Goal: Check status: Check status

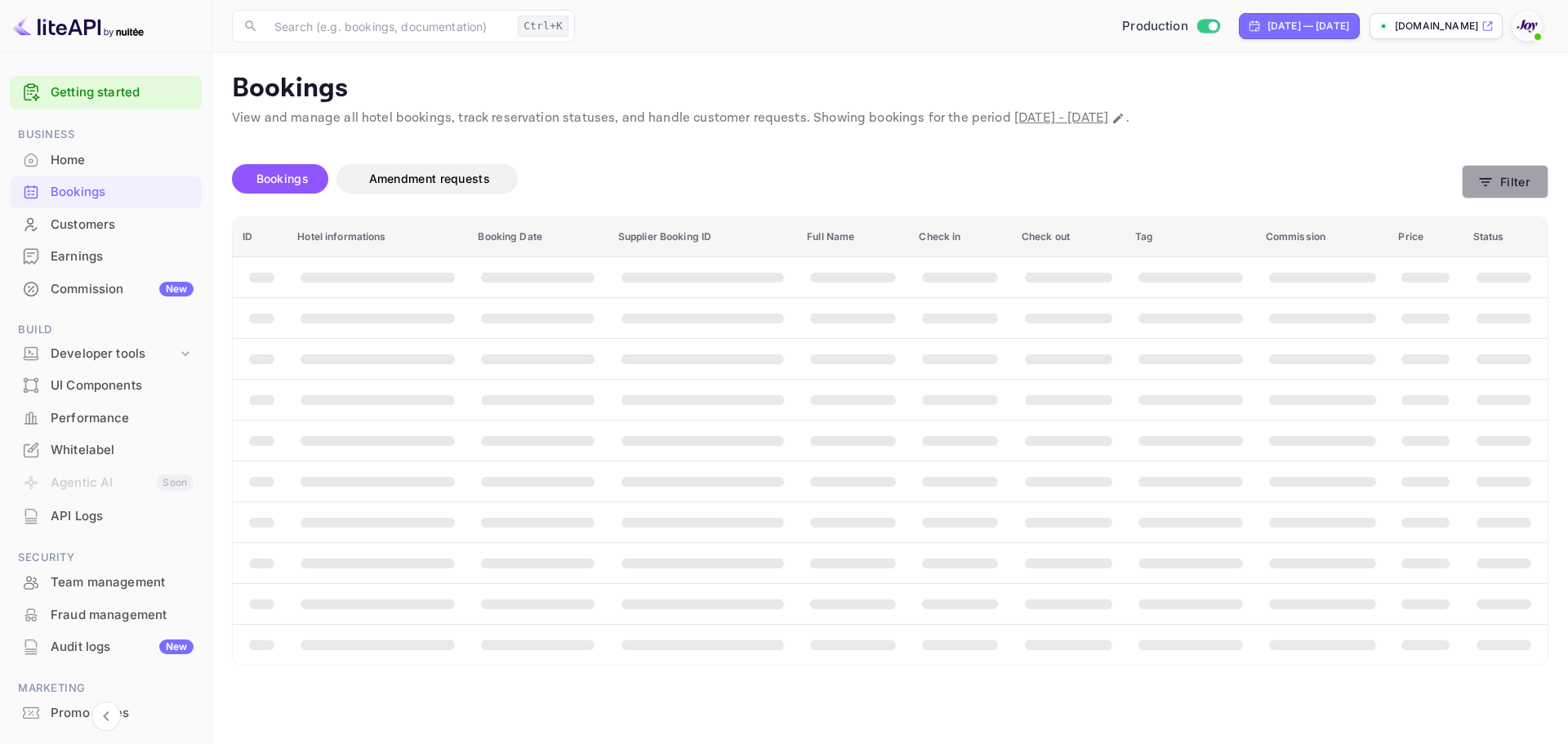
click at [1513, 182] on button "Filter" at bounding box center [1505, 182] width 87 height 34
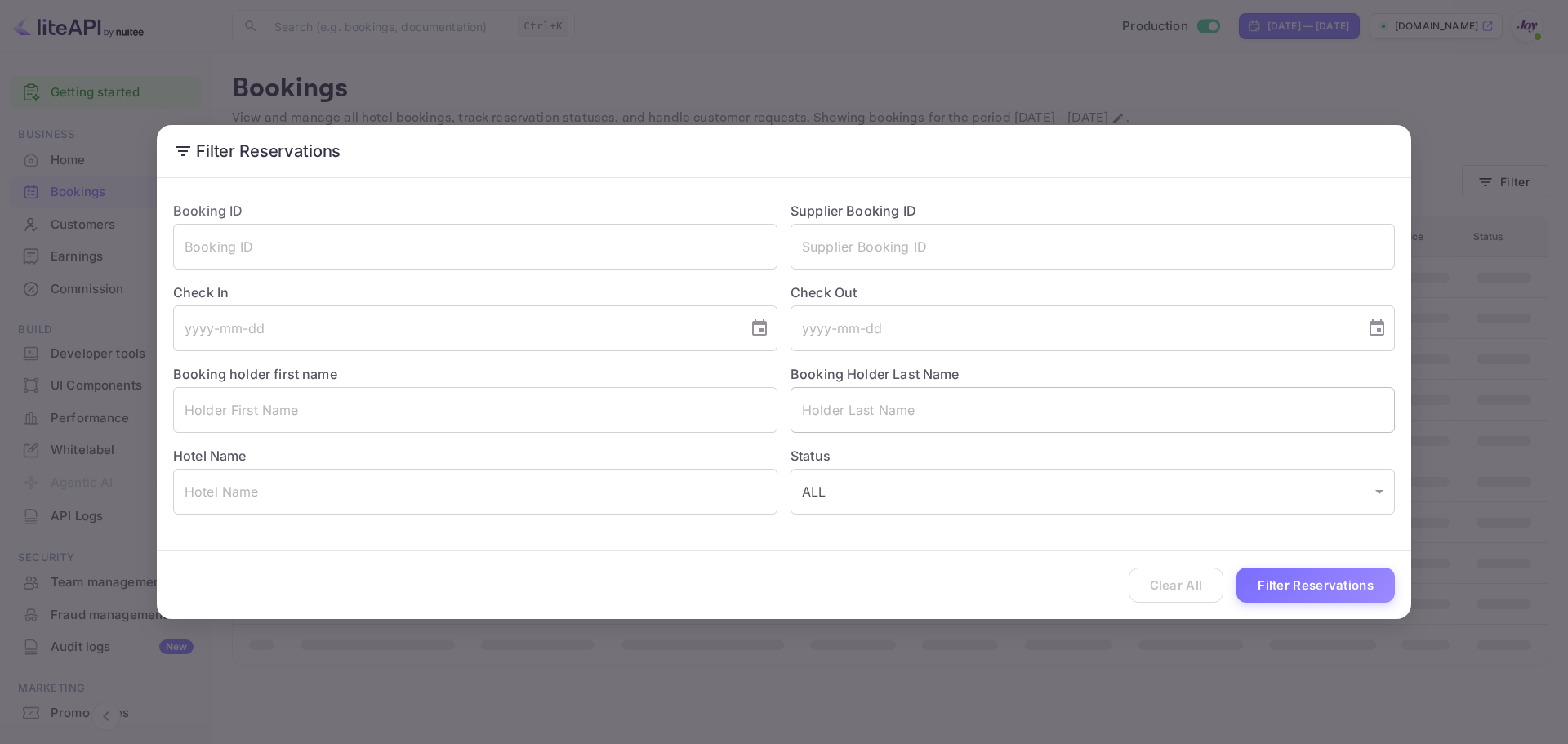
click at [814, 421] on input "text" at bounding box center [1092, 410] width 605 height 46
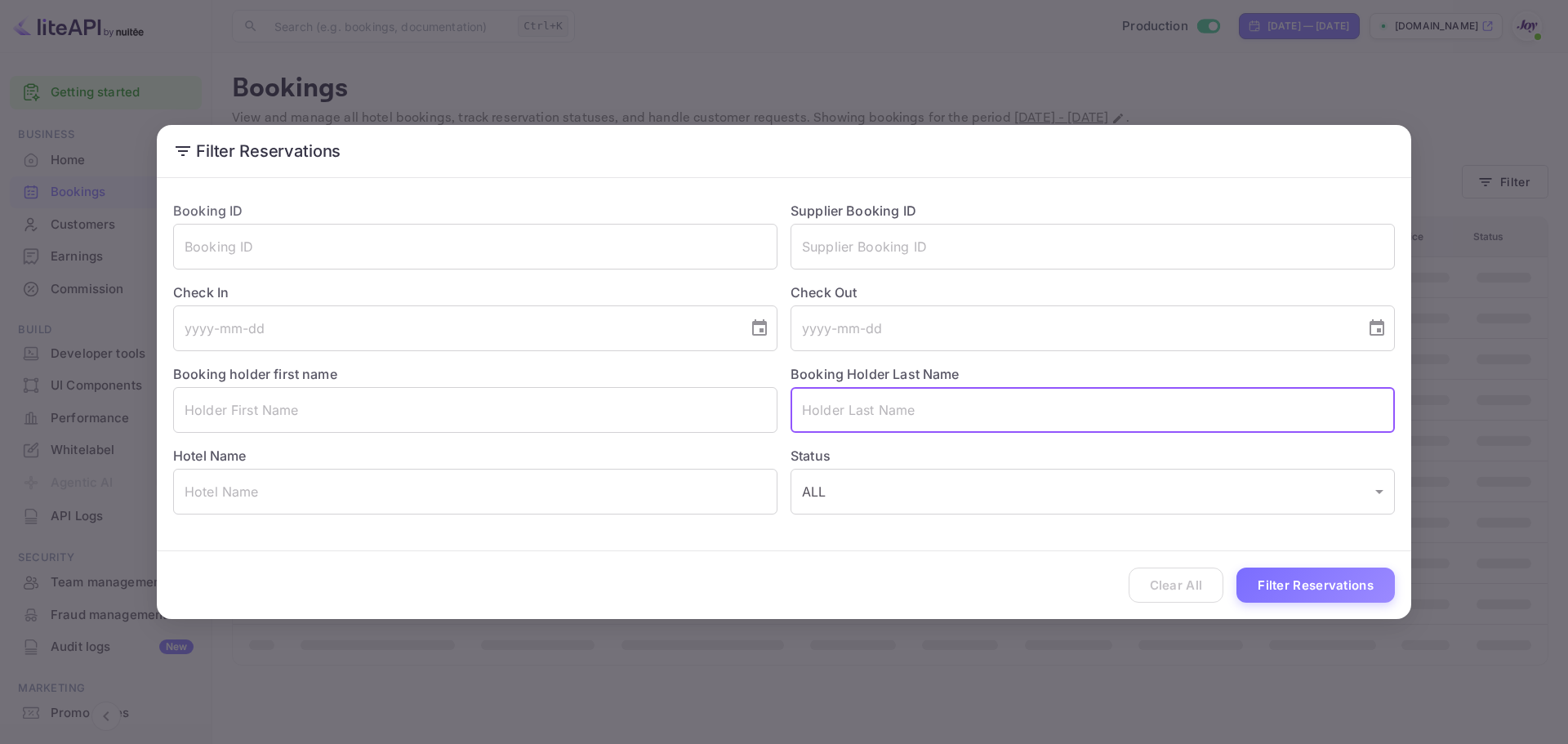
paste input "Benfield"
type input "Benfield"
click at [364, 413] on input "text" at bounding box center [476, 410] width 605 height 46
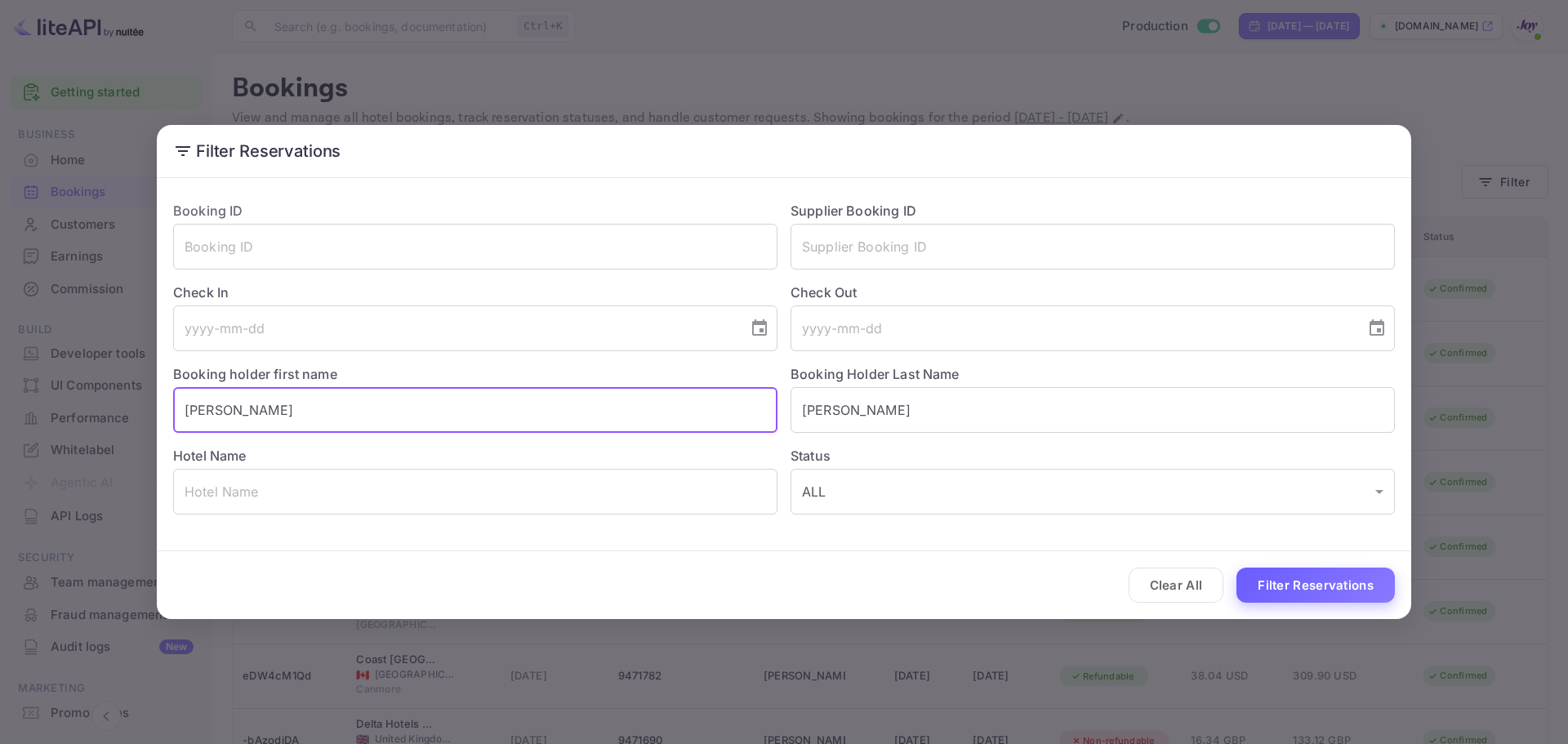
type input "John"
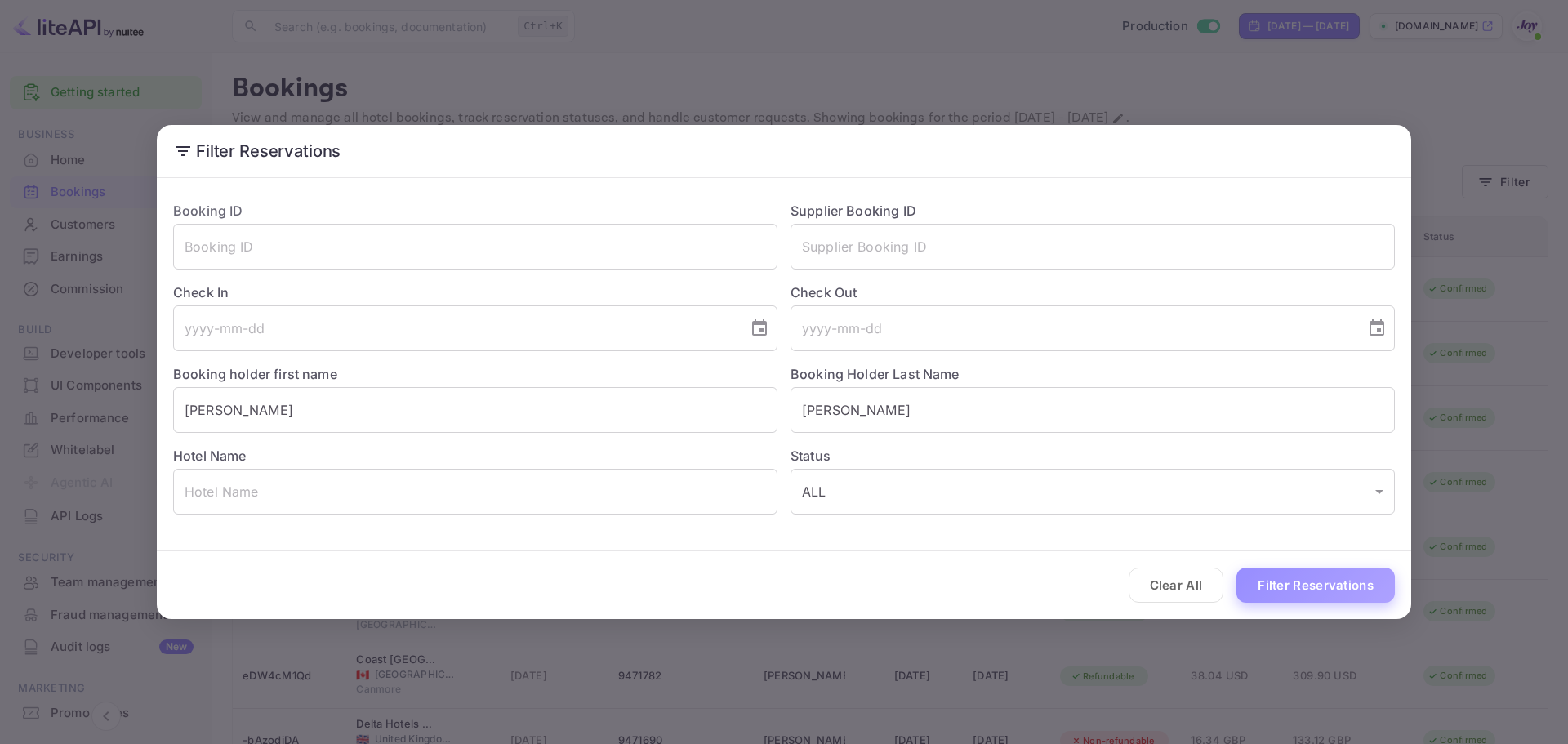
click at [1275, 581] on button "Filter Reservations" at bounding box center [1315, 585] width 158 height 35
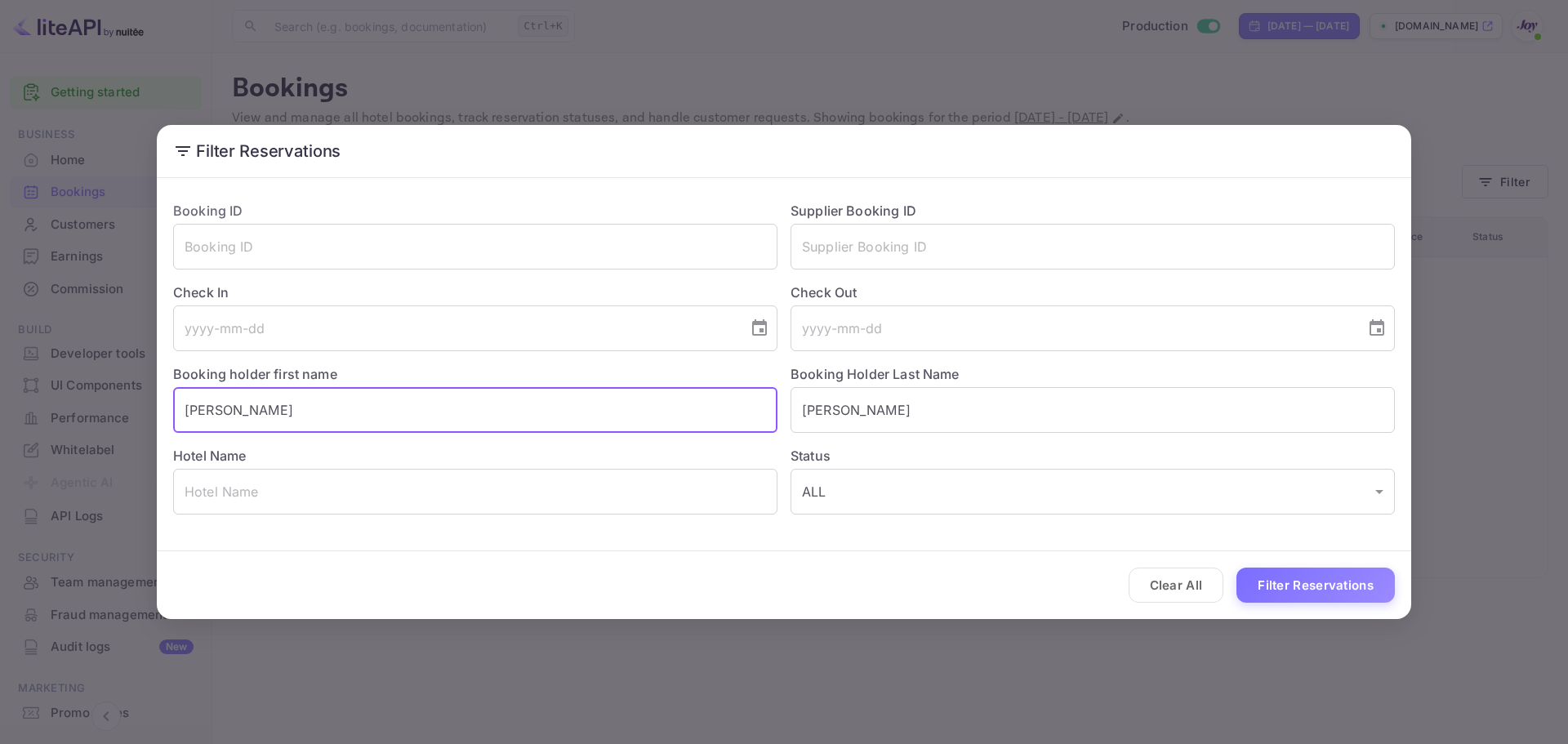
drag, startPoint x: 380, startPoint y: 411, endPoint x: 150, endPoint y: 411, distance: 230.0
click at [150, 411] on div "Filter Reservations Booking ID ​ Supplier Booking ID ​ Check In ​ Check Out ​ B…" at bounding box center [784, 372] width 1568 height 744
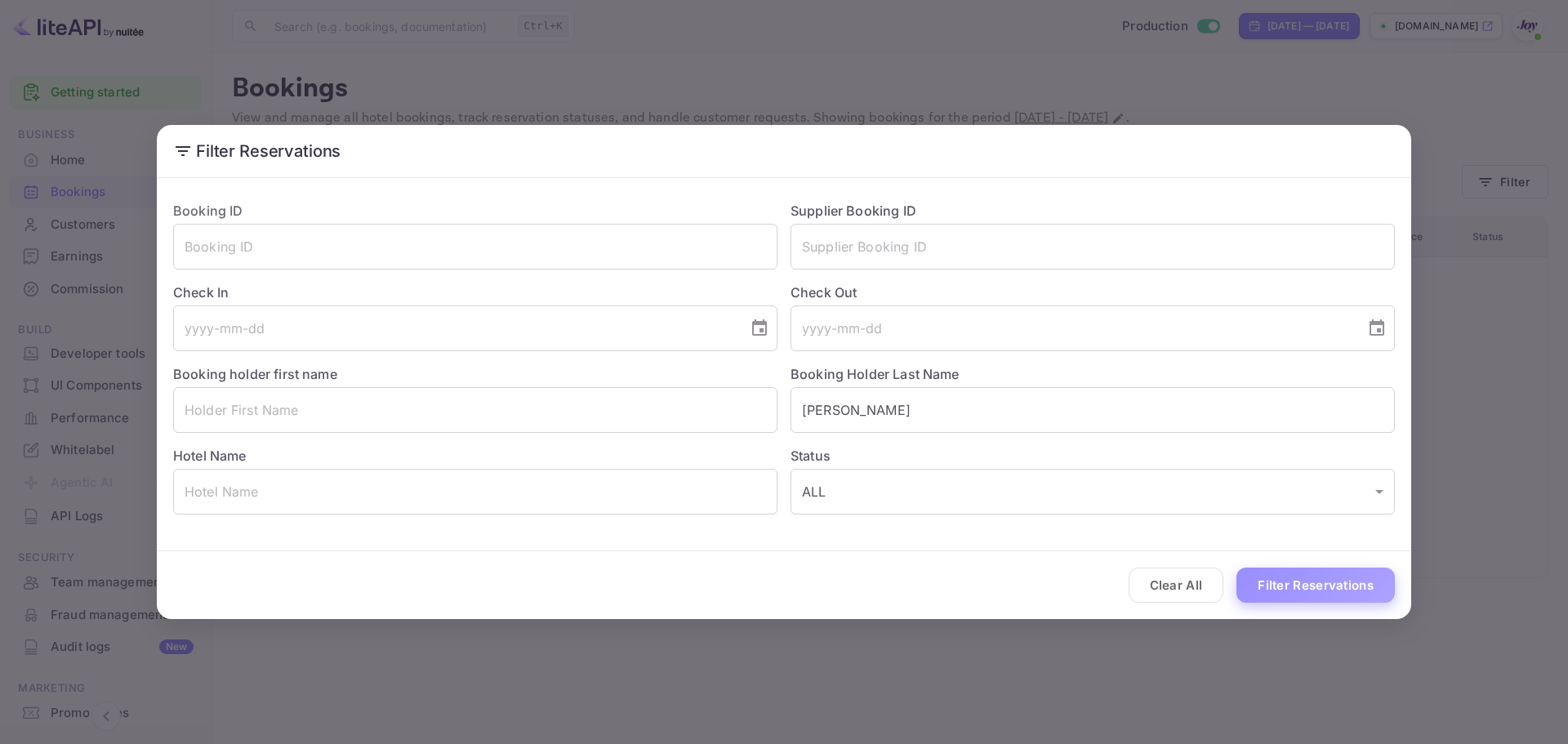
click at [1272, 579] on button "Filter Reservations" at bounding box center [1315, 585] width 158 height 35
click at [313, 342] on input "tel" at bounding box center [454, 329] width 563 height 46
click at [765, 333] on icon "Choose date" at bounding box center [759, 328] width 19 height 19
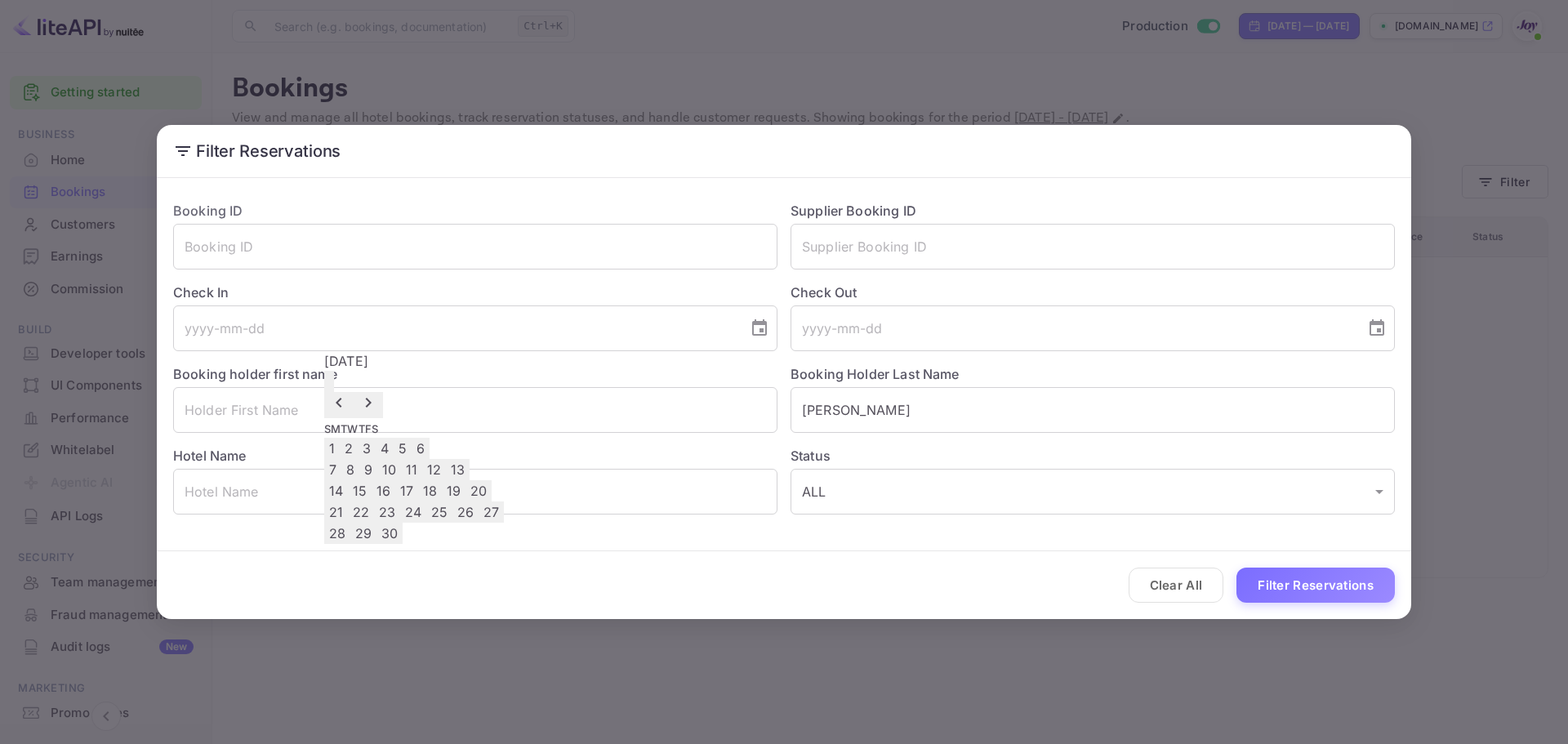
click at [445, 471] on button "12" at bounding box center [434, 469] width 24 height 21
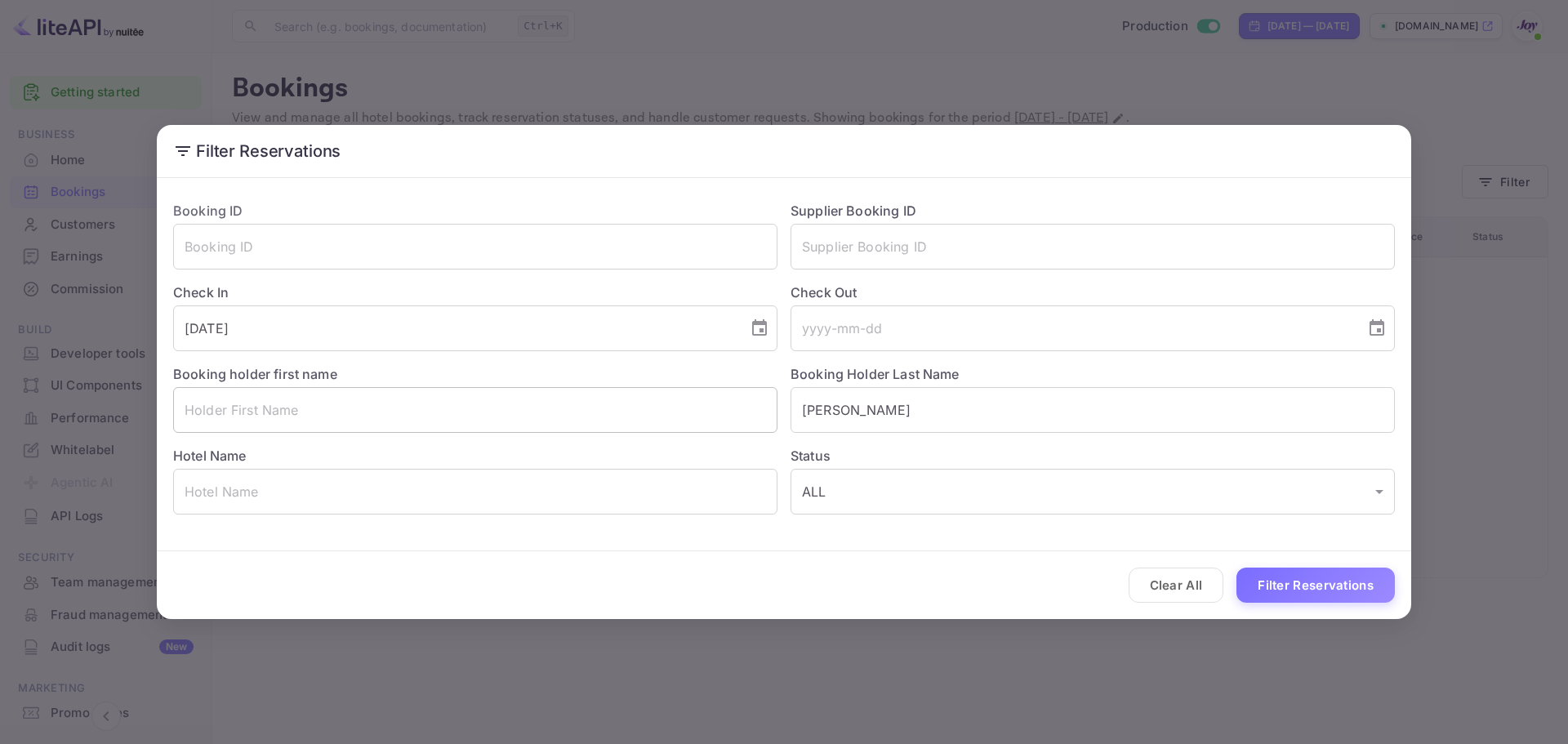
type input "2025-09-12"
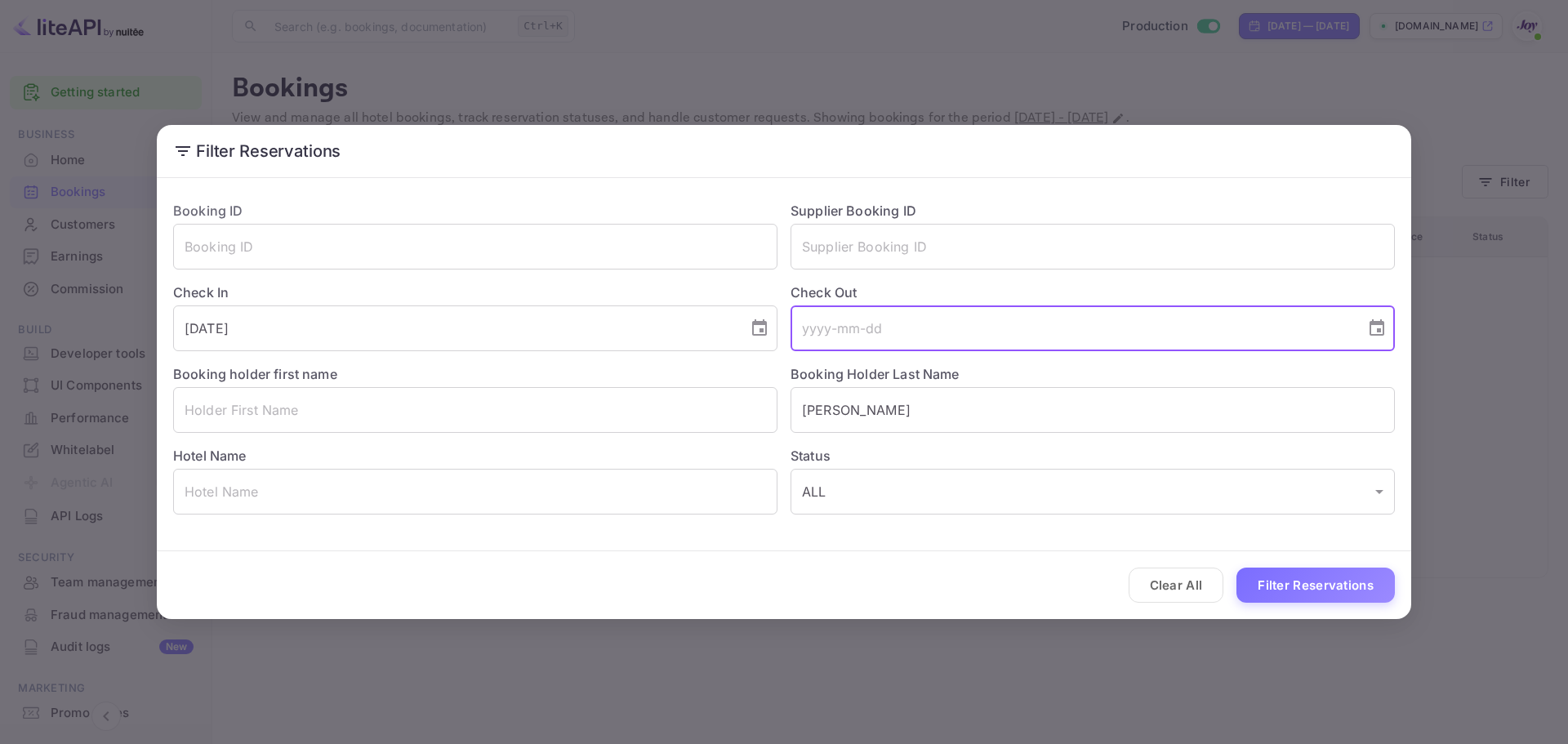
drag, startPoint x: 872, startPoint y: 315, endPoint x: 884, endPoint y: 314, distance: 12.0
click at [877, 314] on input "tel" at bounding box center [1071, 329] width 563 height 46
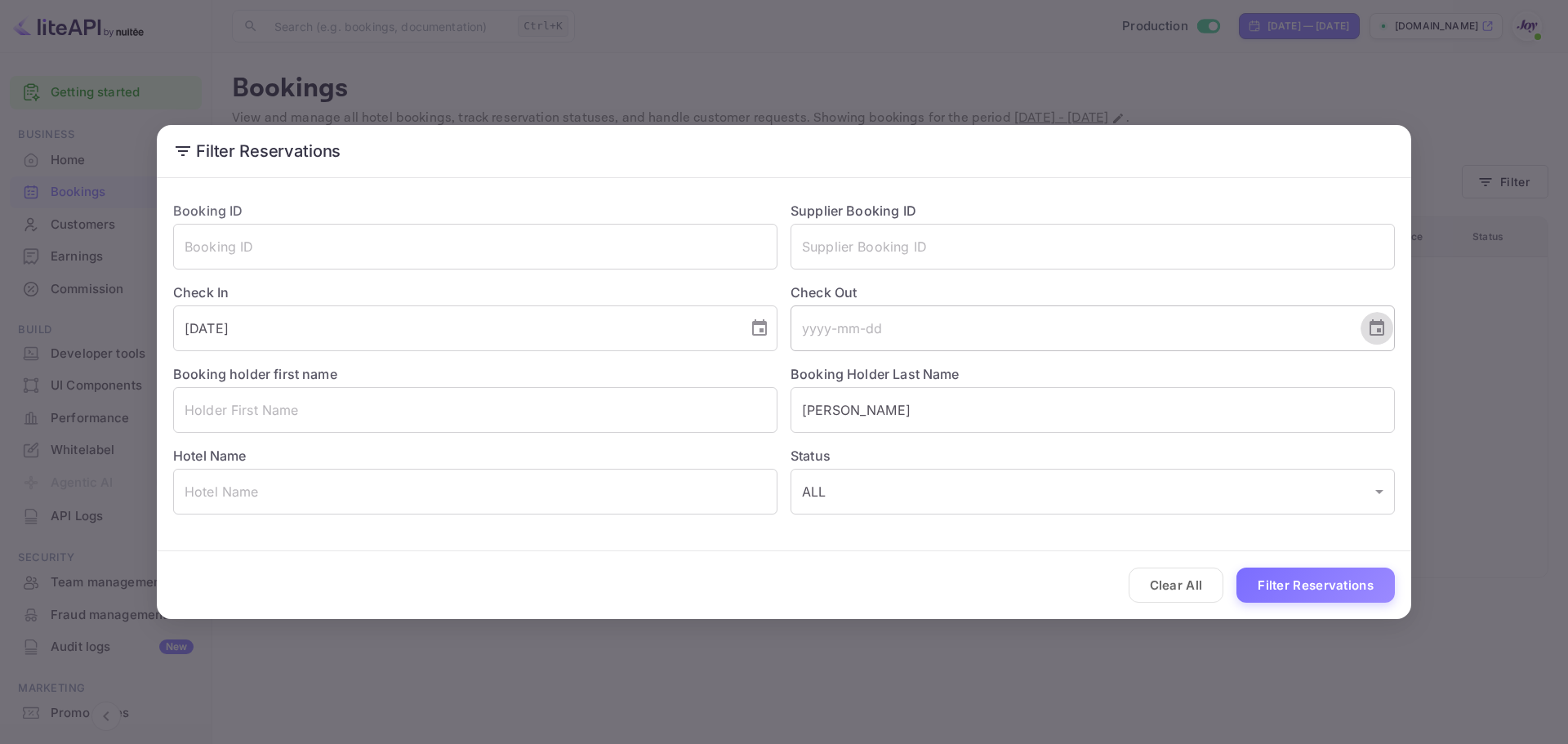
click at [1370, 327] on icon "Choose date" at bounding box center [1376, 327] width 15 height 16
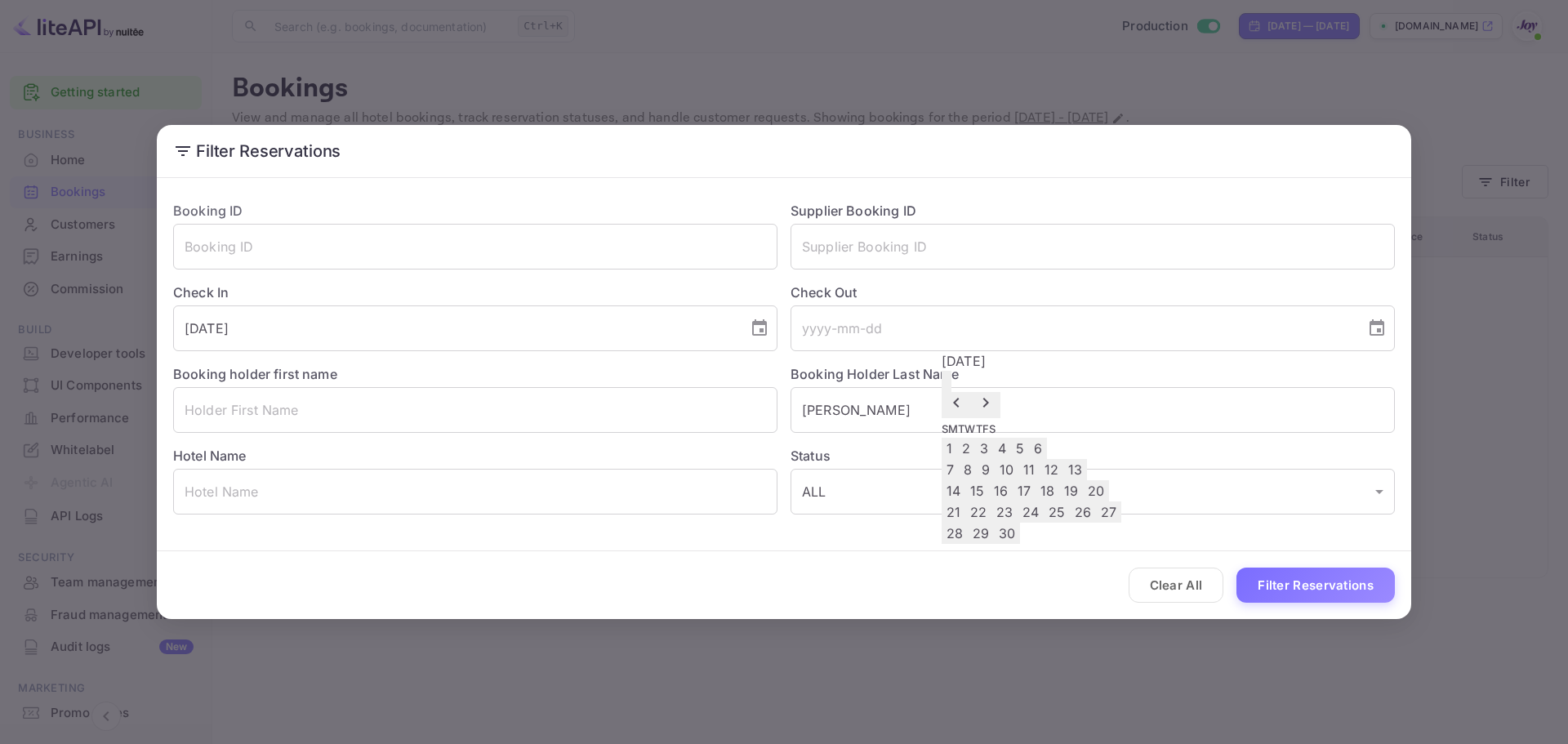
click at [965, 501] on button "14" at bounding box center [953, 490] width 24 height 21
type input "2025-09-14"
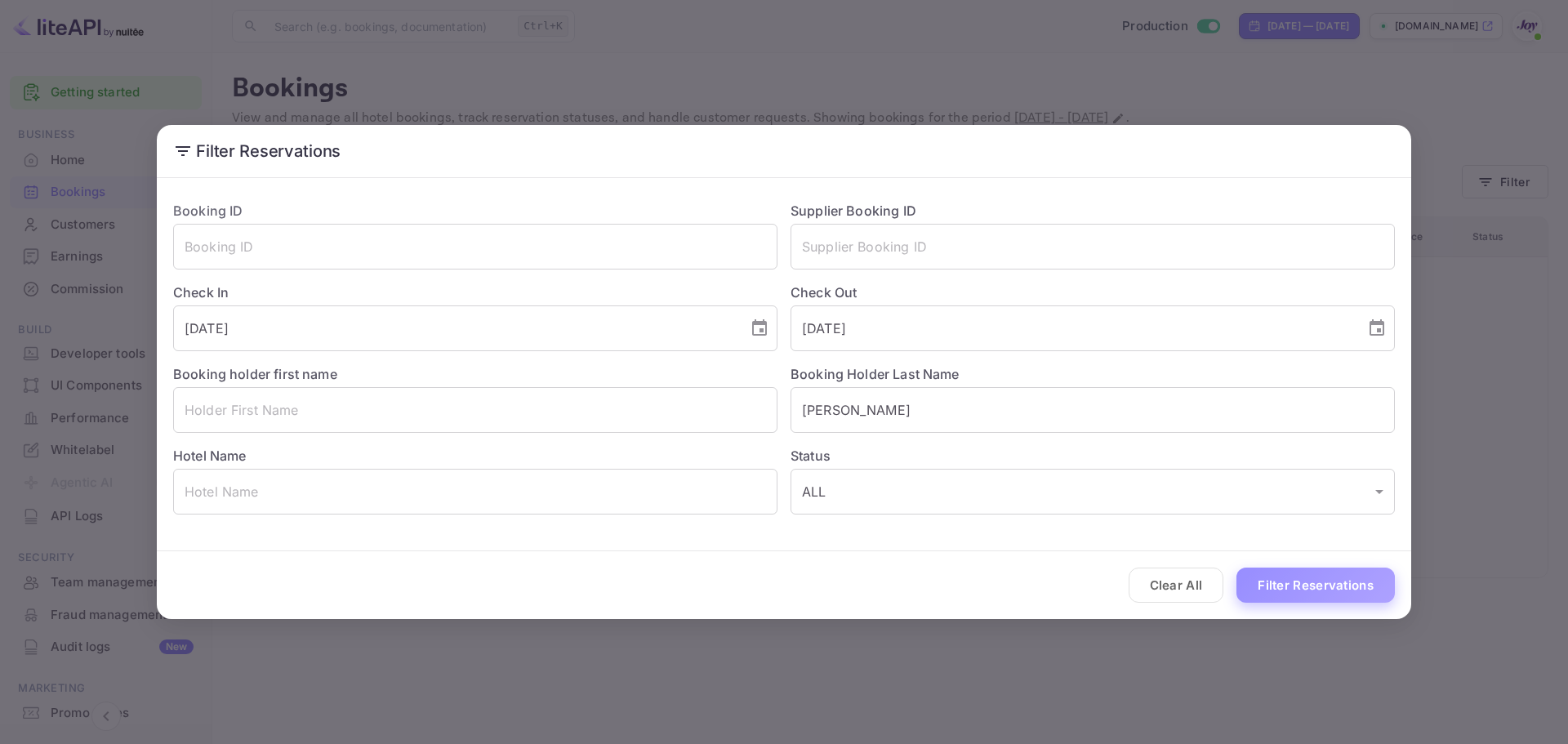
click at [1320, 582] on button "Filter Reservations" at bounding box center [1315, 585] width 158 height 35
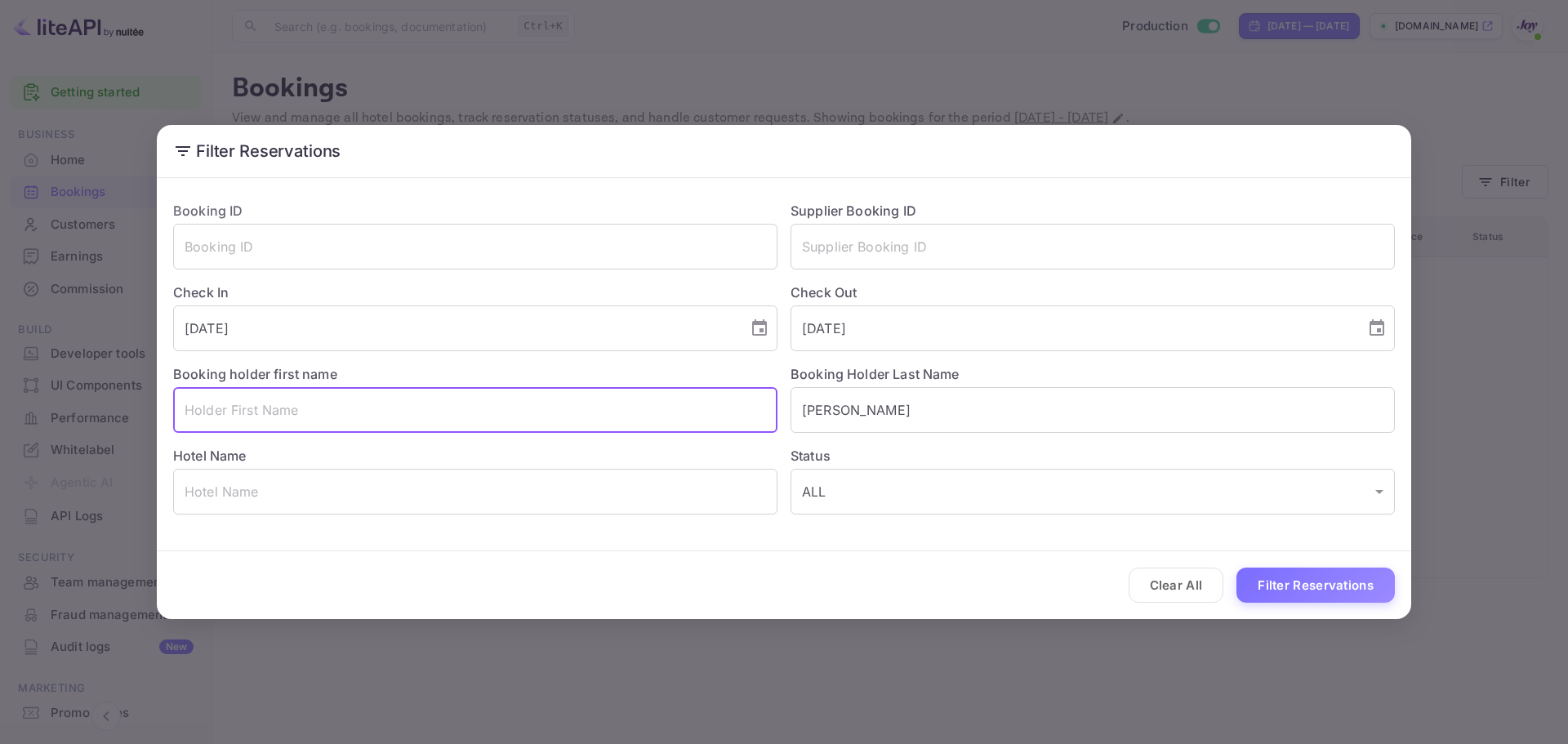
click at [315, 407] on input "text" at bounding box center [476, 410] width 605 height 46
type input "John"
click at [1326, 591] on button "Filter Reservations" at bounding box center [1315, 585] width 158 height 35
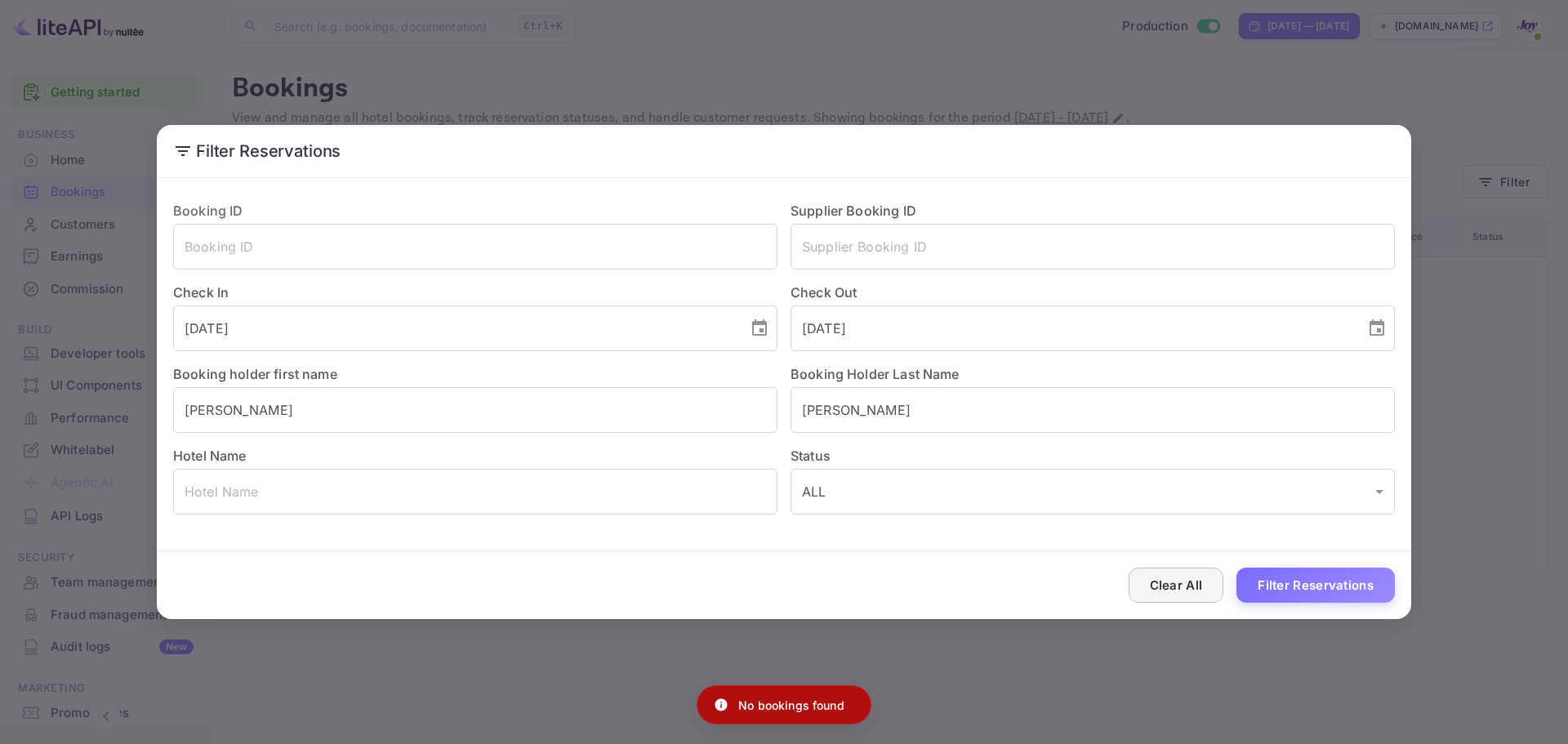
click at [1168, 593] on button "Clear All" at bounding box center [1176, 585] width 95 height 35
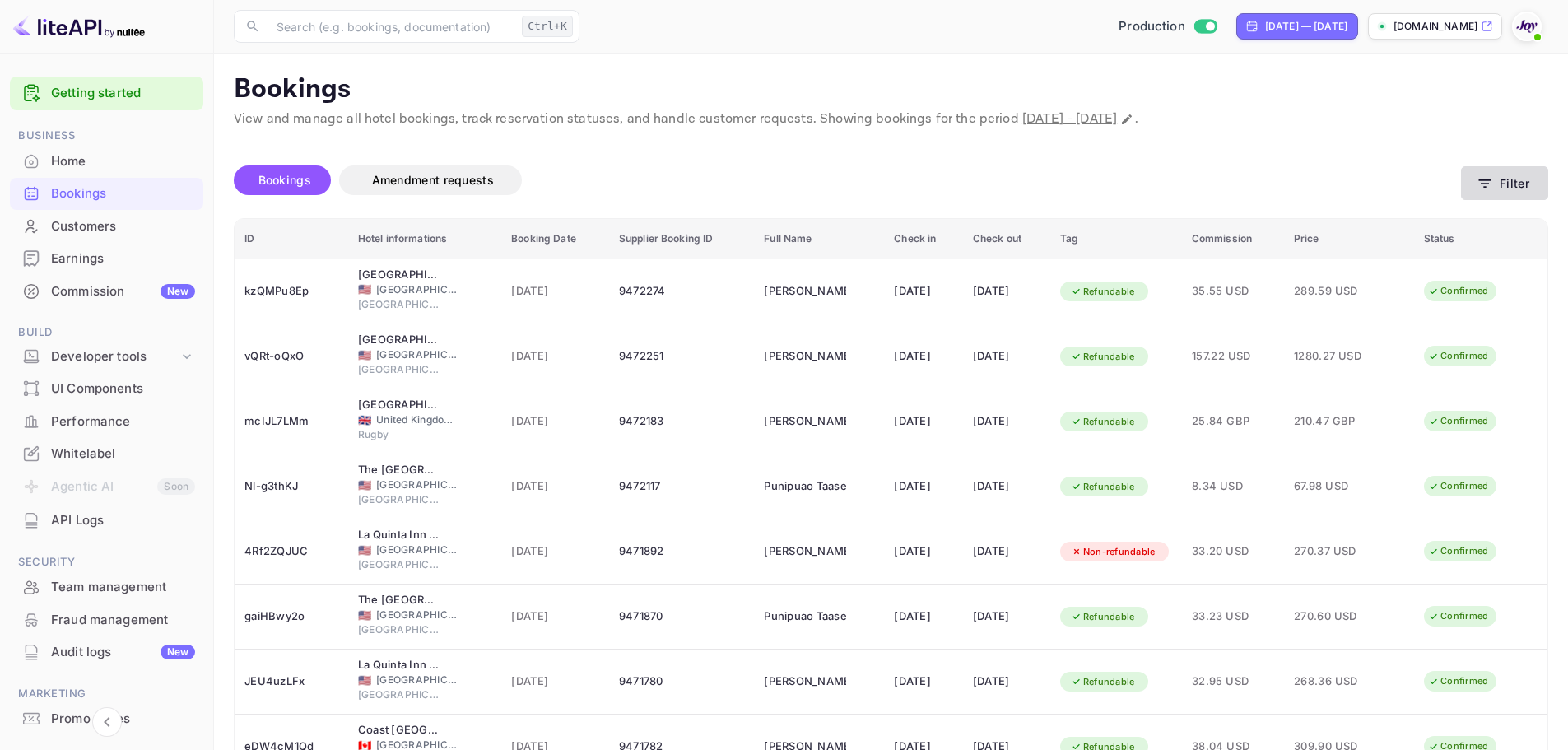
click at [1529, 183] on button "Filter" at bounding box center [1505, 183] width 87 height 34
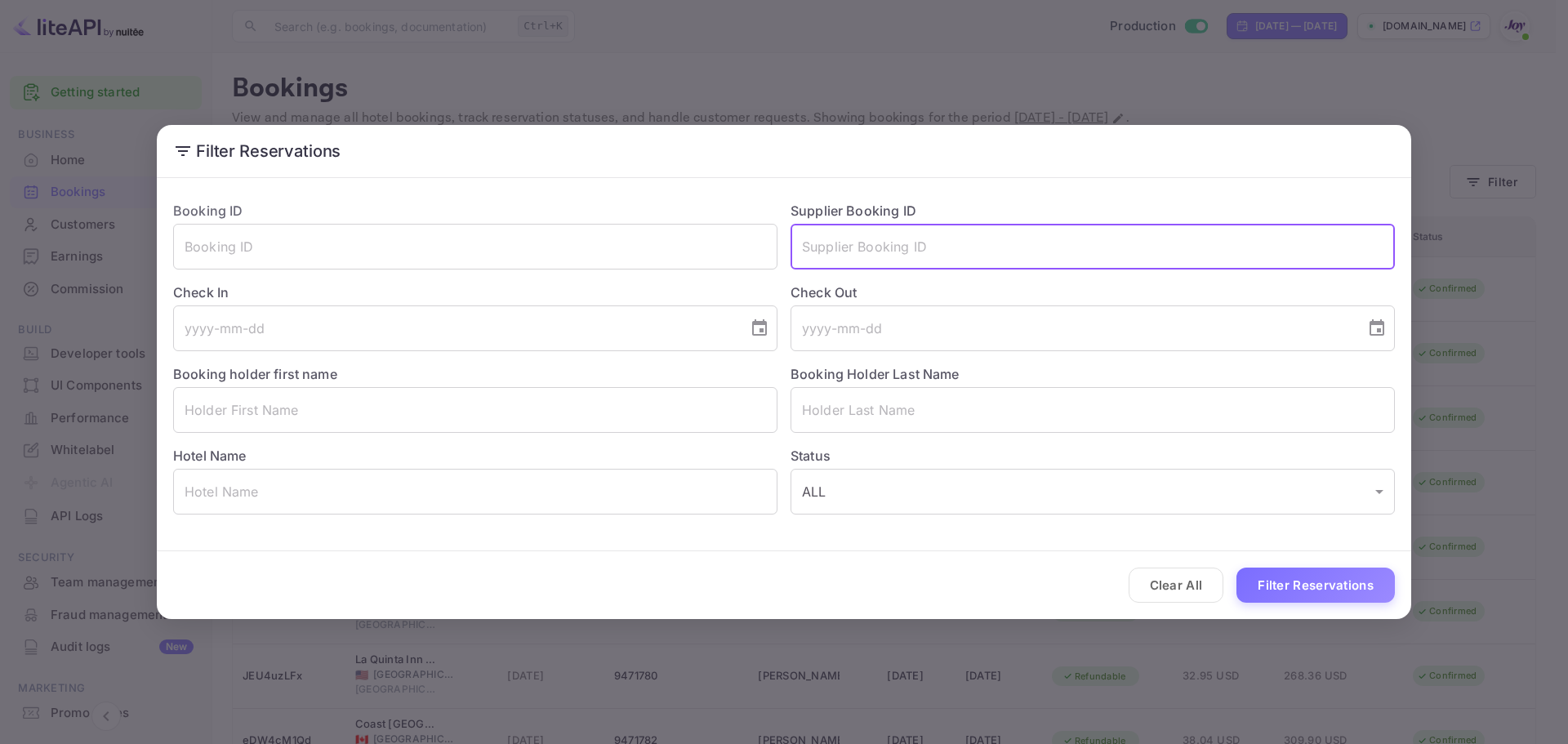
click at [886, 226] on input "text" at bounding box center [1092, 247] width 605 height 46
paste input "80605766"
type input "80605766"
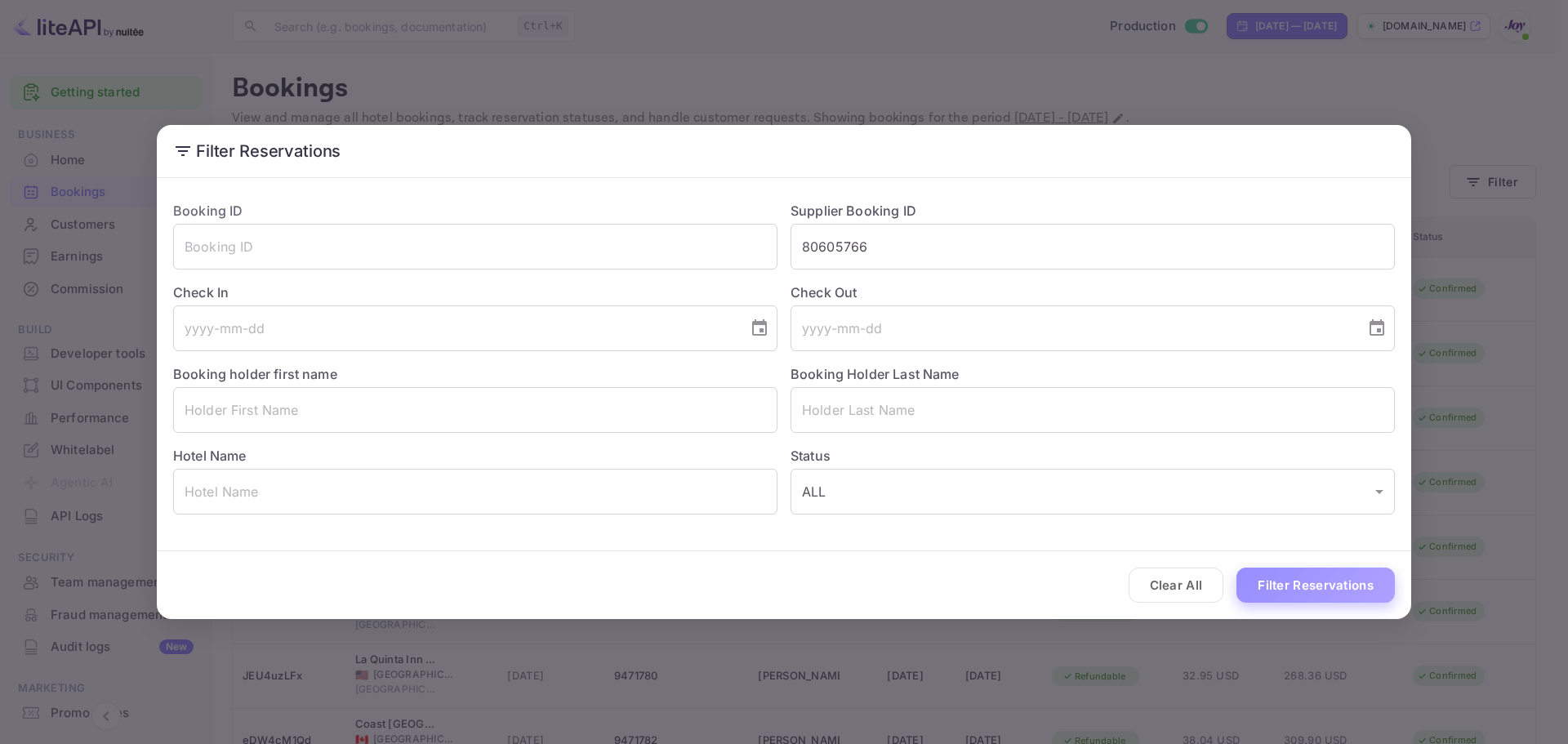
click at [1297, 576] on button "Filter Reservations" at bounding box center [1315, 585] width 158 height 35
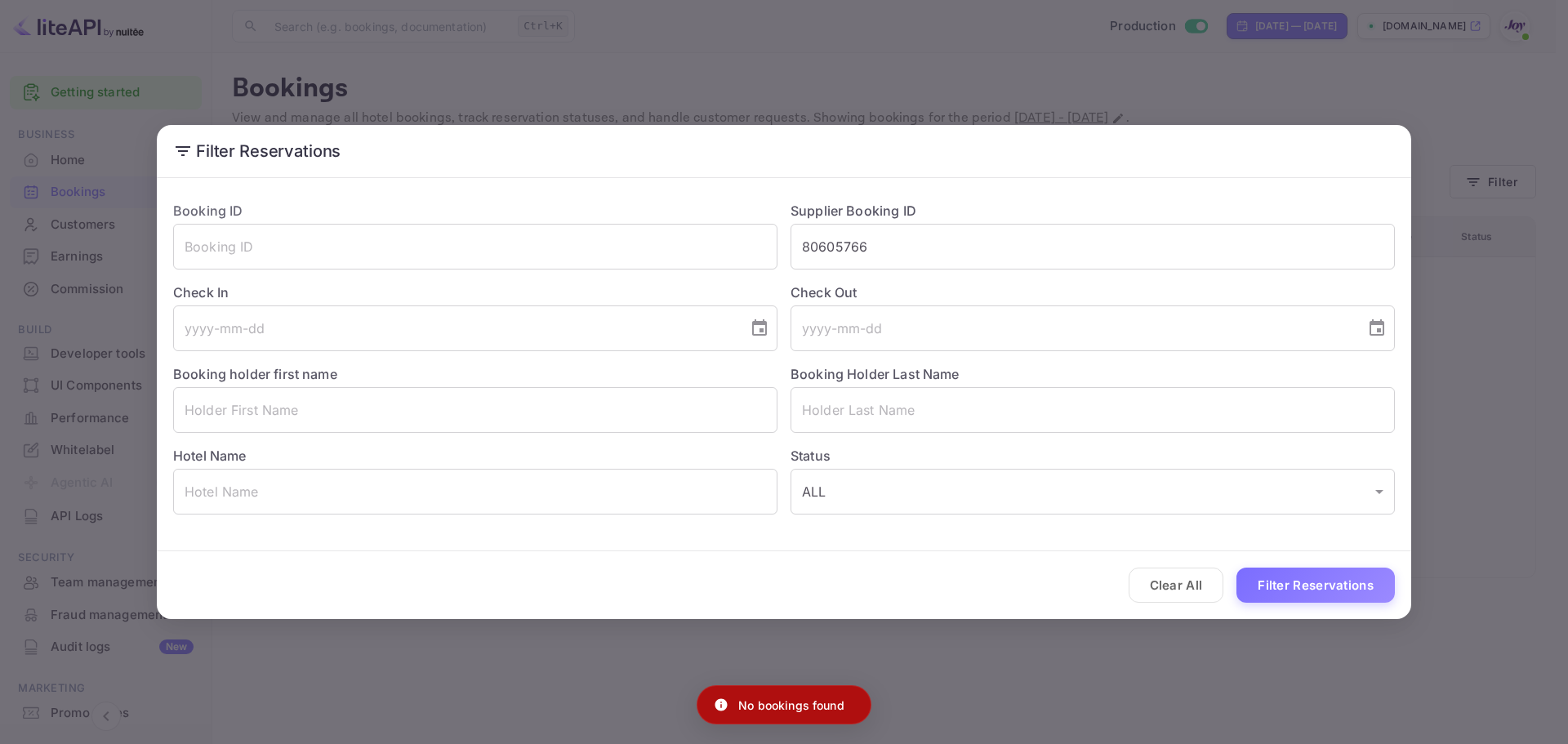
click at [170, 72] on div "Filter Reservations Booking ID ​ Supplier Booking ID 80605766 ​ Check In ​ Chec…" at bounding box center [784, 372] width 1568 height 744
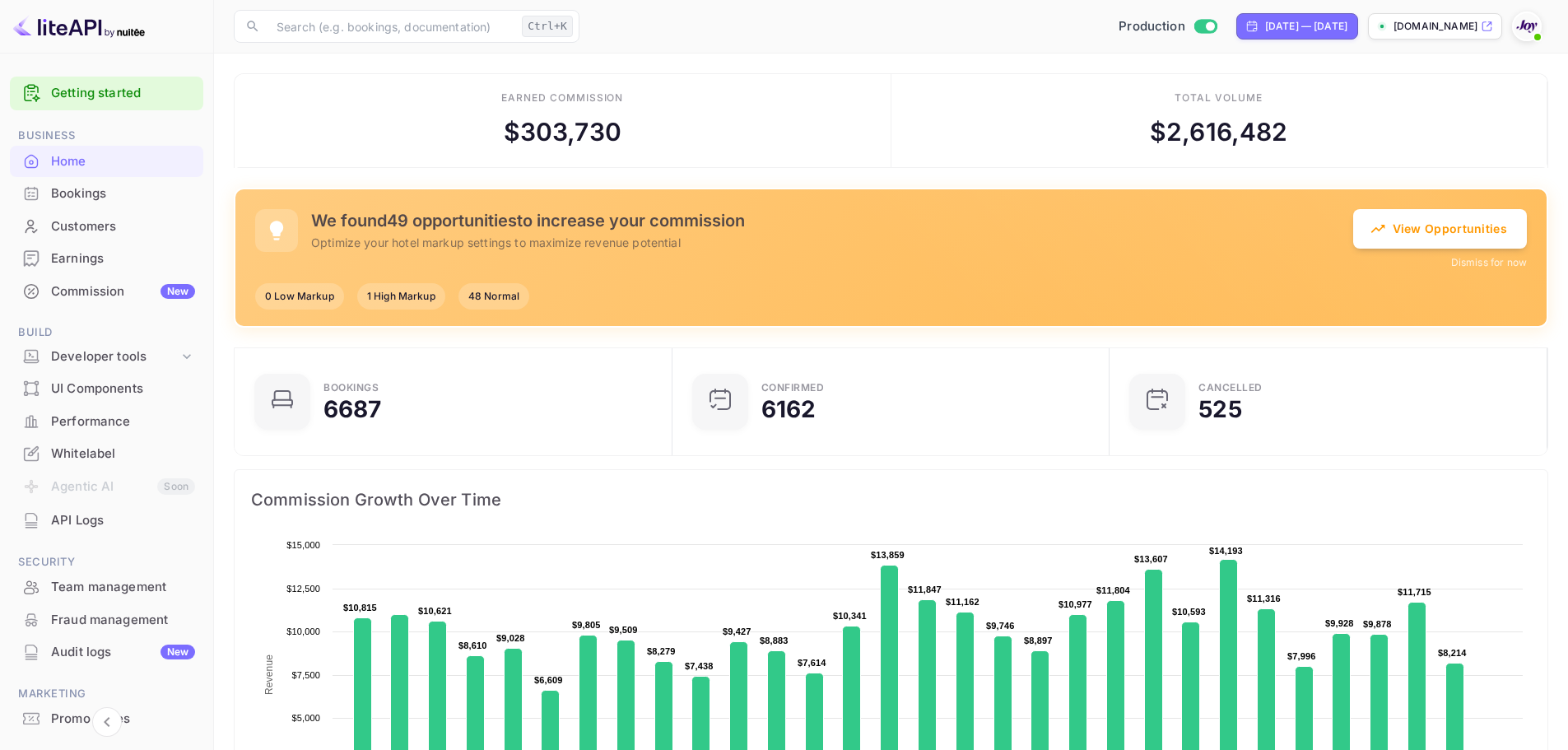
click at [109, 183] on div "Bookings" at bounding box center [106, 194] width 193 height 32
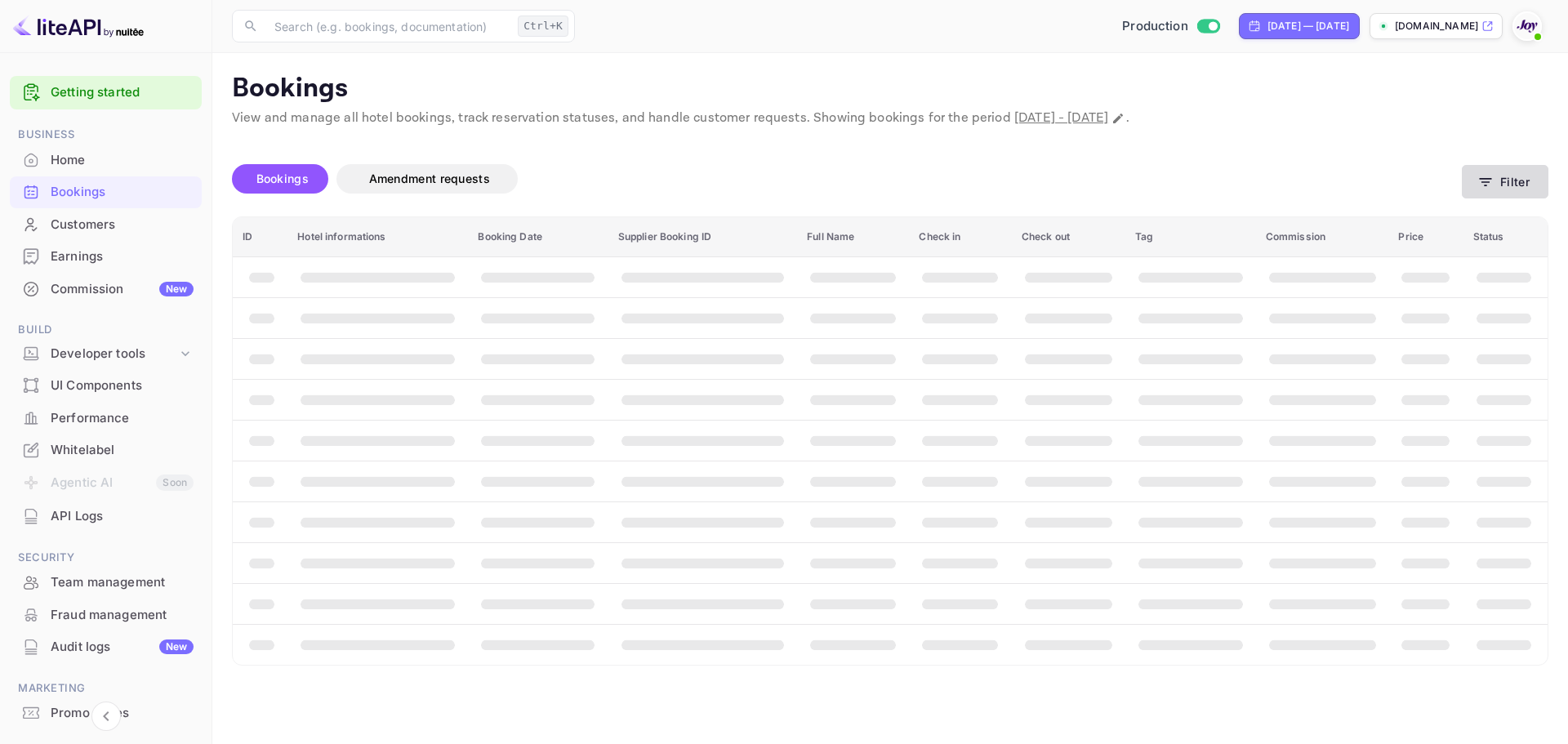
click at [1509, 194] on button "Filter" at bounding box center [1505, 182] width 87 height 34
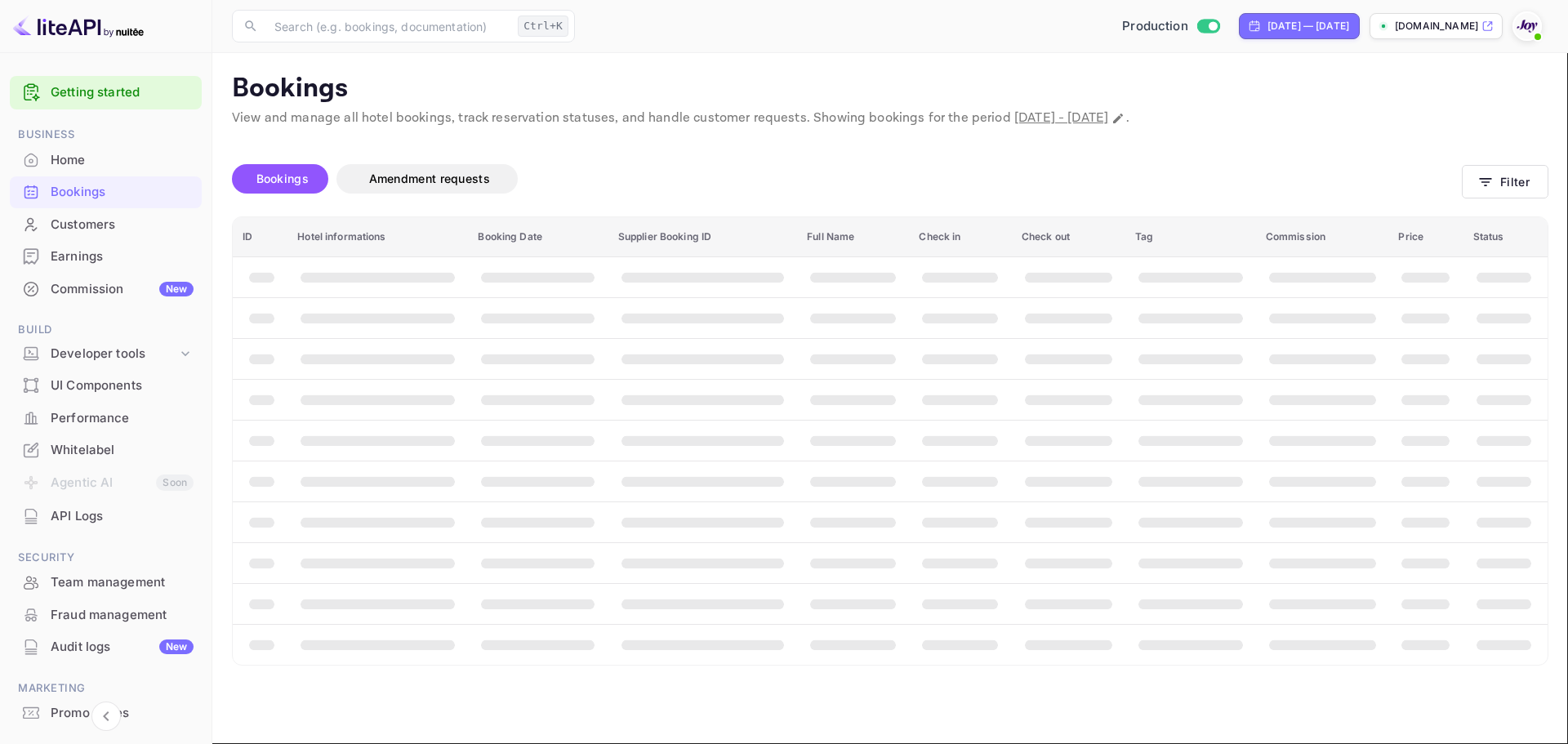
paste input "80605766"
type input "80605766"
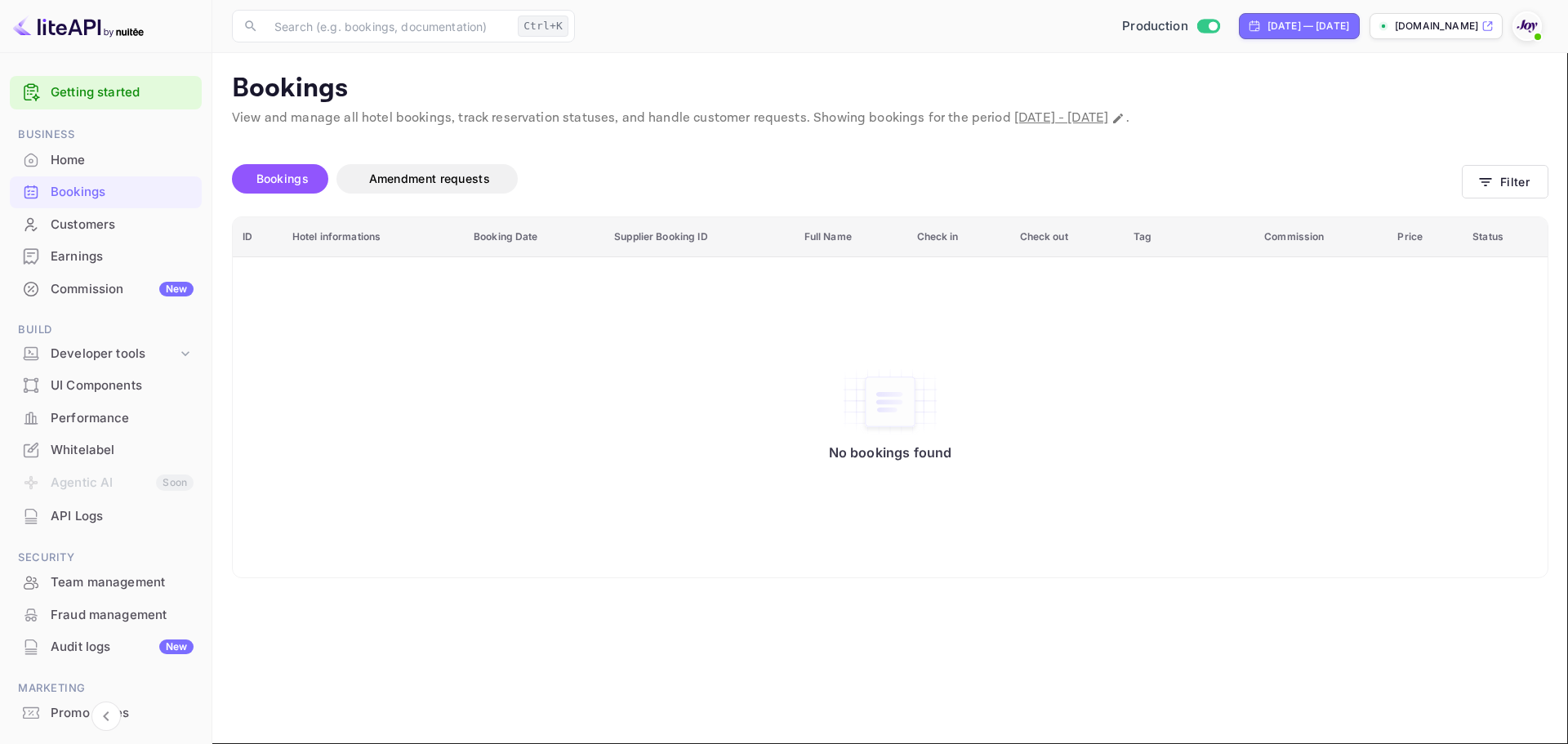
drag, startPoint x: 891, startPoint y: 262, endPoint x: 726, endPoint y: 255, distance: 165.1
paste input "Adilia"
type input "Adilia"
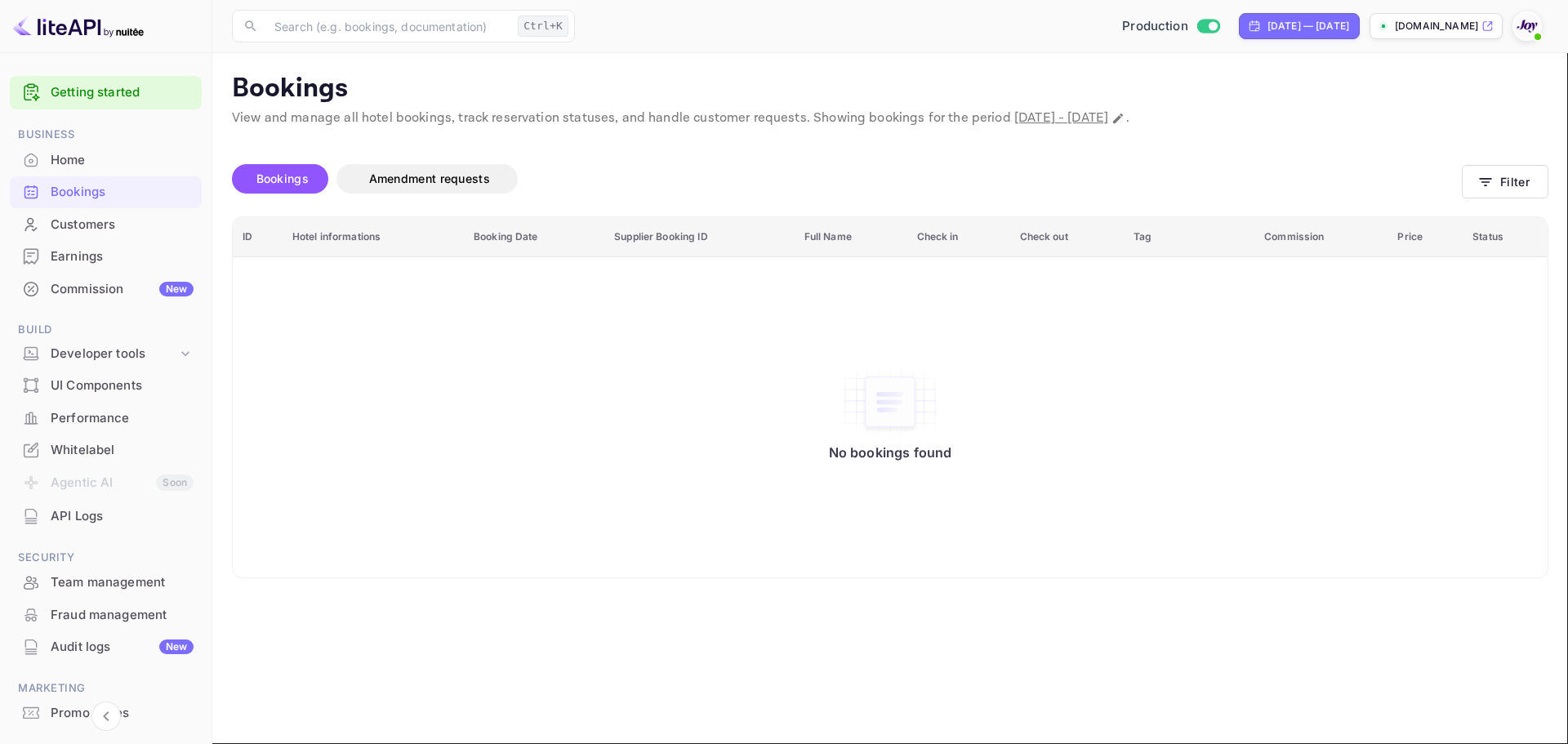
paste input "80605766"
type input "80605766"
drag, startPoint x: 351, startPoint y: 392, endPoint x: 120, endPoint y: 406, distance: 231.4
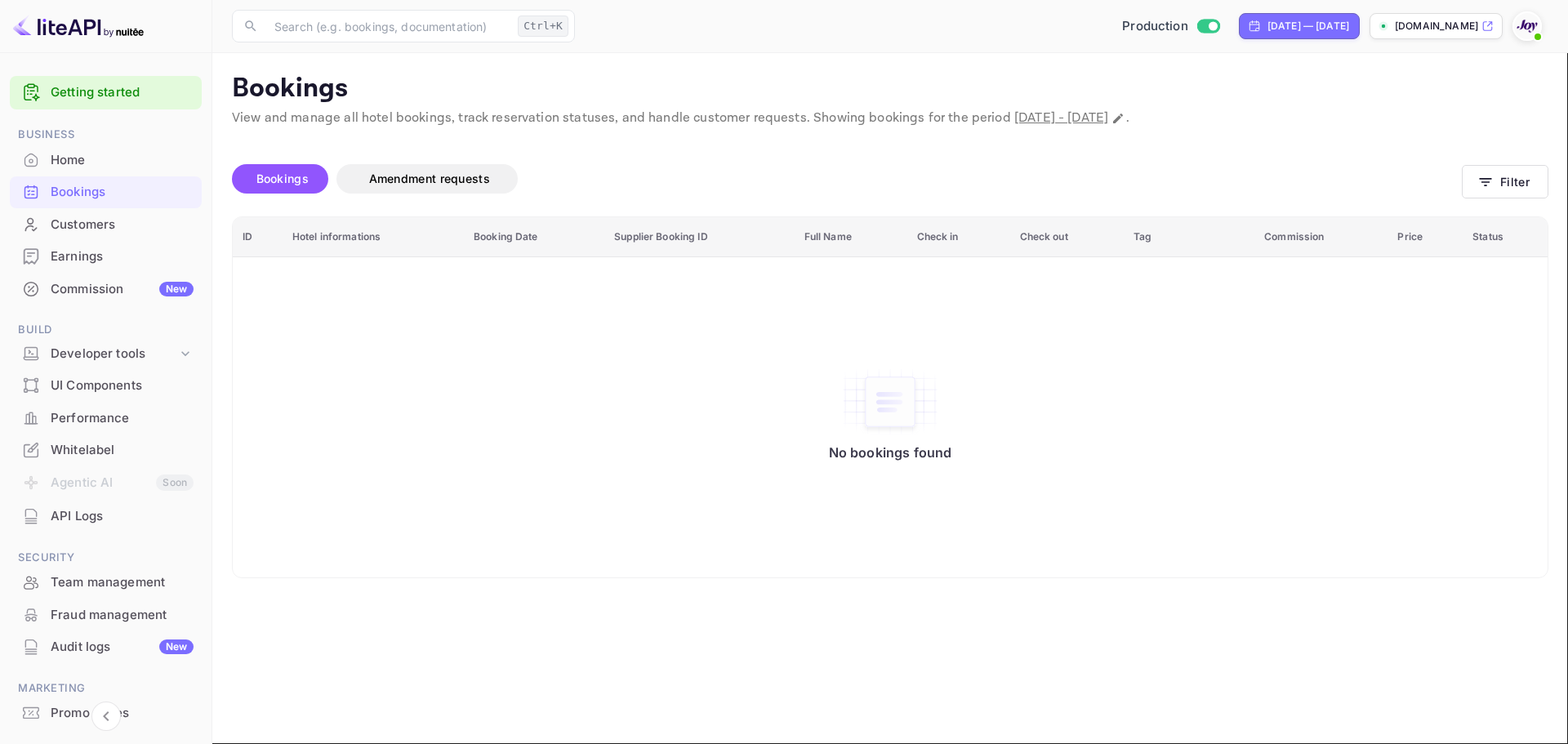
drag, startPoint x: 237, startPoint y: 403, endPoint x: 118, endPoint y: 410, distance: 119.2
paste input "80605766"
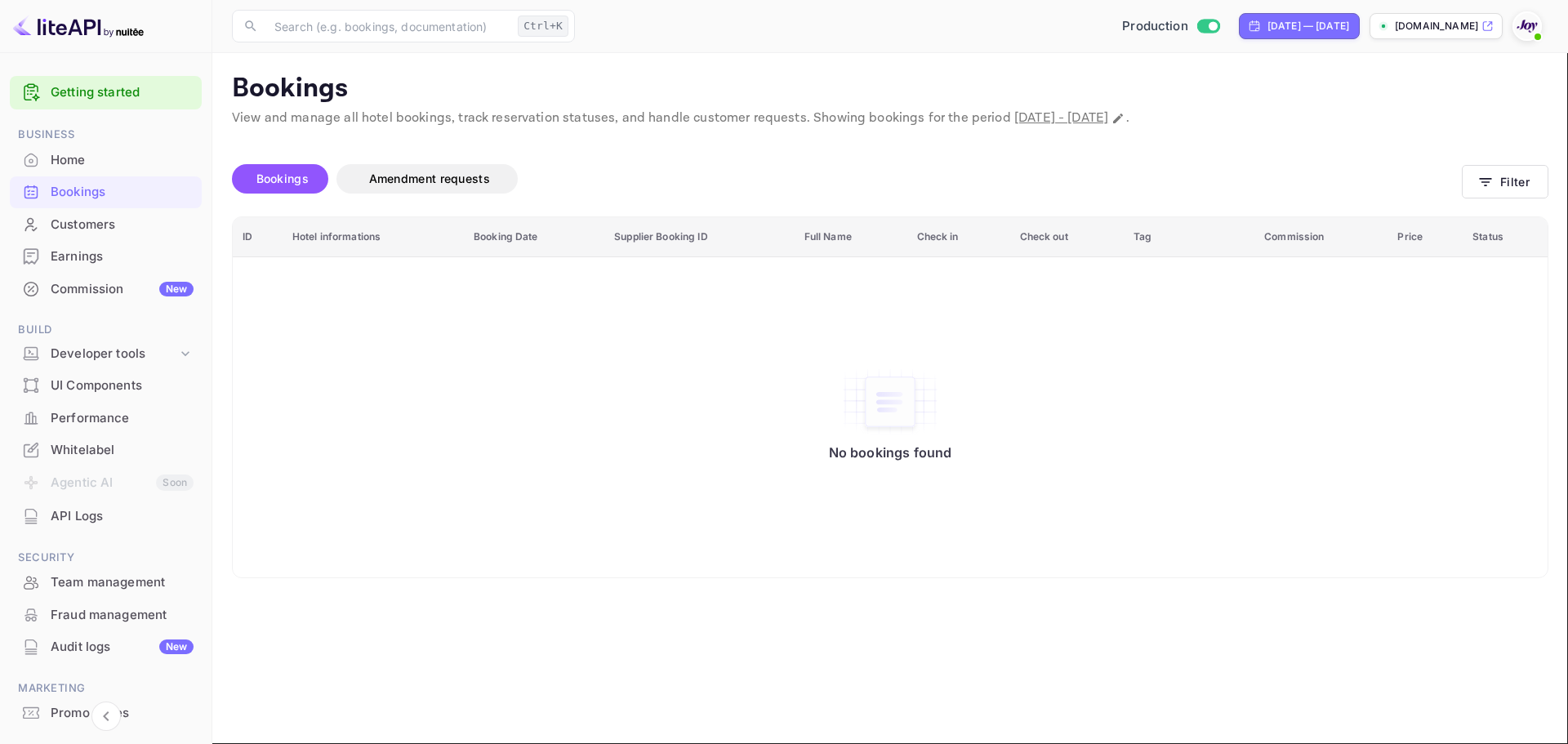
type input "80605766"
drag, startPoint x: 892, startPoint y: 246, endPoint x: 727, endPoint y: 249, distance: 165.0
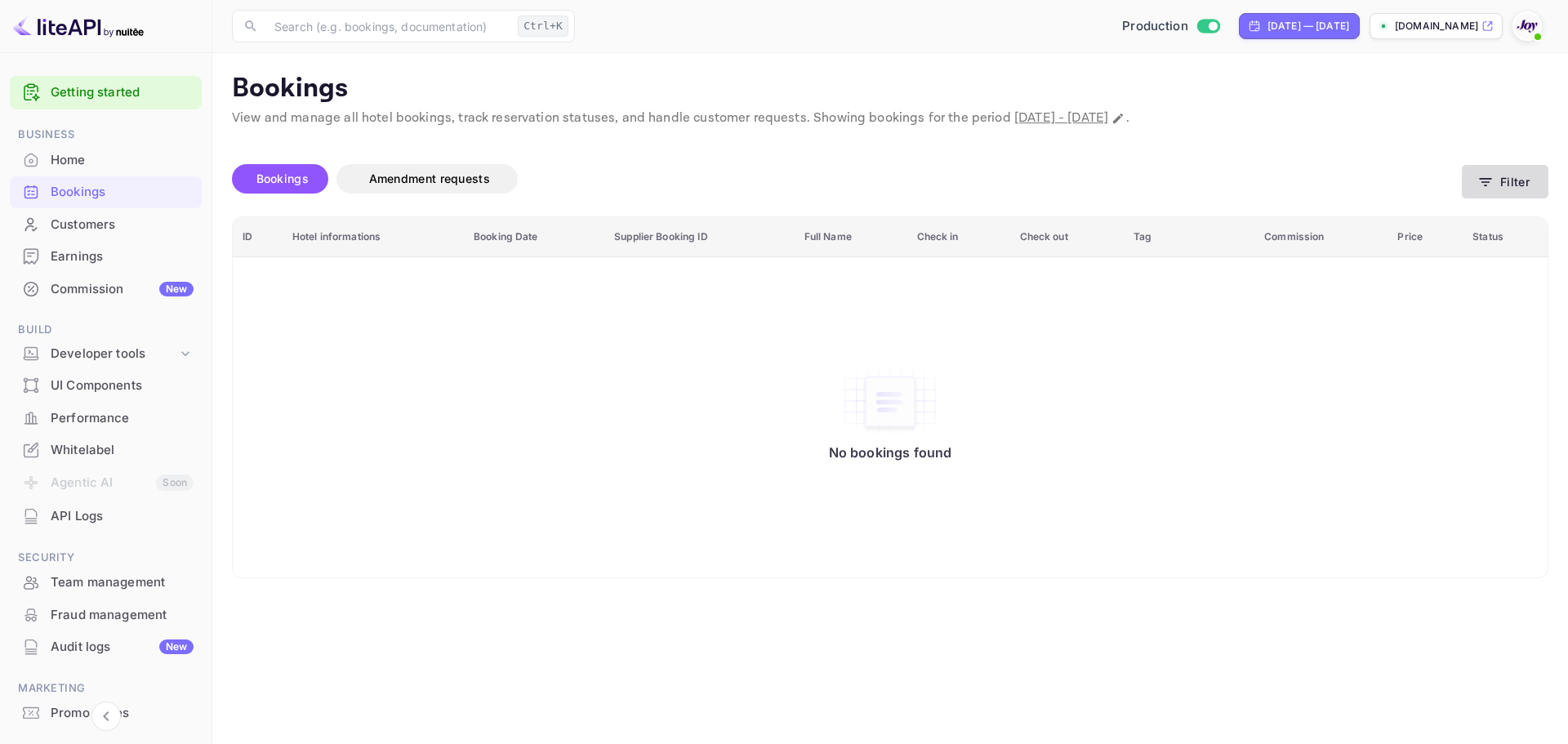
click at [1516, 178] on button "Filter" at bounding box center [1505, 182] width 87 height 34
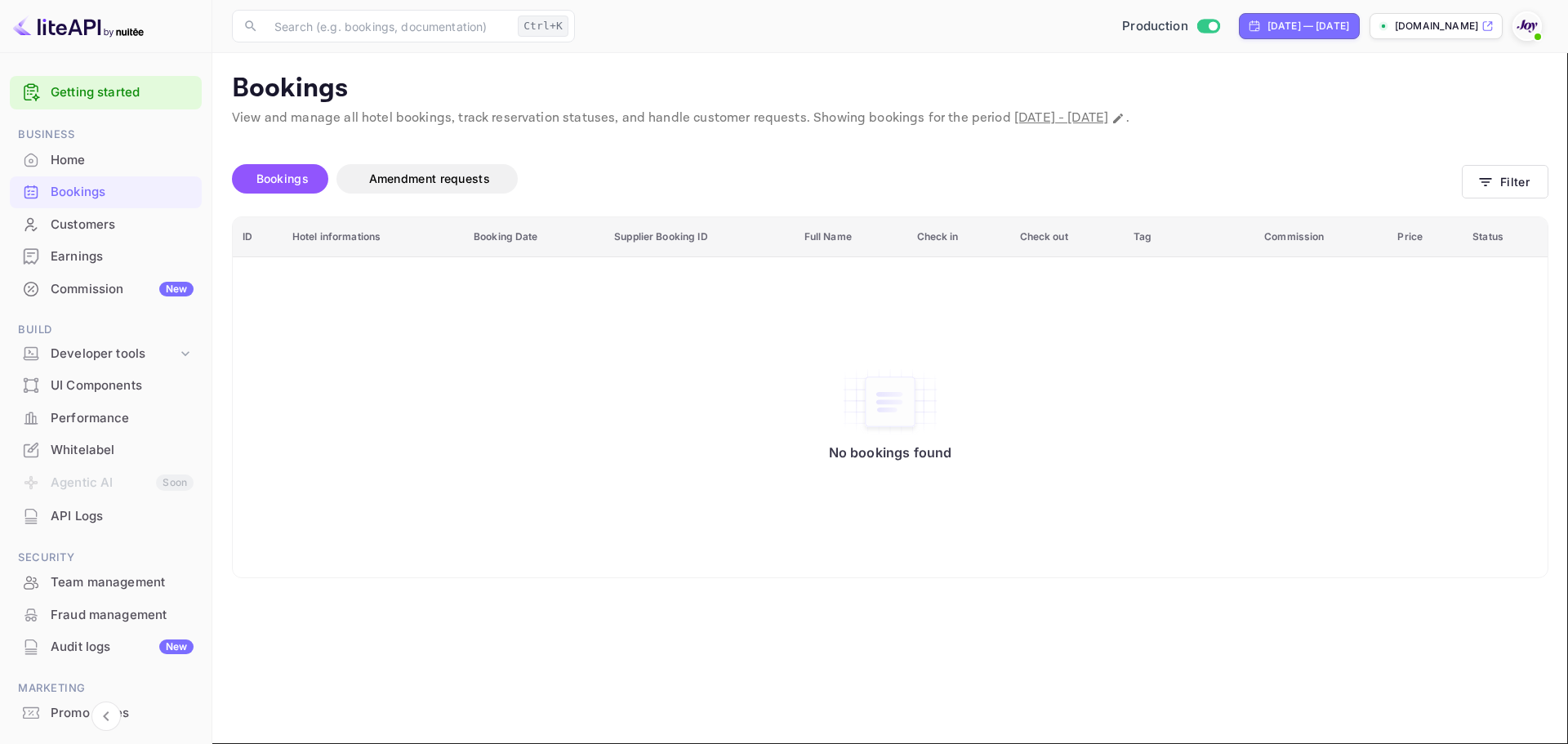
drag, startPoint x: 1181, startPoint y: 586, endPoint x: 1190, endPoint y: 526, distance: 60.7
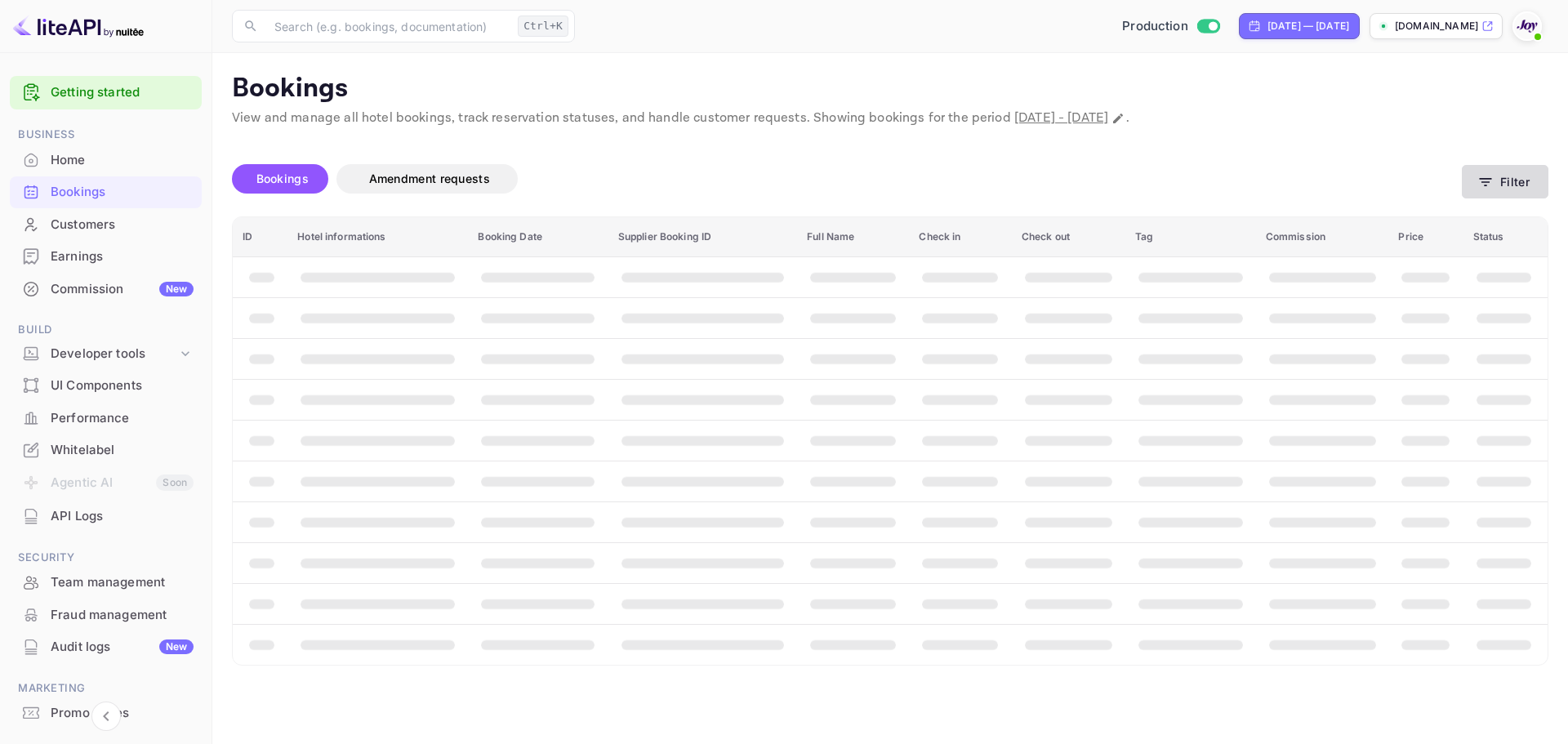
click at [1504, 171] on button "Filter" at bounding box center [1505, 182] width 87 height 34
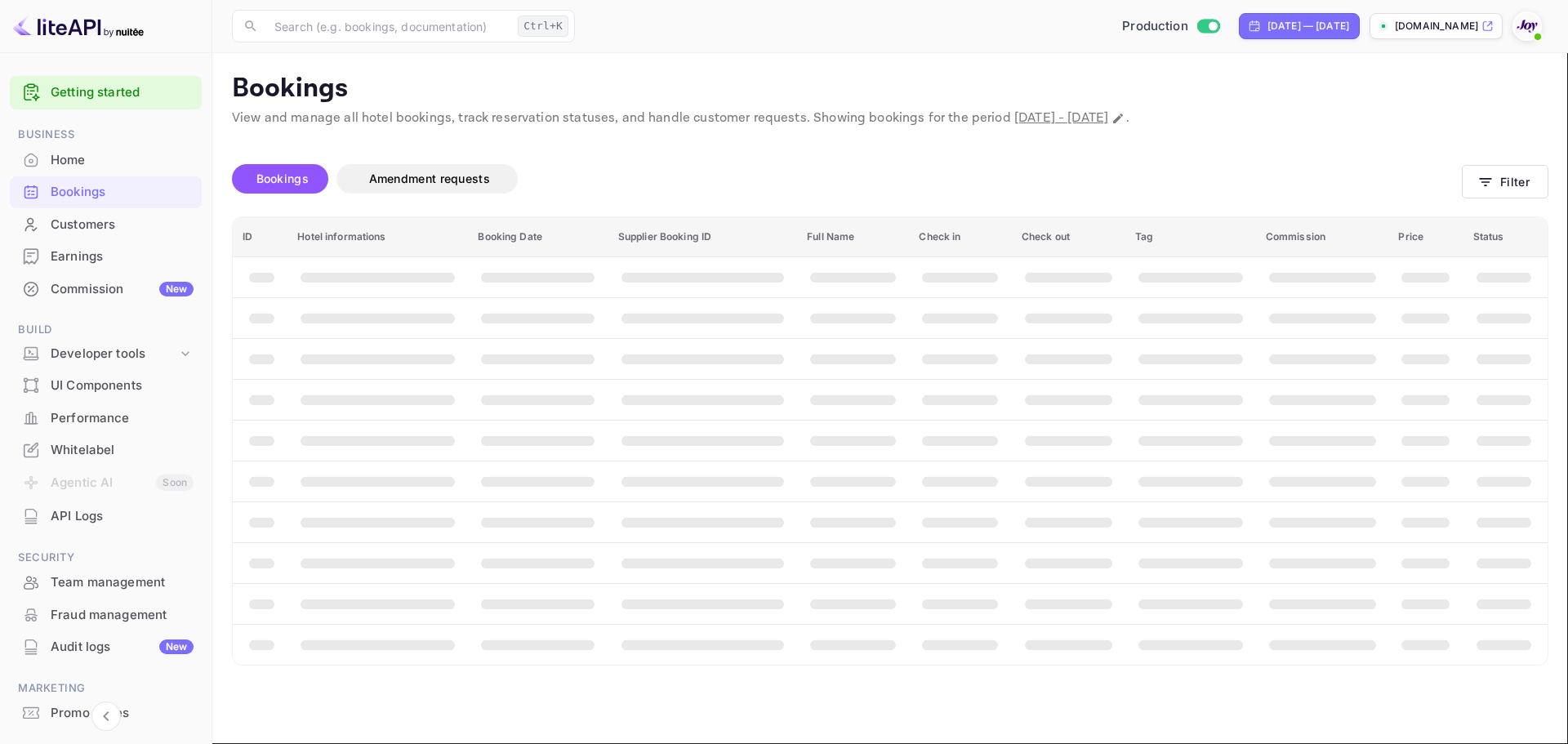
paste input "4793197827"
type input "4793197827"
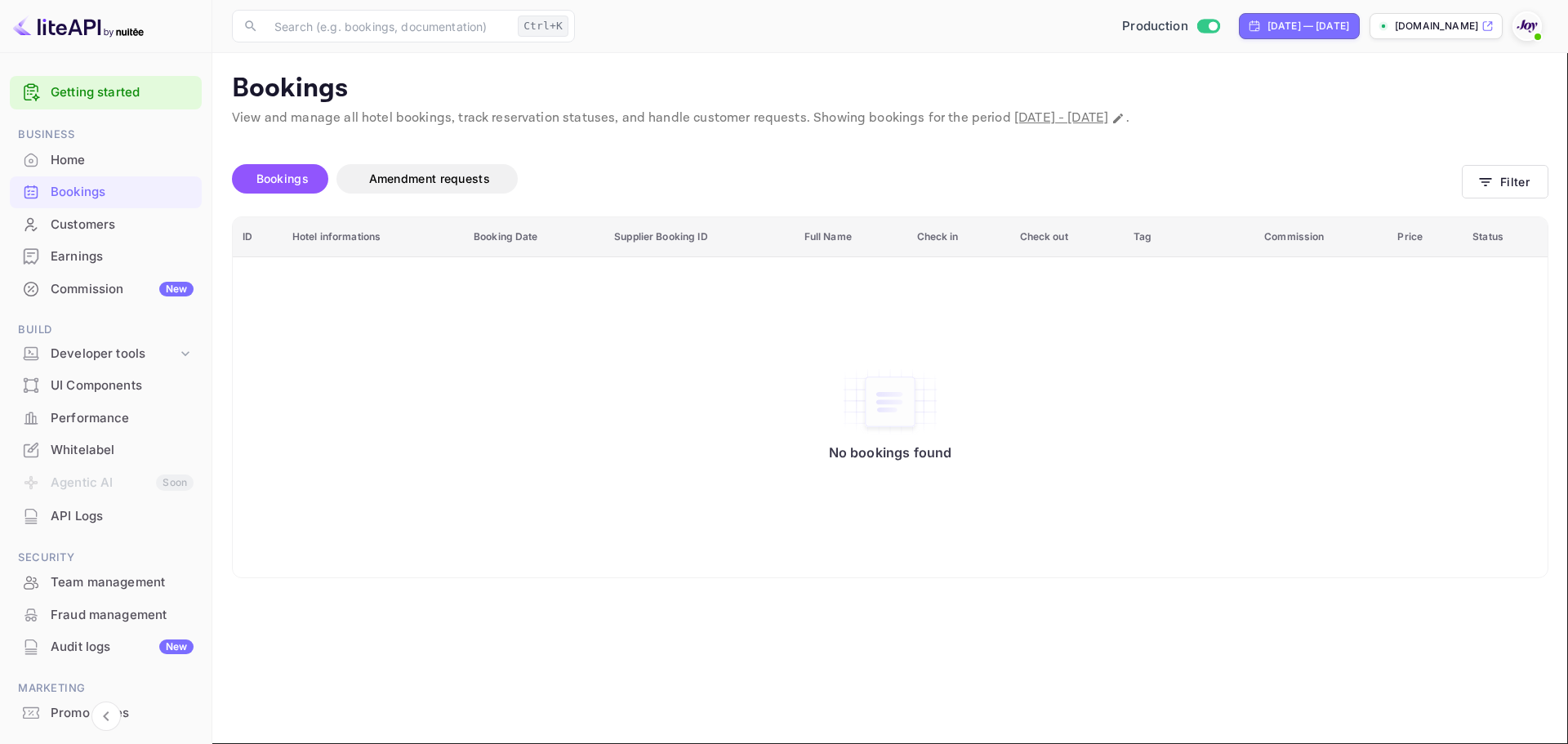
drag, startPoint x: 1178, startPoint y: 585, endPoint x: 1075, endPoint y: 471, distance: 153.6
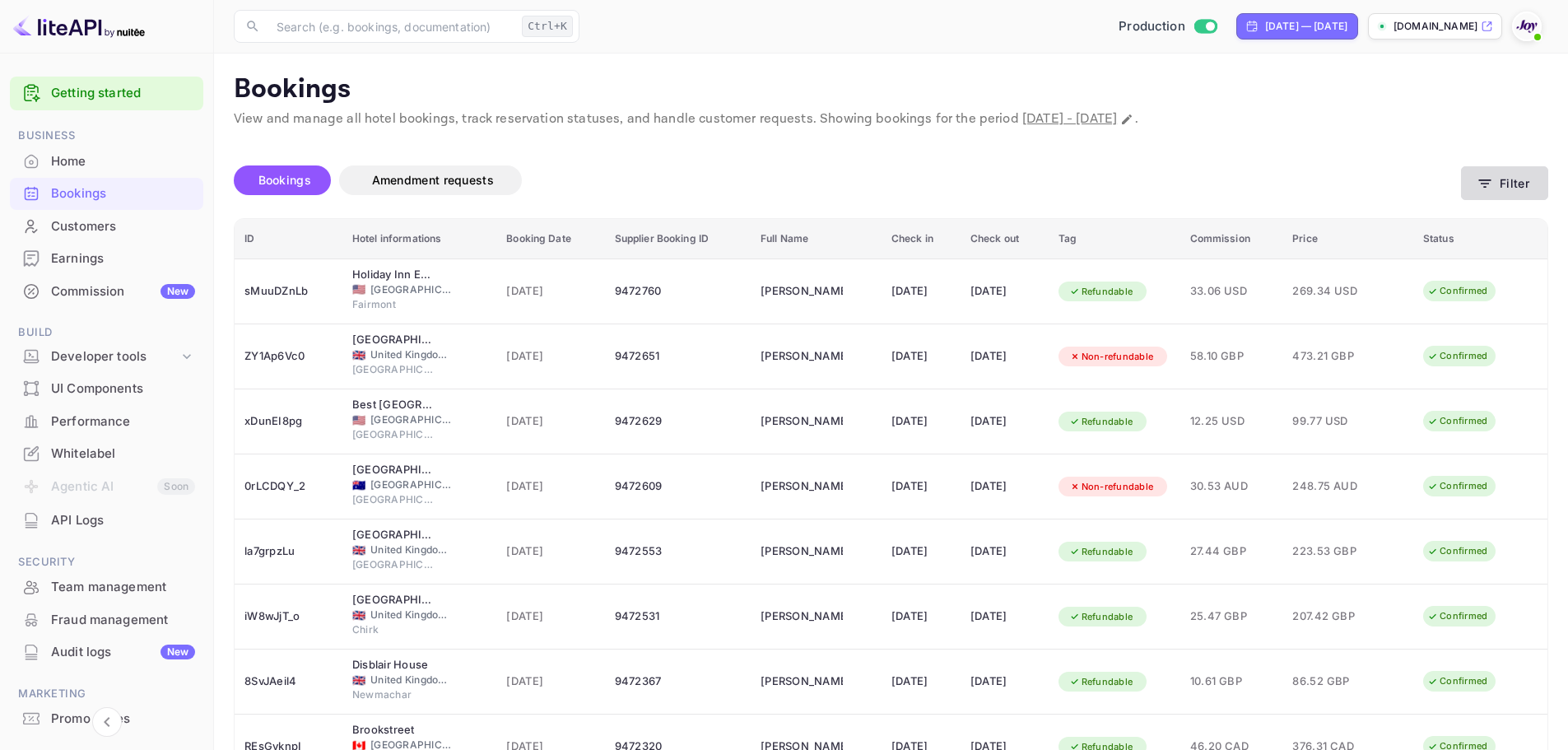
click at [1498, 189] on button "Filter" at bounding box center [1505, 183] width 87 height 34
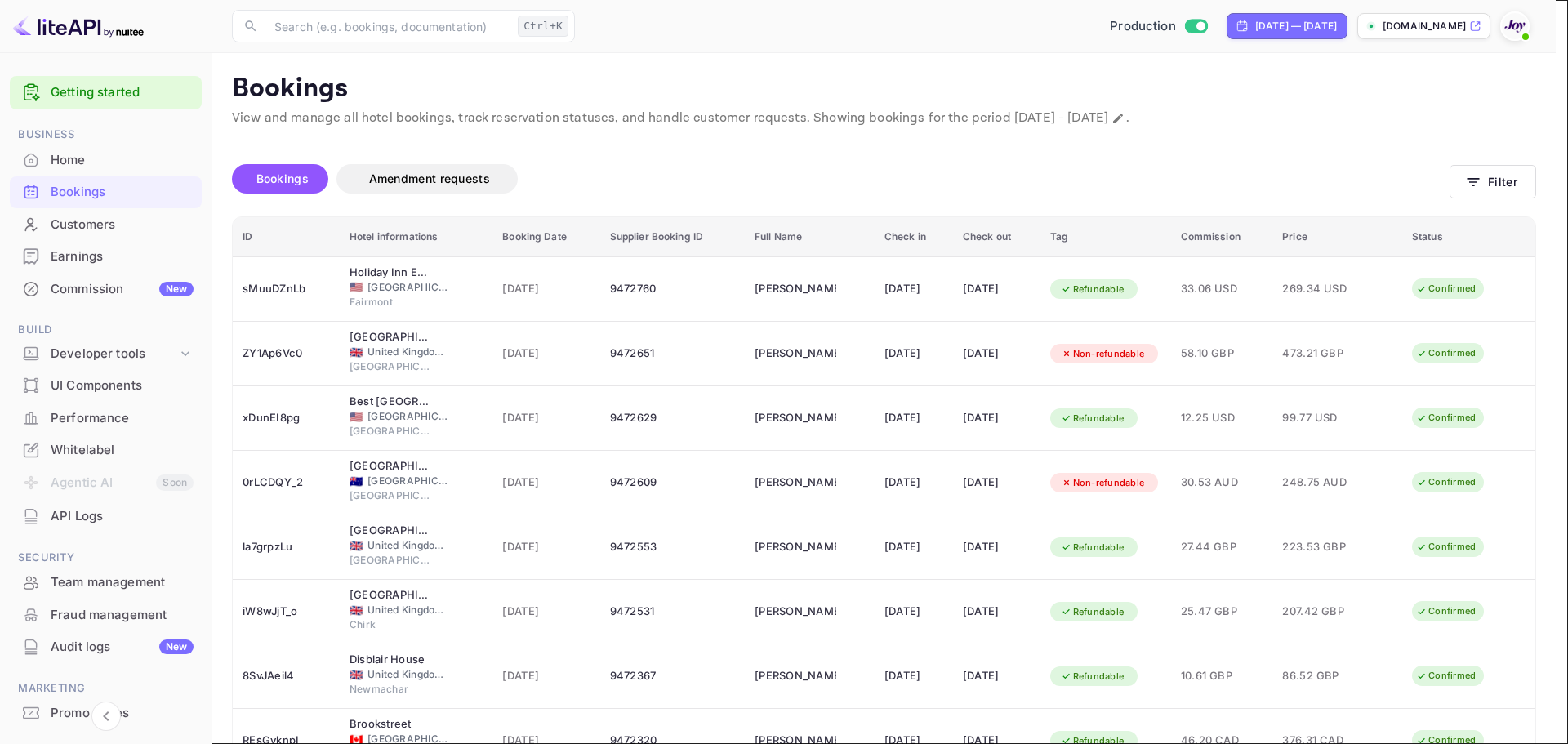
drag, startPoint x: 901, startPoint y: 241, endPoint x: 759, endPoint y: 243, distance: 142.0
paste input "Hugh Sanford"
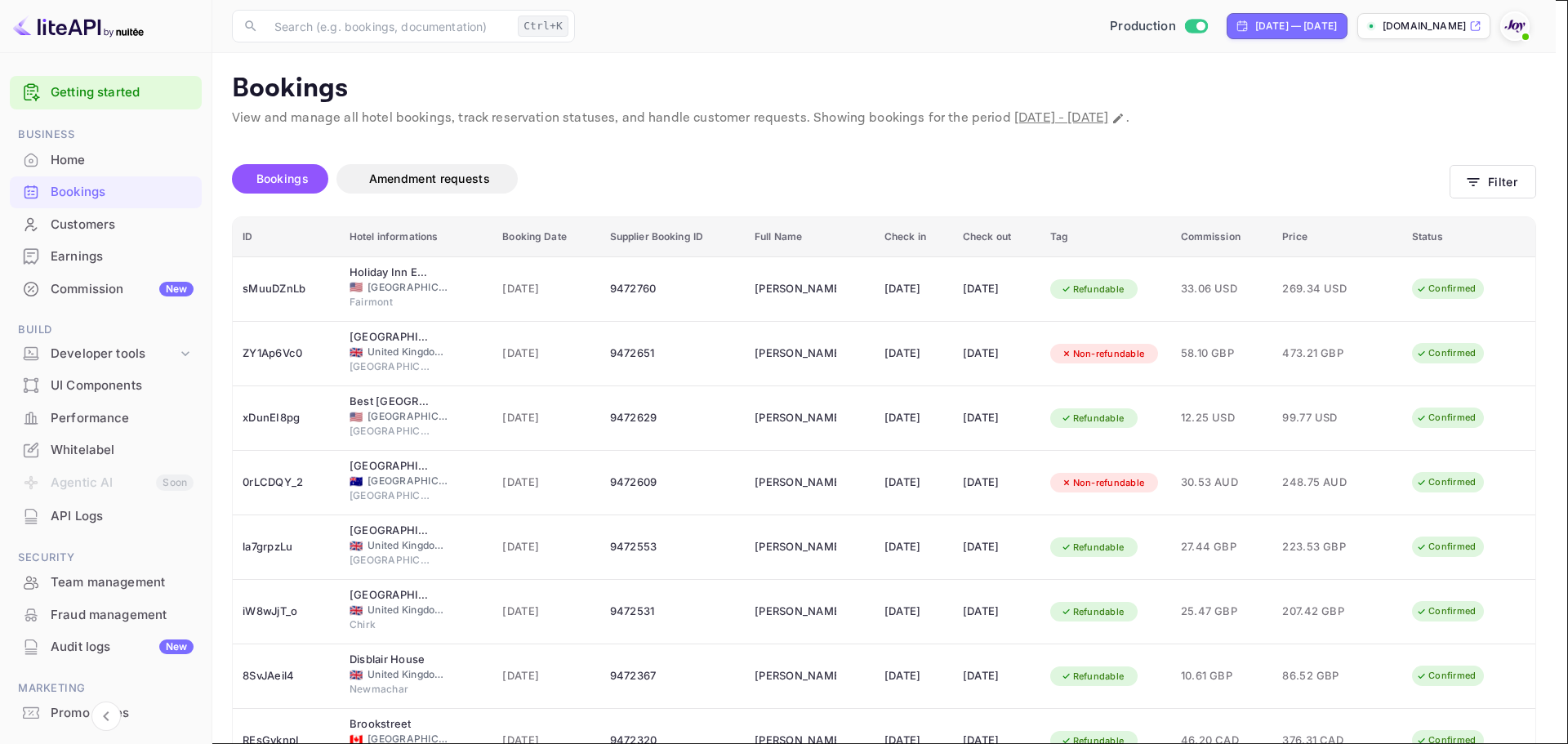
type input "Hugh"
paste input "Sanford"
type input "Sanford"
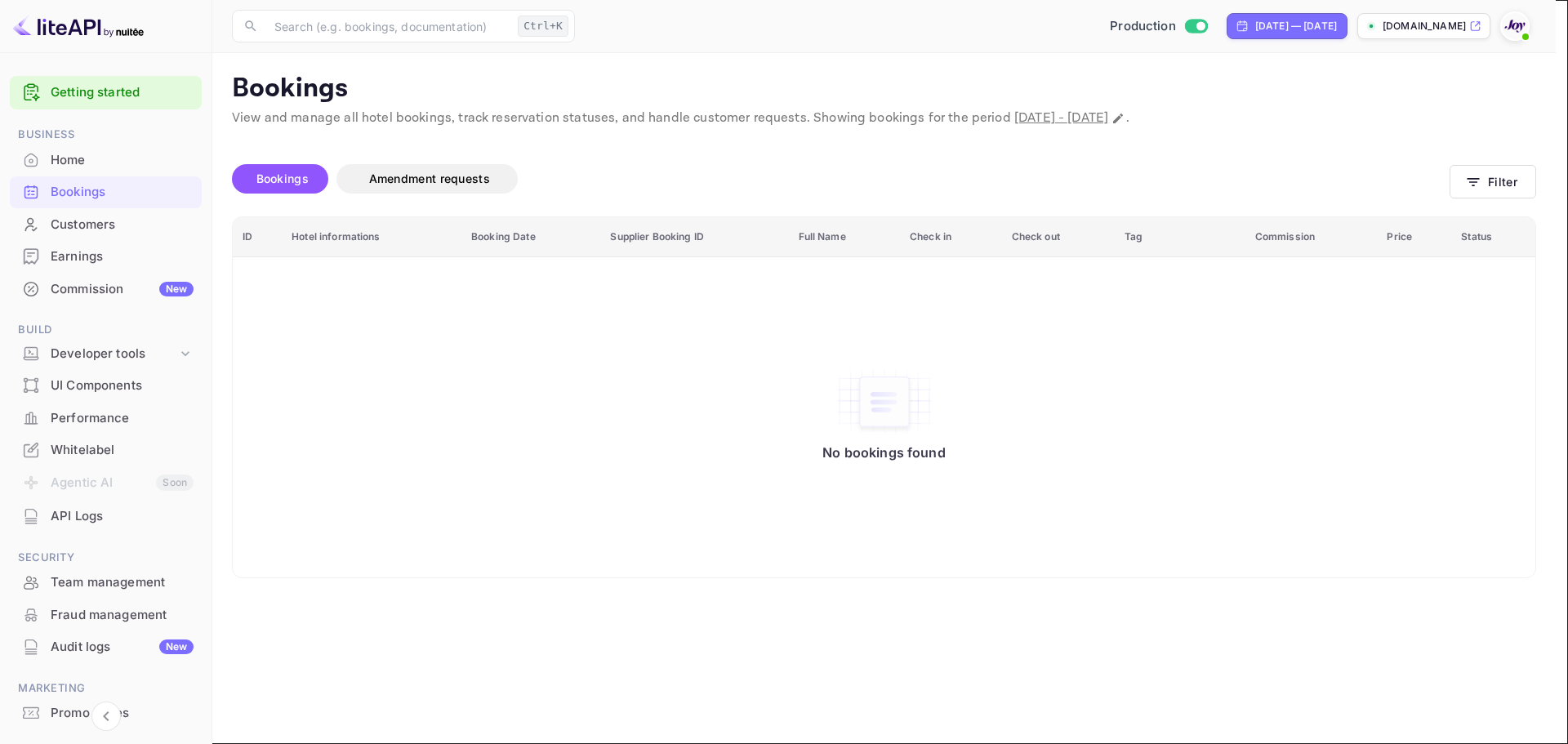
drag, startPoint x: 147, startPoint y: 417, endPoint x: 80, endPoint y: 417, distance: 67.0
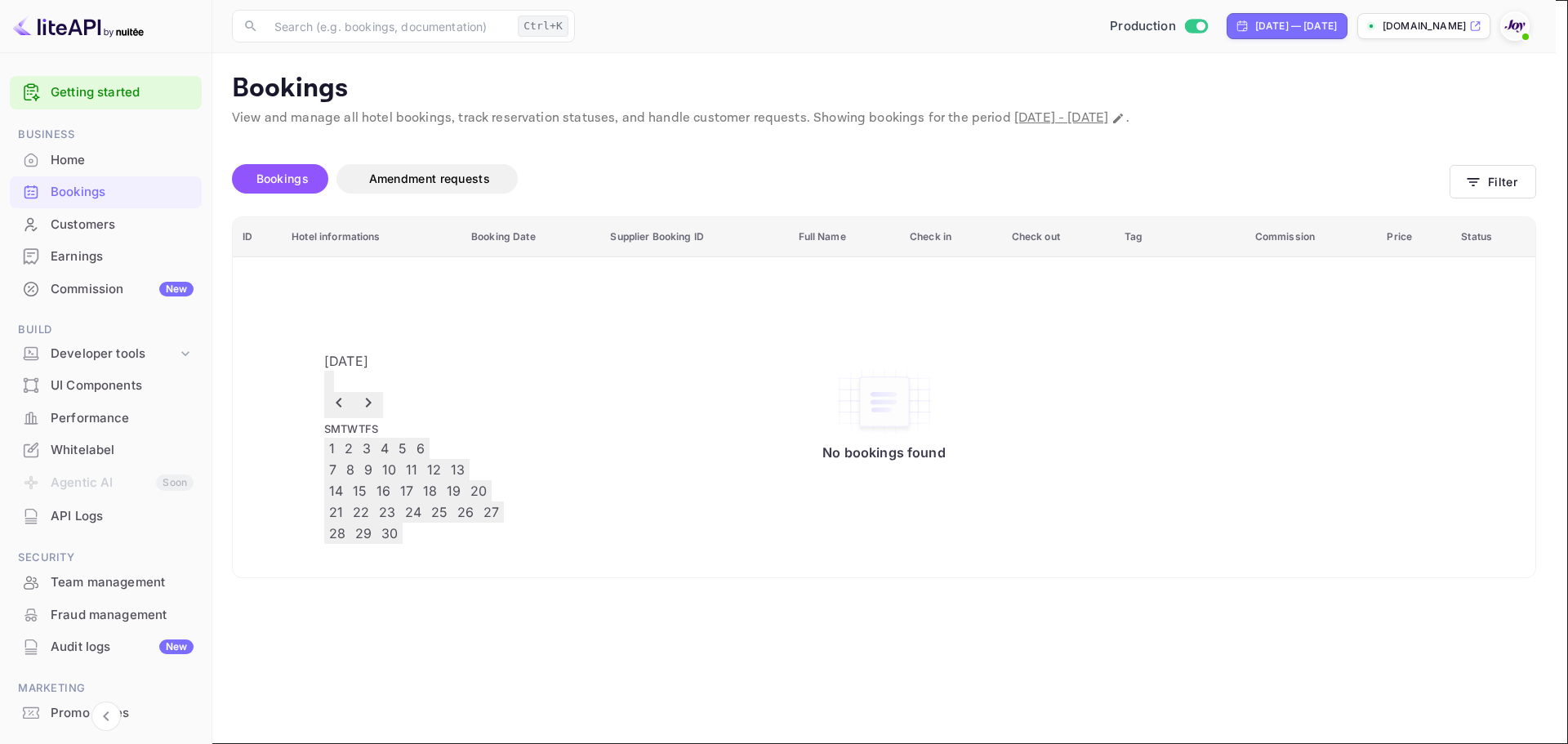
click at [466, 501] on button "19" at bounding box center [453, 490] width 24 height 21
type input "2025-09-19"
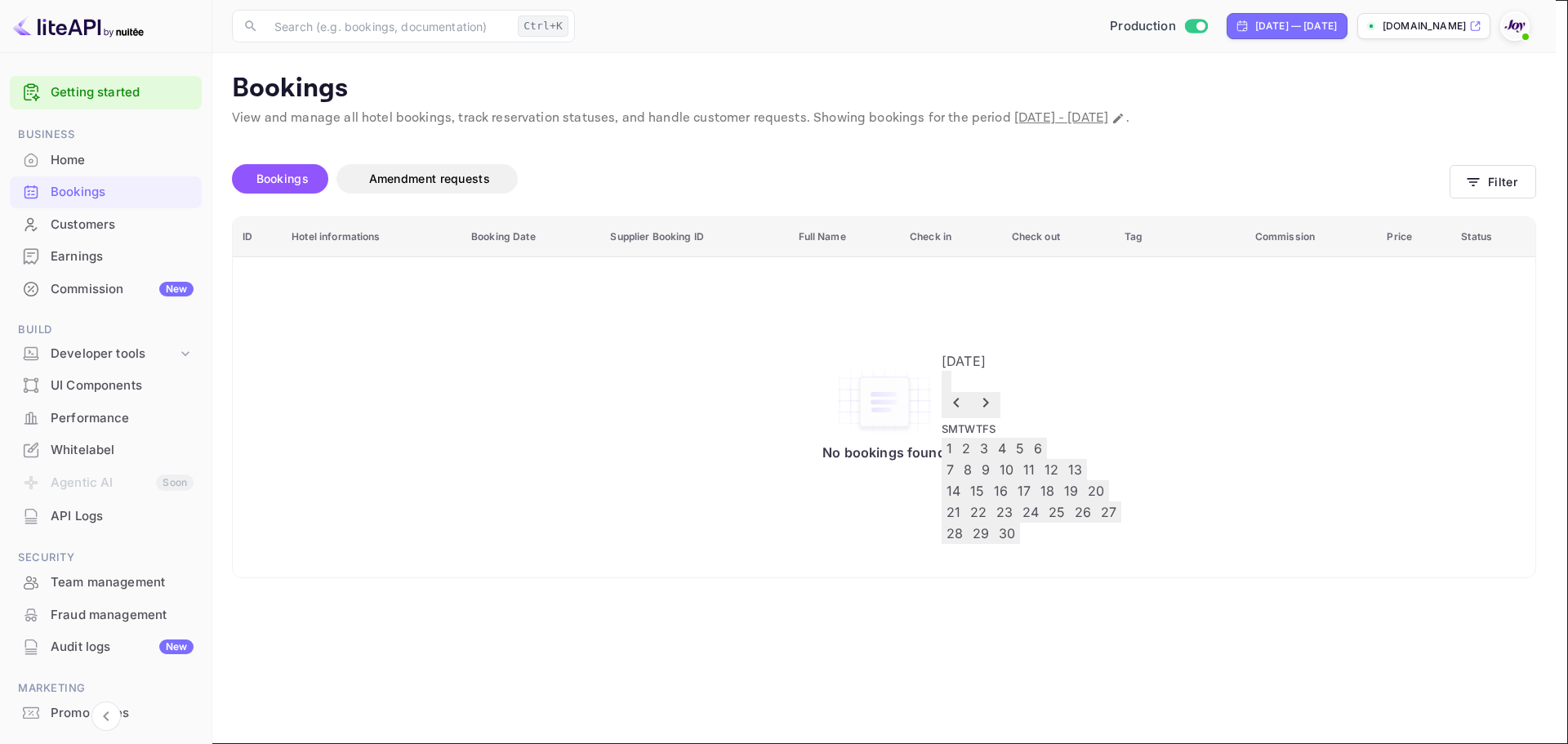
click at [965, 522] on button "21" at bounding box center [953, 512] width 24 height 21
type input "2025-09-21"
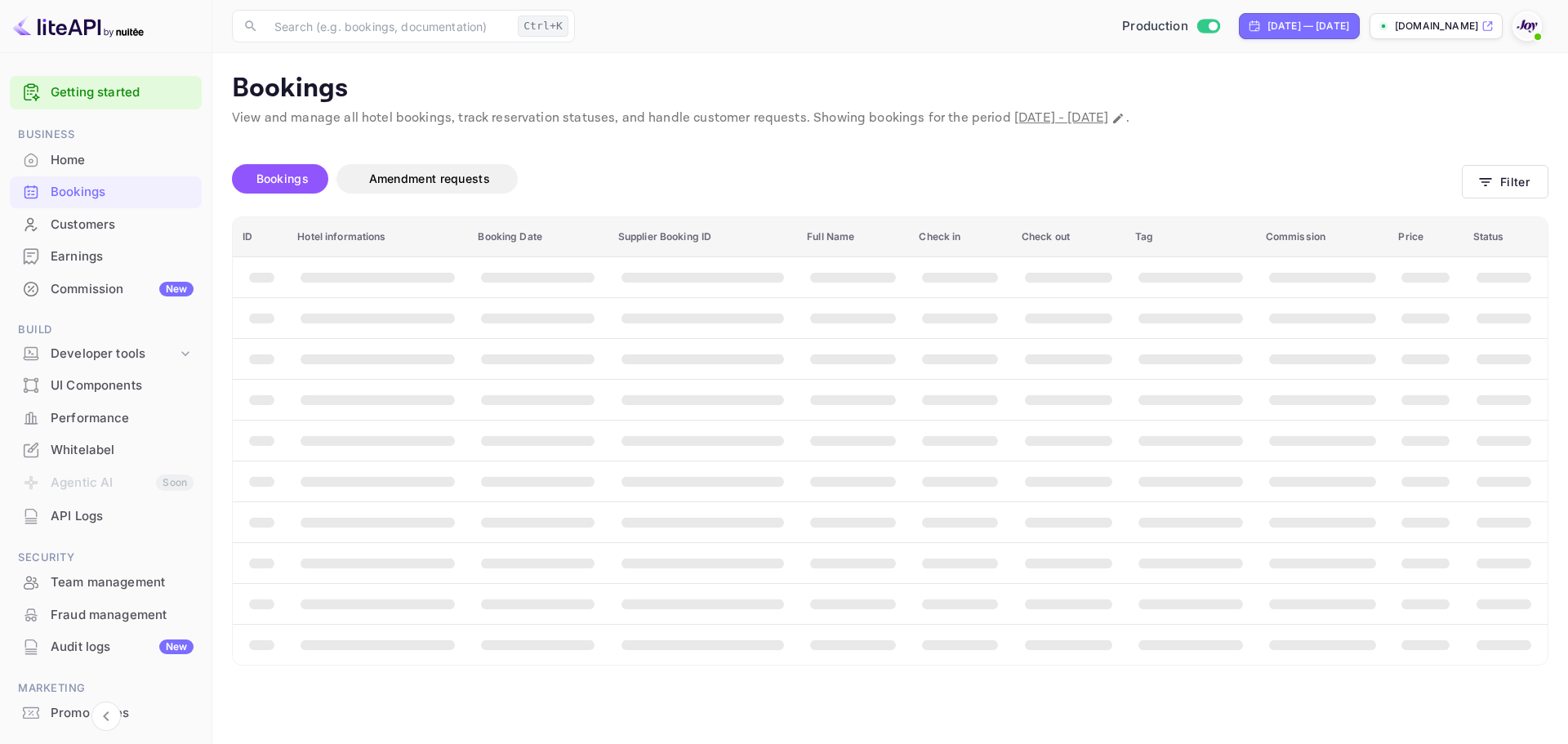
click at [110, 183] on div "Bookings" at bounding box center [122, 192] width 143 height 19
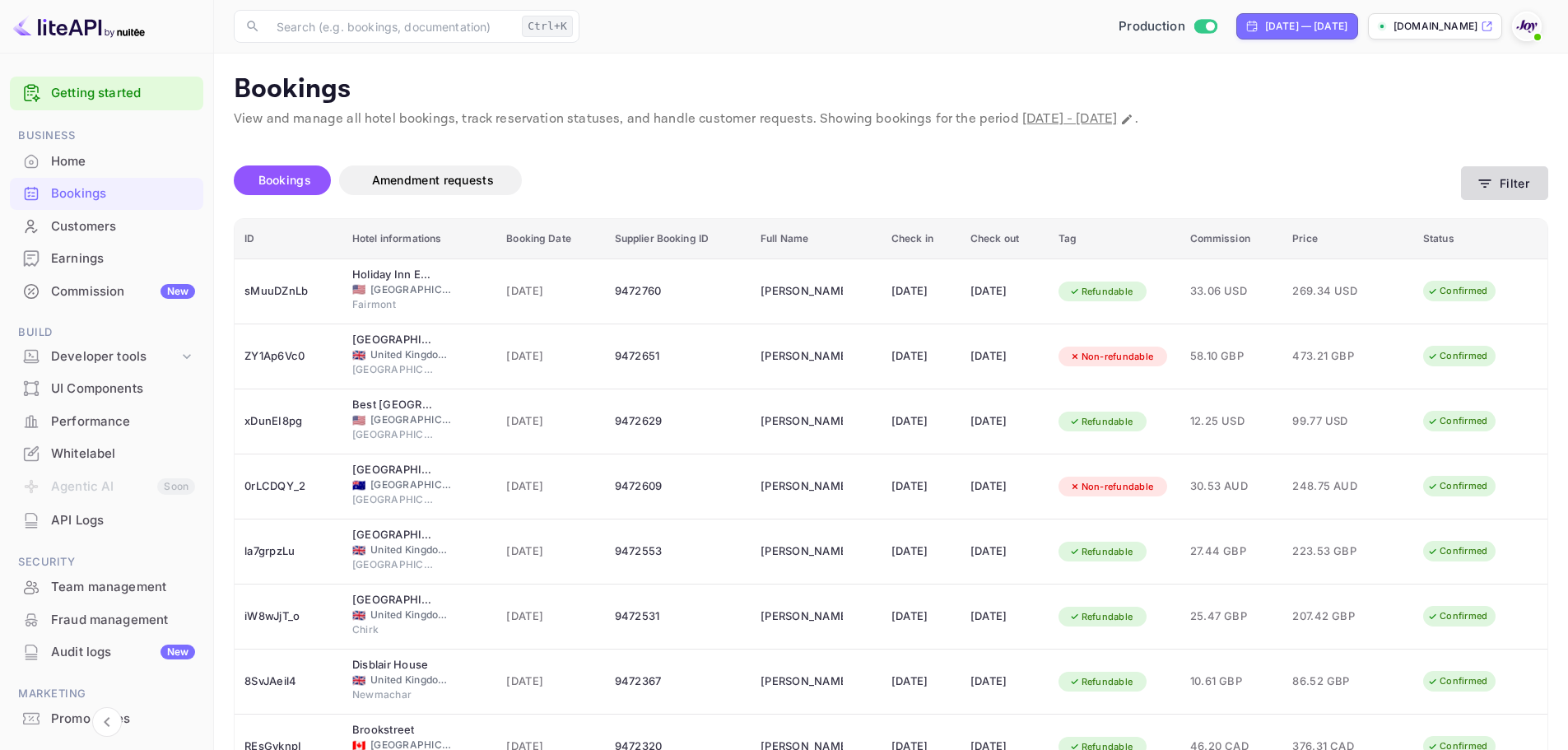
click at [1522, 185] on button "Filter" at bounding box center [1505, 183] width 87 height 34
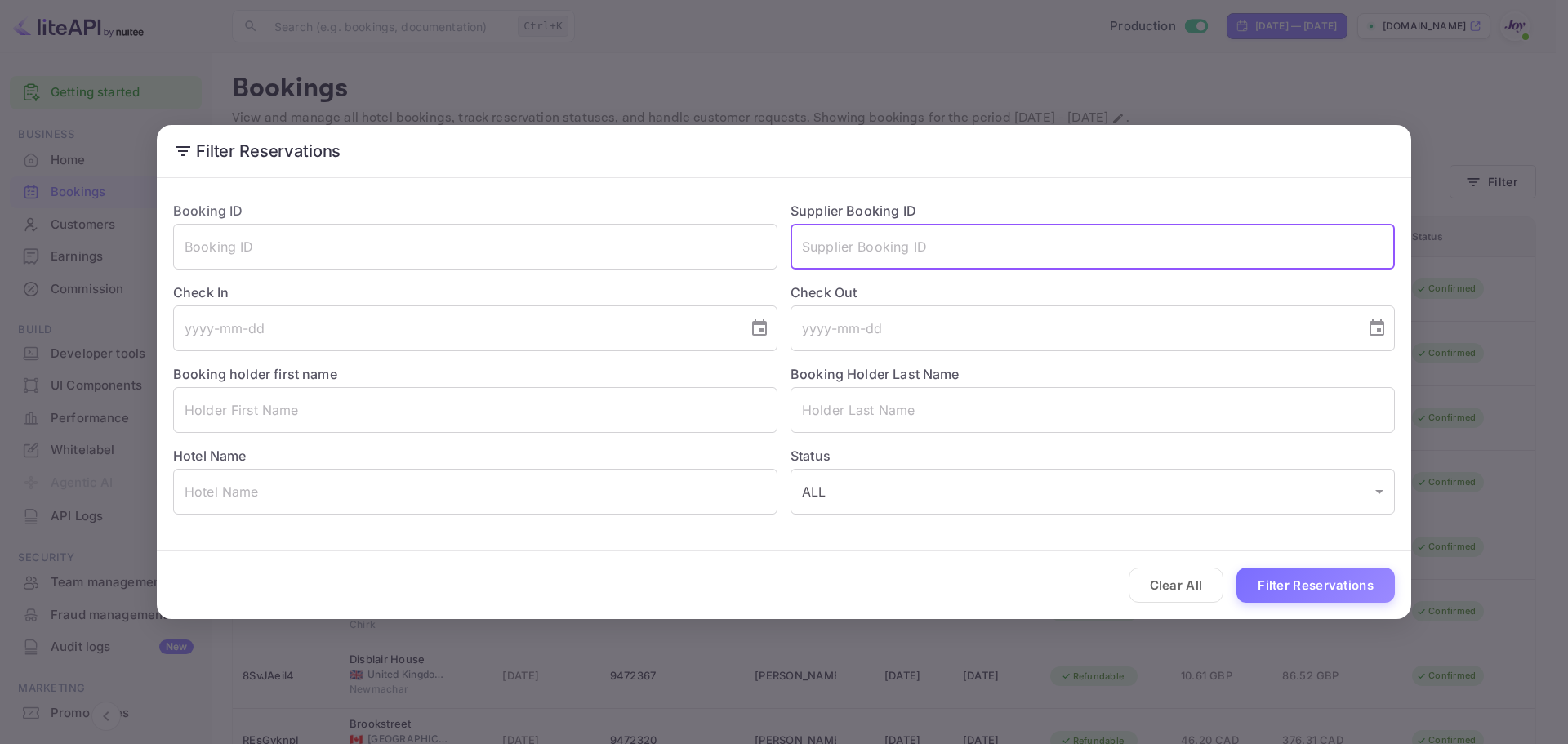
click at [875, 253] on input "text" at bounding box center [1092, 247] width 605 height 46
click at [858, 413] on input "text" at bounding box center [1092, 410] width 605 height 46
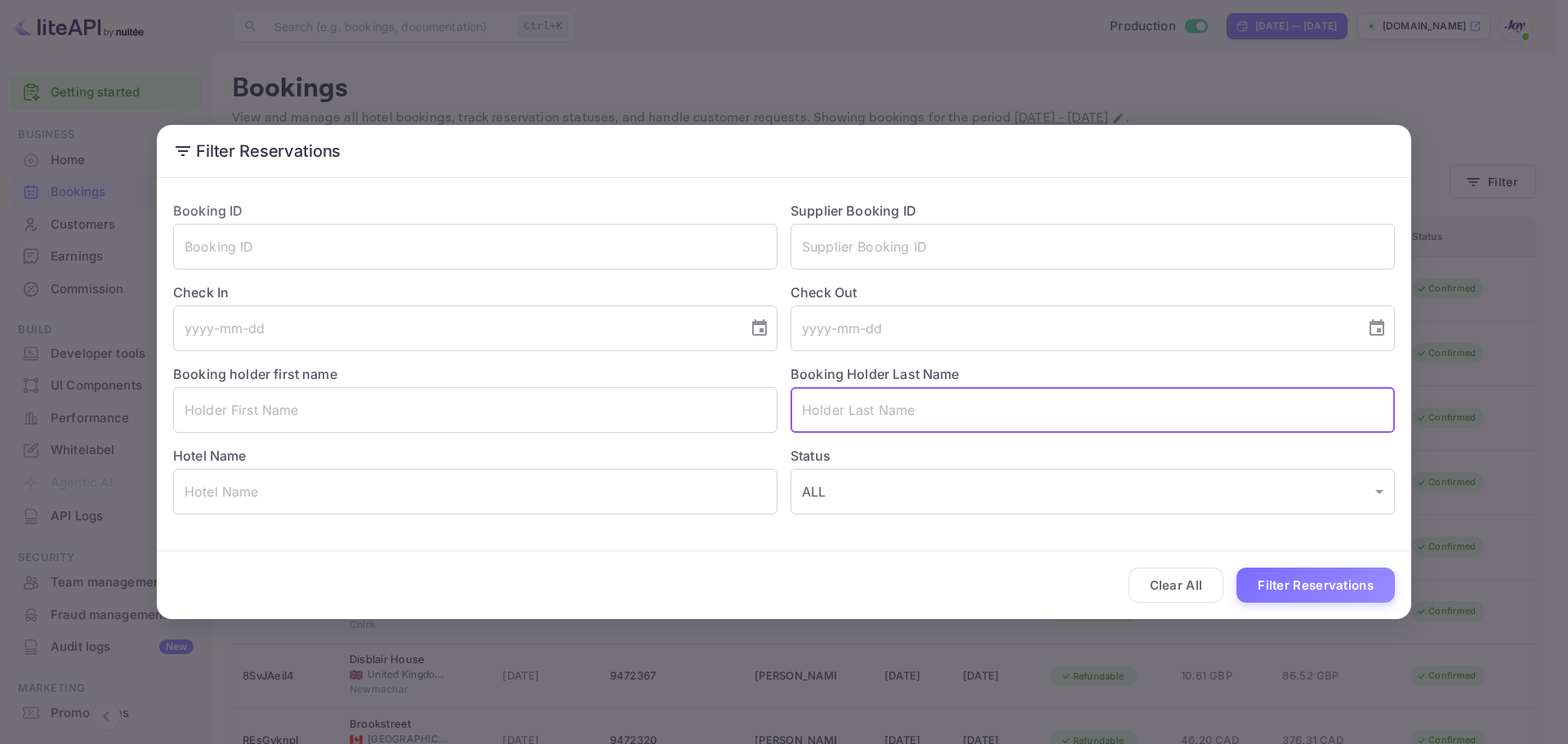
paste input "Sanford"
type input "Sanford"
click at [1247, 579] on button "Filter Reservations" at bounding box center [1315, 585] width 158 height 35
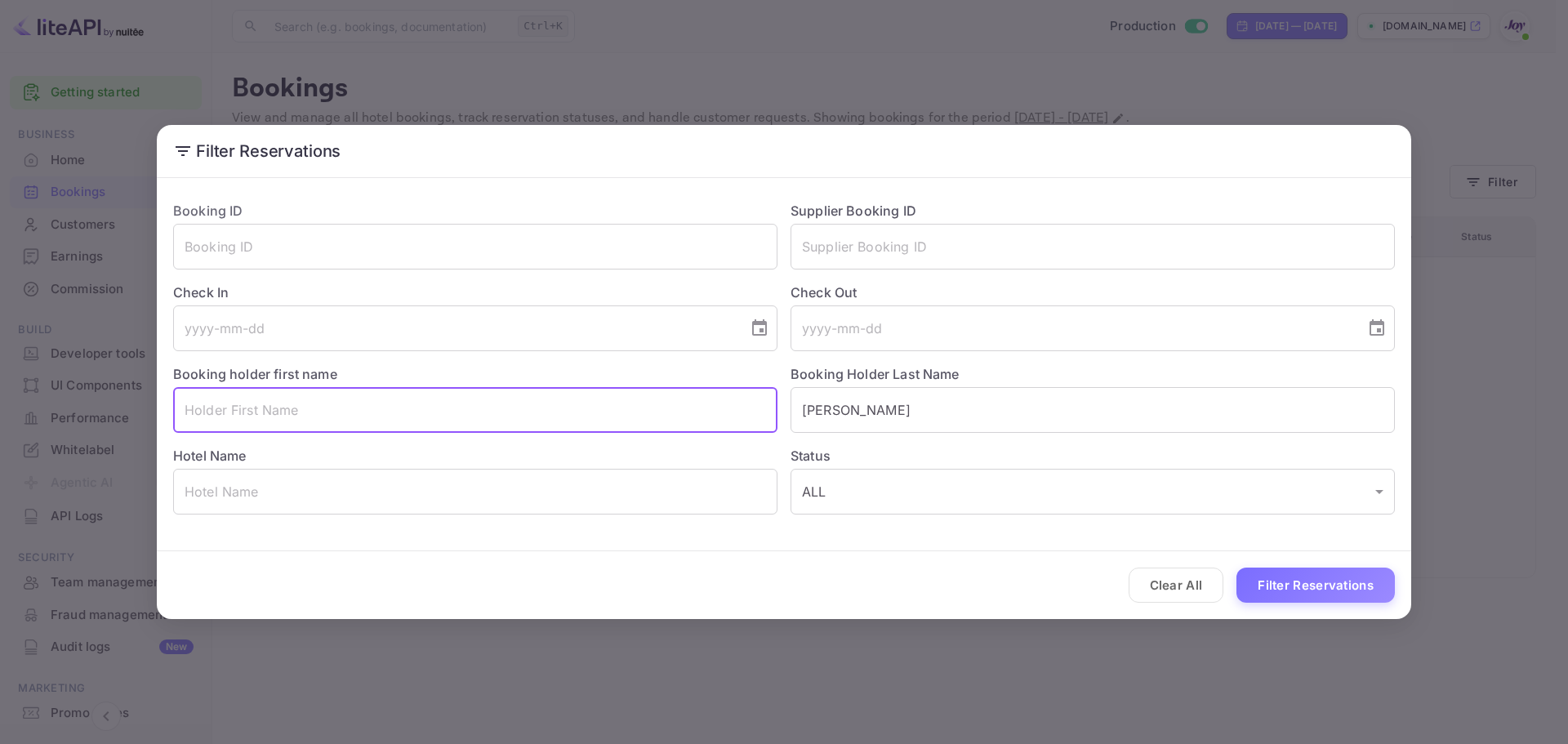
click at [458, 423] on input "text" at bounding box center [476, 410] width 605 height 46
paste input "Hugh"
type input "Hugh"
click at [1299, 581] on button "Filter Reservations" at bounding box center [1315, 585] width 158 height 35
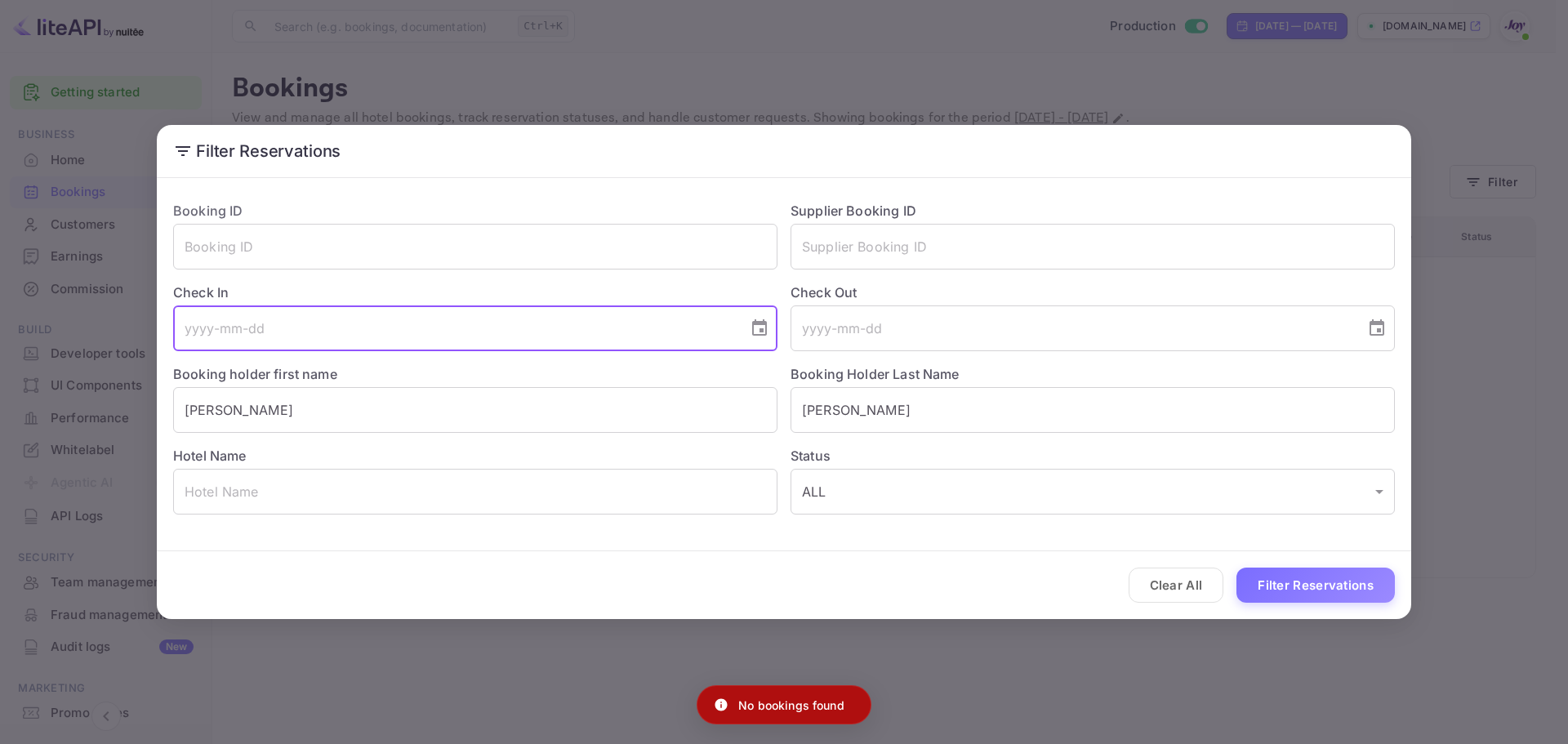
click at [257, 318] on input "tel" at bounding box center [454, 329] width 563 height 46
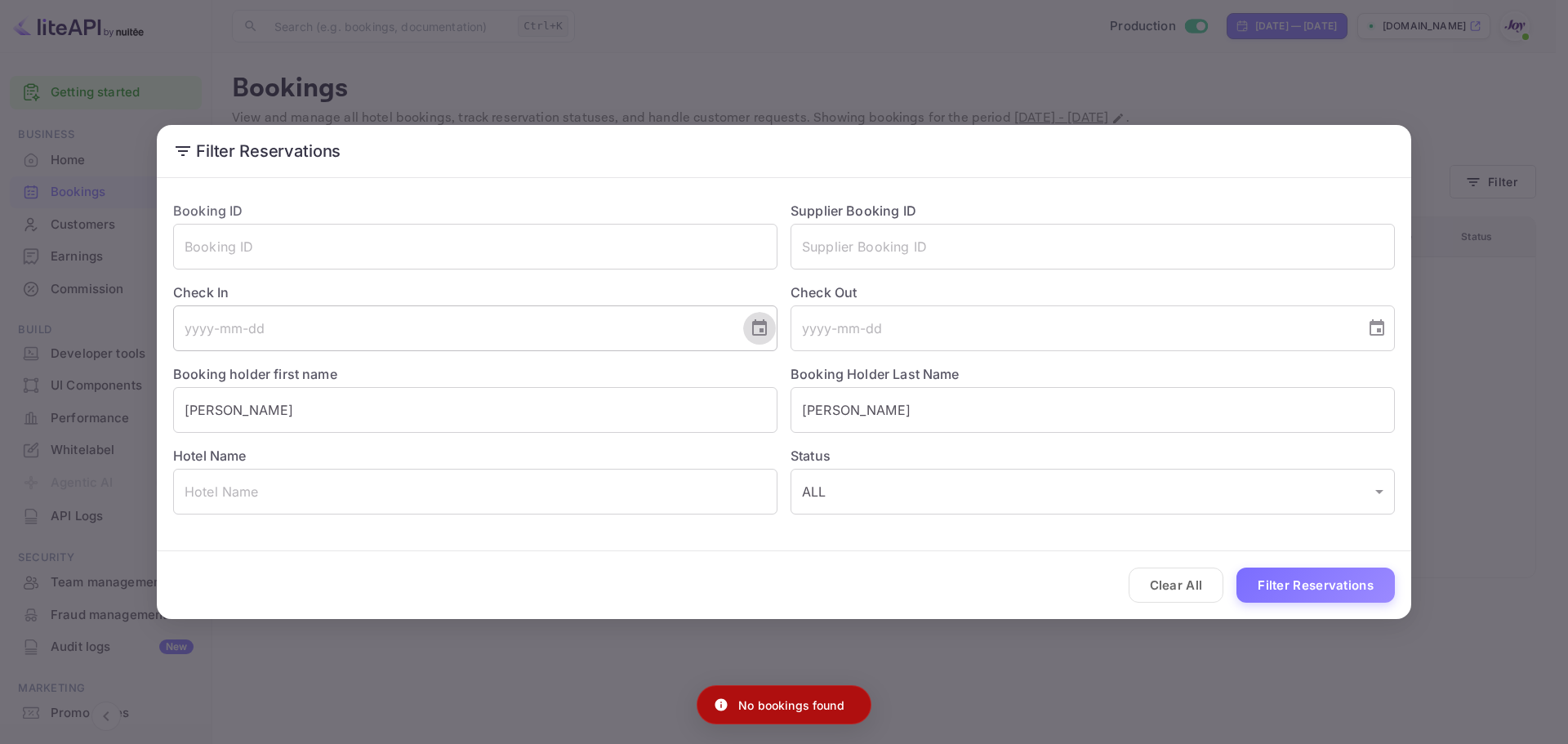
click at [755, 321] on icon "Choose date" at bounding box center [759, 327] width 15 height 16
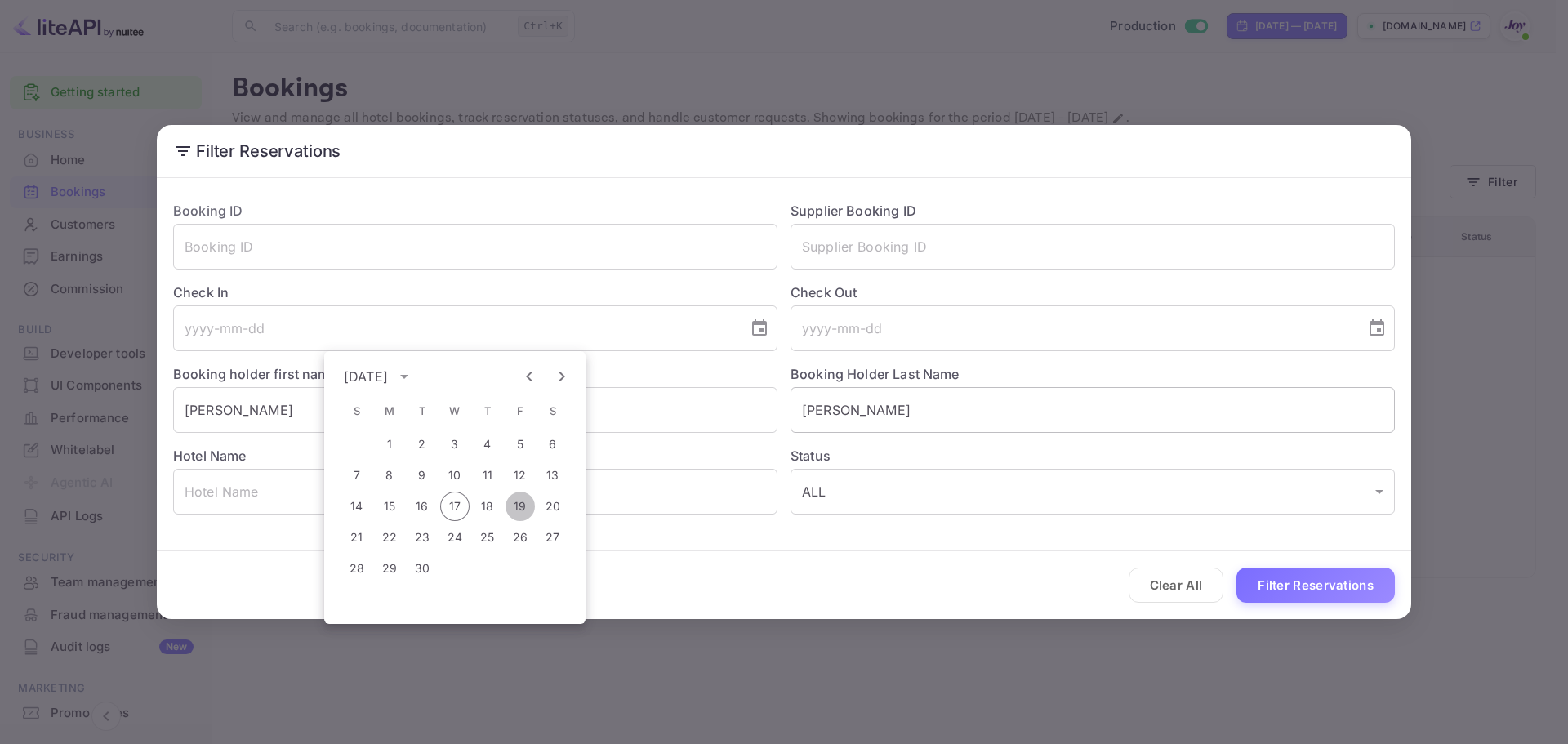
drag, startPoint x: 515, startPoint y: 507, endPoint x: 810, endPoint y: 420, distance: 307.6
click at [517, 506] on button "19" at bounding box center [520, 505] width 29 height 29
type input "2025-09-19"
click at [1369, 330] on icon "Choose date" at bounding box center [1377, 328] width 19 height 19
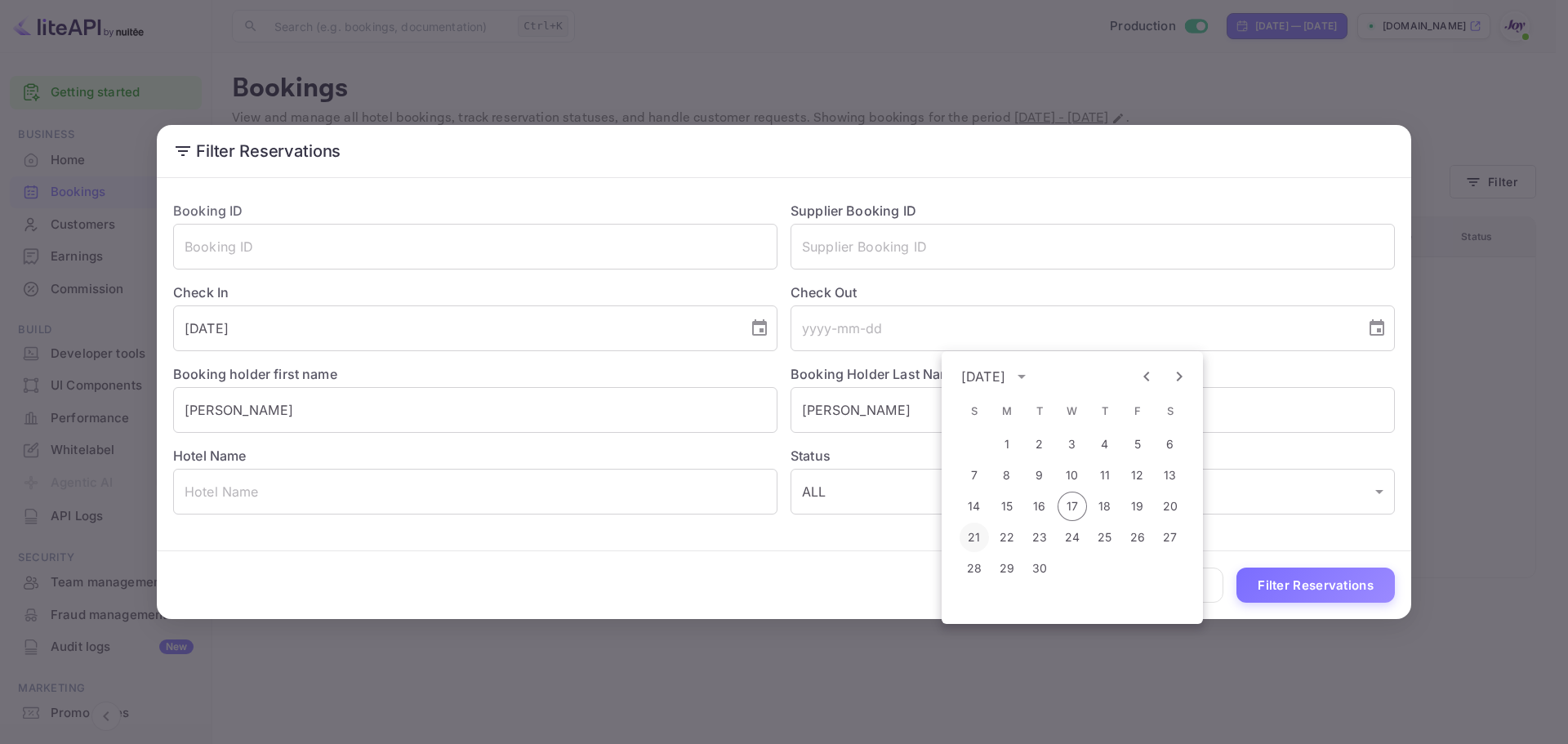
click at [970, 529] on button "21" at bounding box center [974, 536] width 29 height 29
type input "2025-09-21"
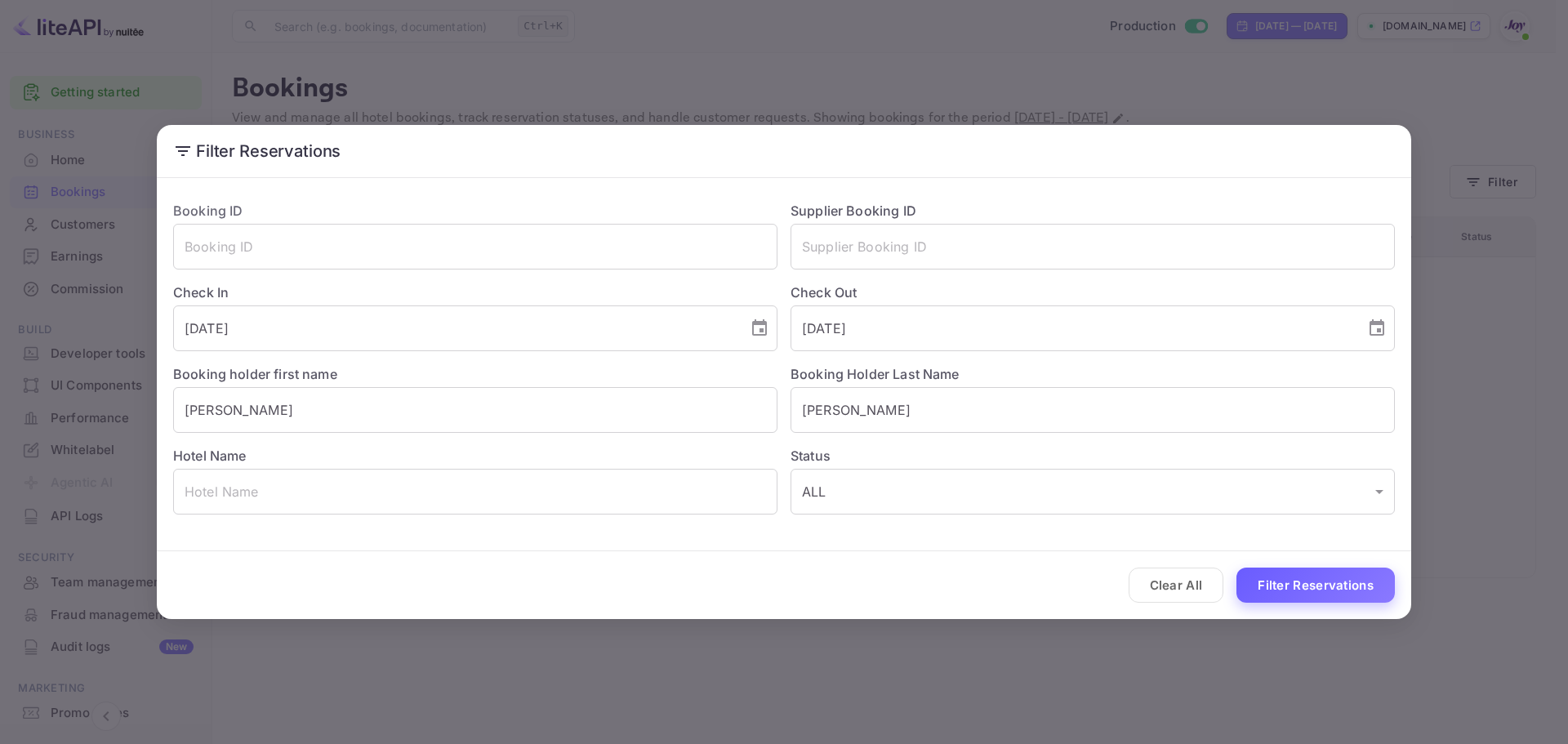
click at [1292, 592] on button "Filter Reservations" at bounding box center [1315, 585] width 158 height 35
click at [1292, 589] on div "Clear All Loading..." at bounding box center [783, 585] width 1254 height 68
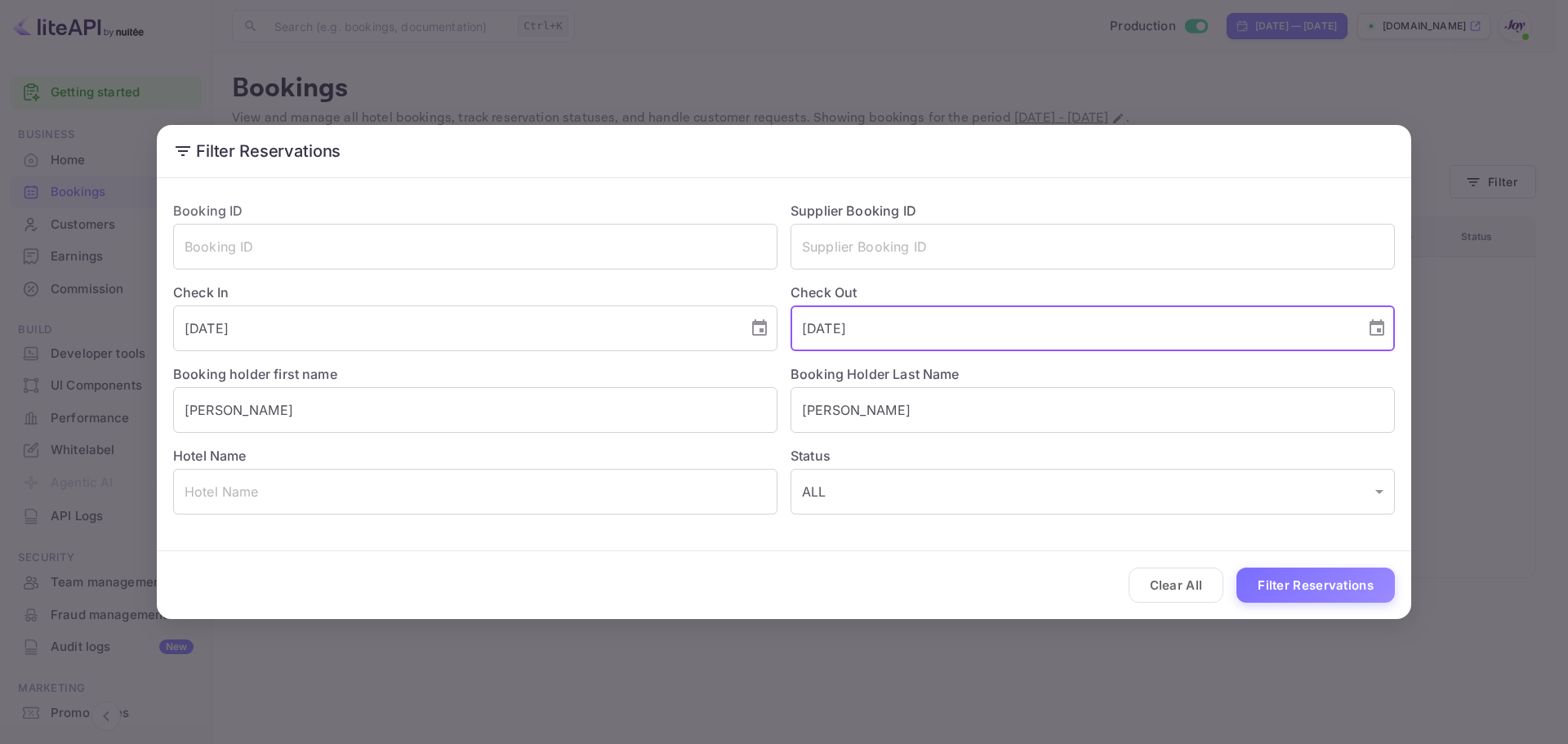
drag, startPoint x: 821, startPoint y: 323, endPoint x: 660, endPoint y: 303, distance: 162.2
click at [660, 303] on div "Booking ID ​ Supplier Booking ID ​ Check In 2025-09-19 ​ Check Out 2025-09-21 ​…" at bounding box center [777, 351] width 1235 height 327
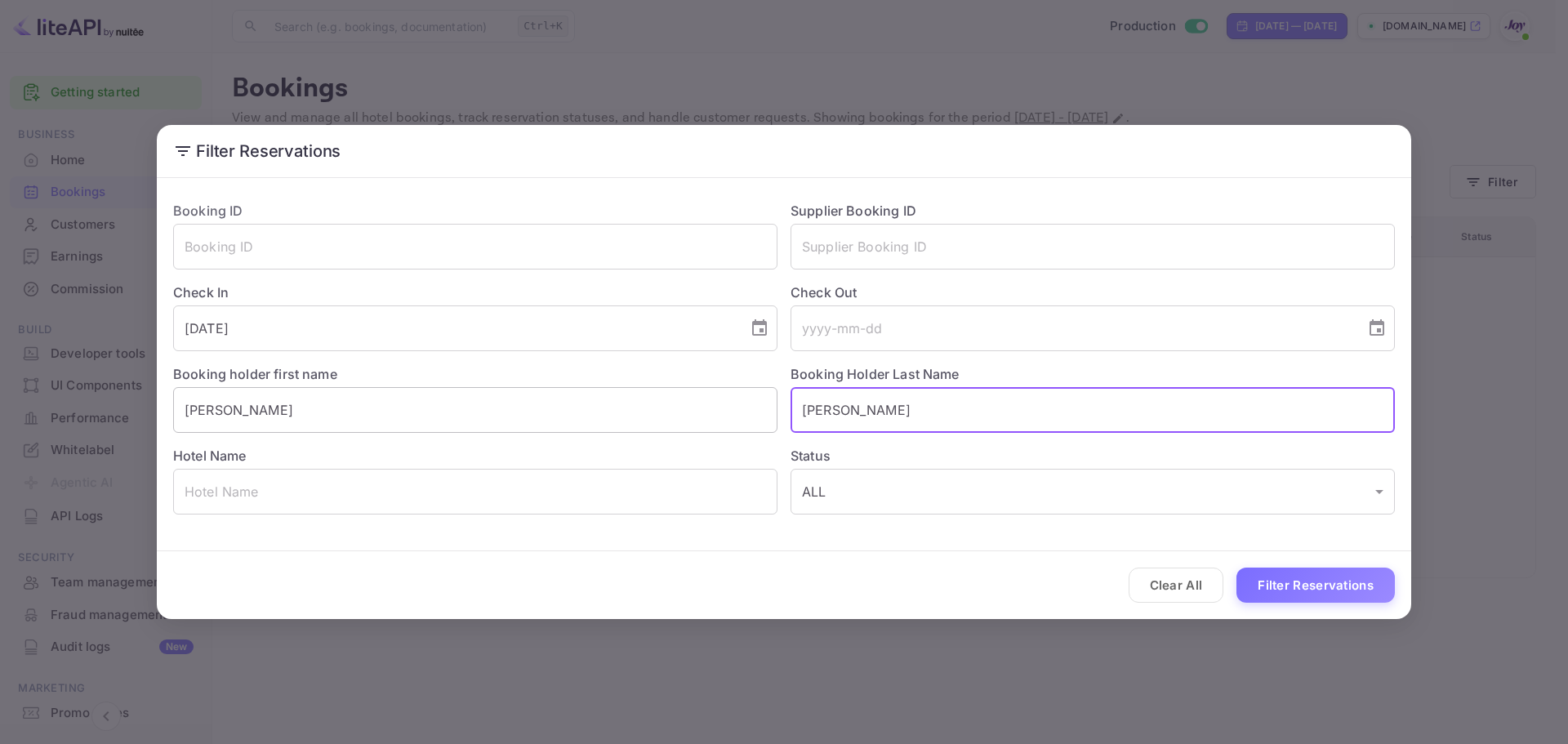
drag, startPoint x: 879, startPoint y: 405, endPoint x: 513, endPoint y: 397, distance: 366.1
click at [617, 401] on div "Booking ID ​ Supplier Booking ID ​ Check In 2025-09-19 ​ Check Out ​ Booking ho…" at bounding box center [777, 351] width 1235 height 327
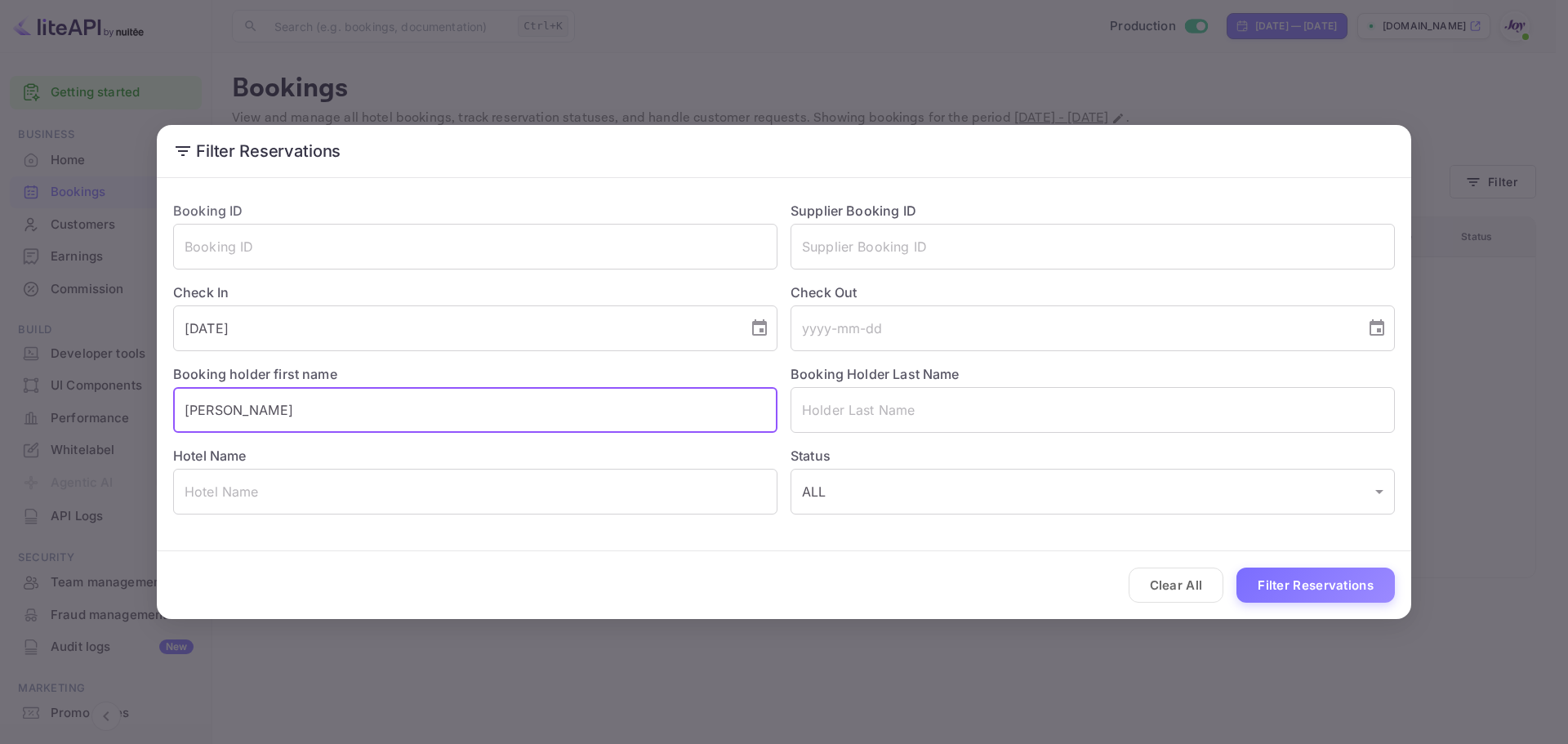
drag, startPoint x: 360, startPoint y: 404, endPoint x: 97, endPoint y: 394, distance: 263.2
click at [146, 399] on div "Filter Reservations Booking ID ​ Supplier Booking ID ​ Check In 2025-09-19 ​ Ch…" at bounding box center [784, 372] width 1568 height 744
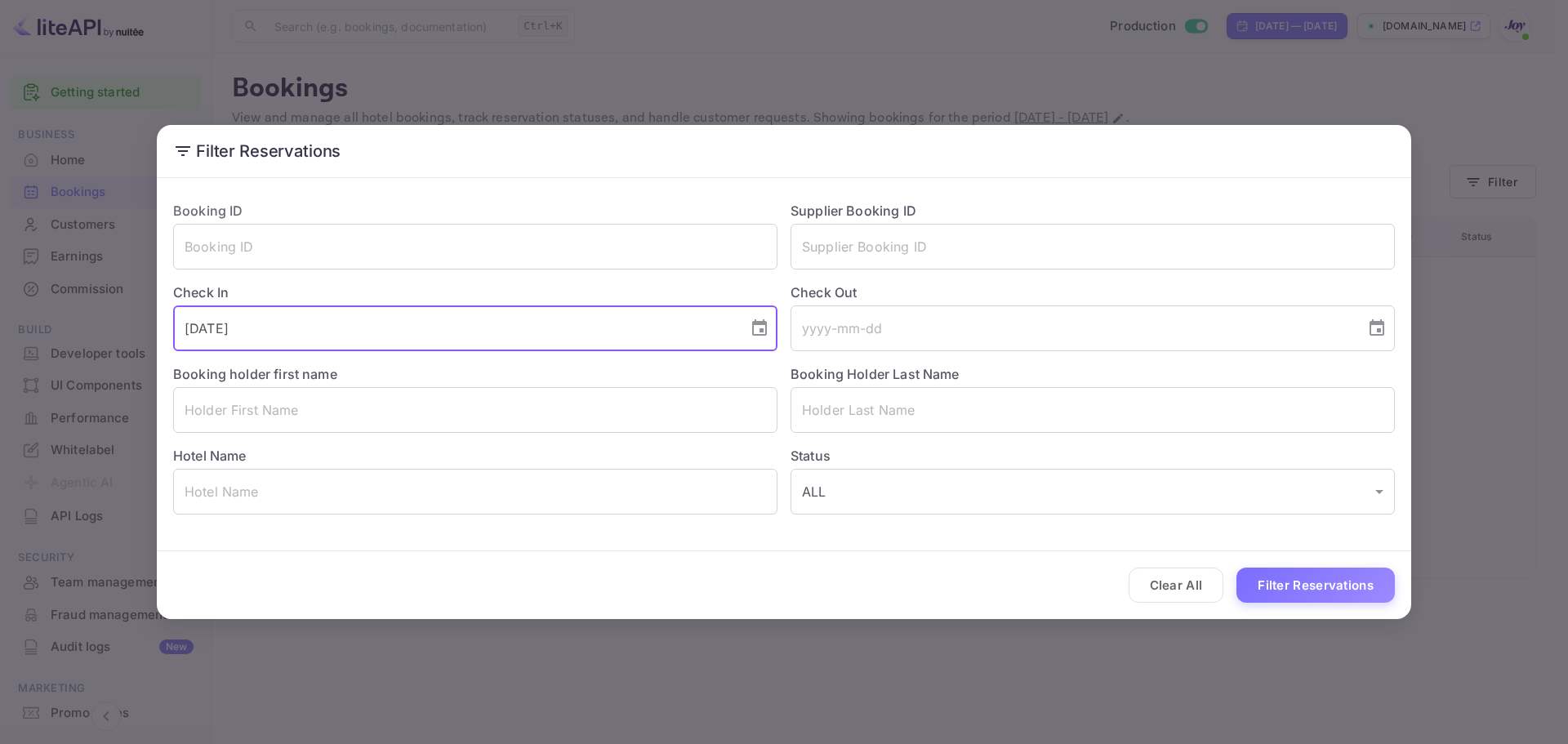
drag, startPoint x: 215, startPoint y: 323, endPoint x: 215, endPoint y: 306, distance: 17.0
click at [53, 313] on div "Filter Reservations Booking ID ​ Supplier Booking ID ​ Check In 2025-09-19 ​ Ch…" at bounding box center [784, 372] width 1568 height 744
drag, startPoint x: 406, startPoint y: 264, endPoint x: 414, endPoint y: 262, distance: 8.2
click at [414, 262] on input "text" at bounding box center [476, 247] width 605 height 46
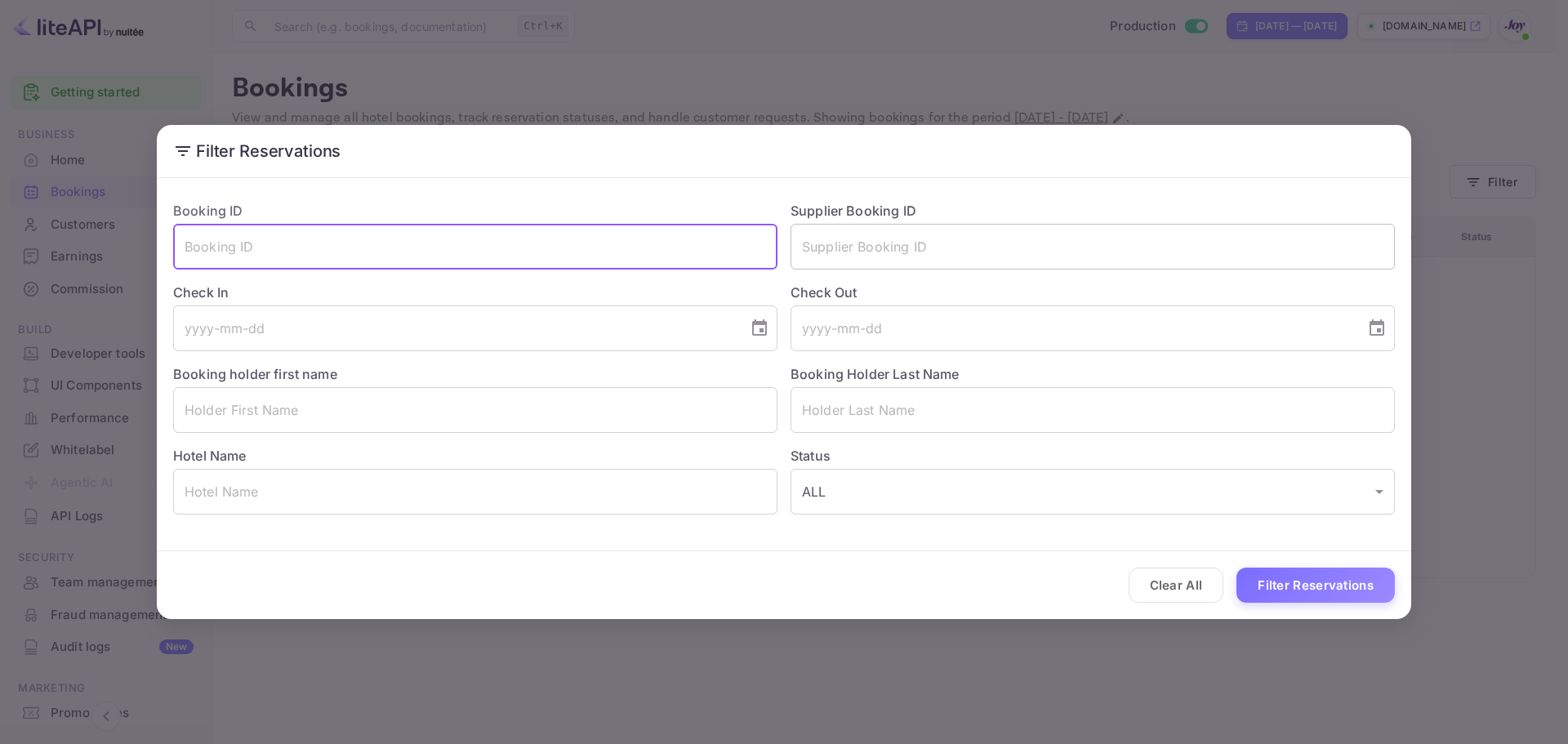
drag, startPoint x: 915, startPoint y: 229, endPoint x: 898, endPoint y: 241, distance: 20.8
click at [915, 231] on input "text" at bounding box center [1092, 247] width 605 height 46
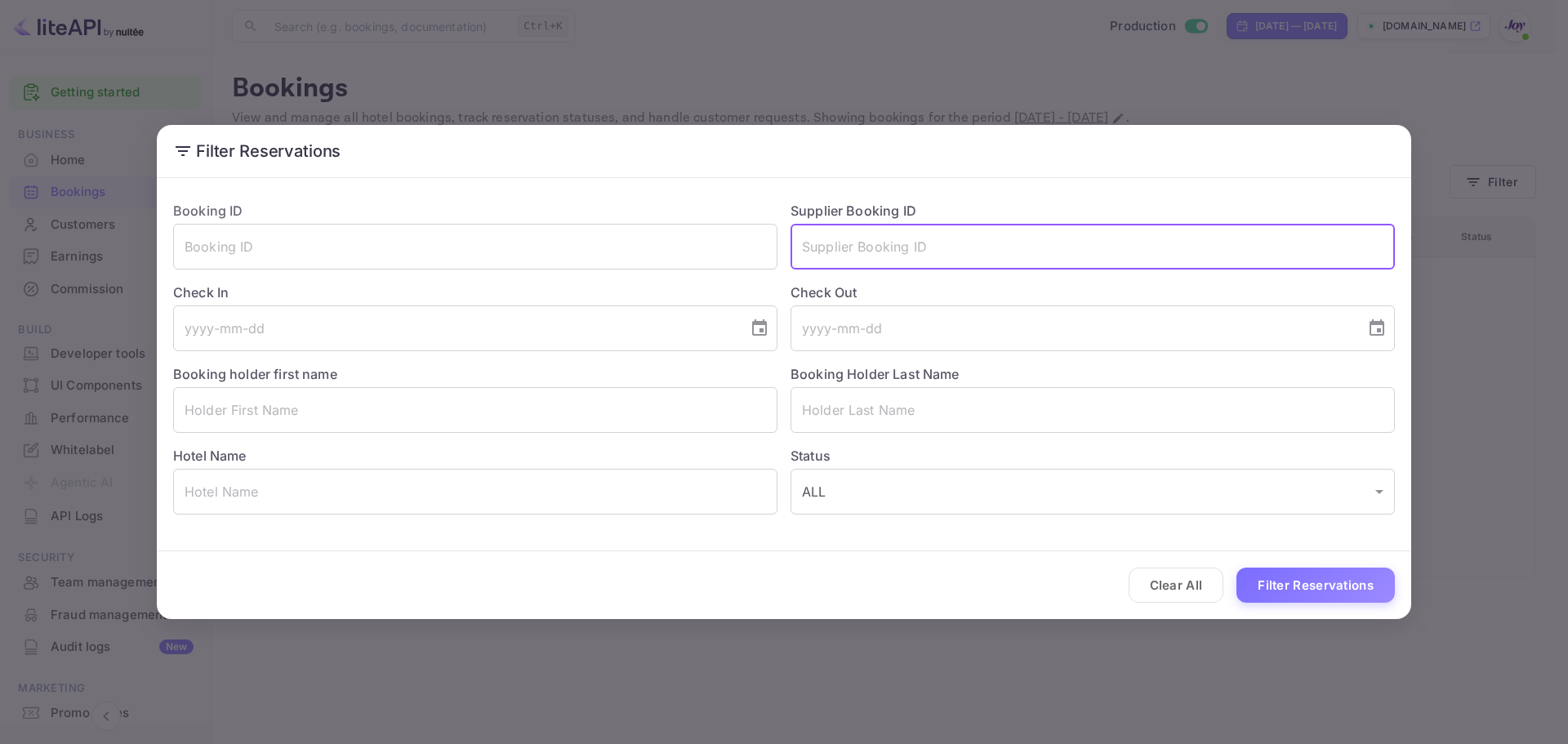
paste input "6483173"
type input "6483173"
click at [1277, 582] on button "Filter Reservations" at bounding box center [1315, 585] width 158 height 35
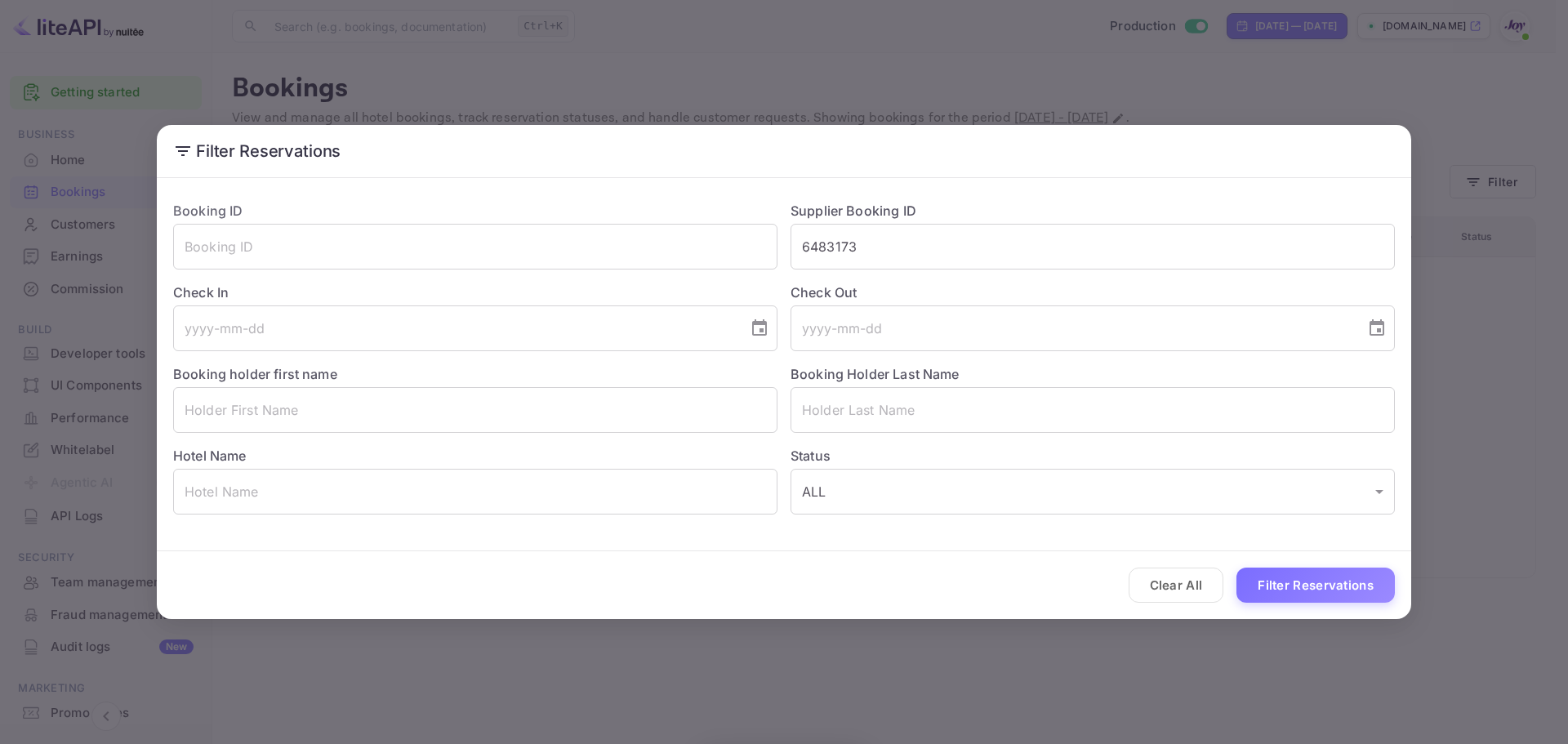
click at [720, 75] on div "Filter Reservations Booking ID ​ Supplier Booking ID 6483173 ​ Check In ​ Check…" at bounding box center [784, 372] width 1568 height 744
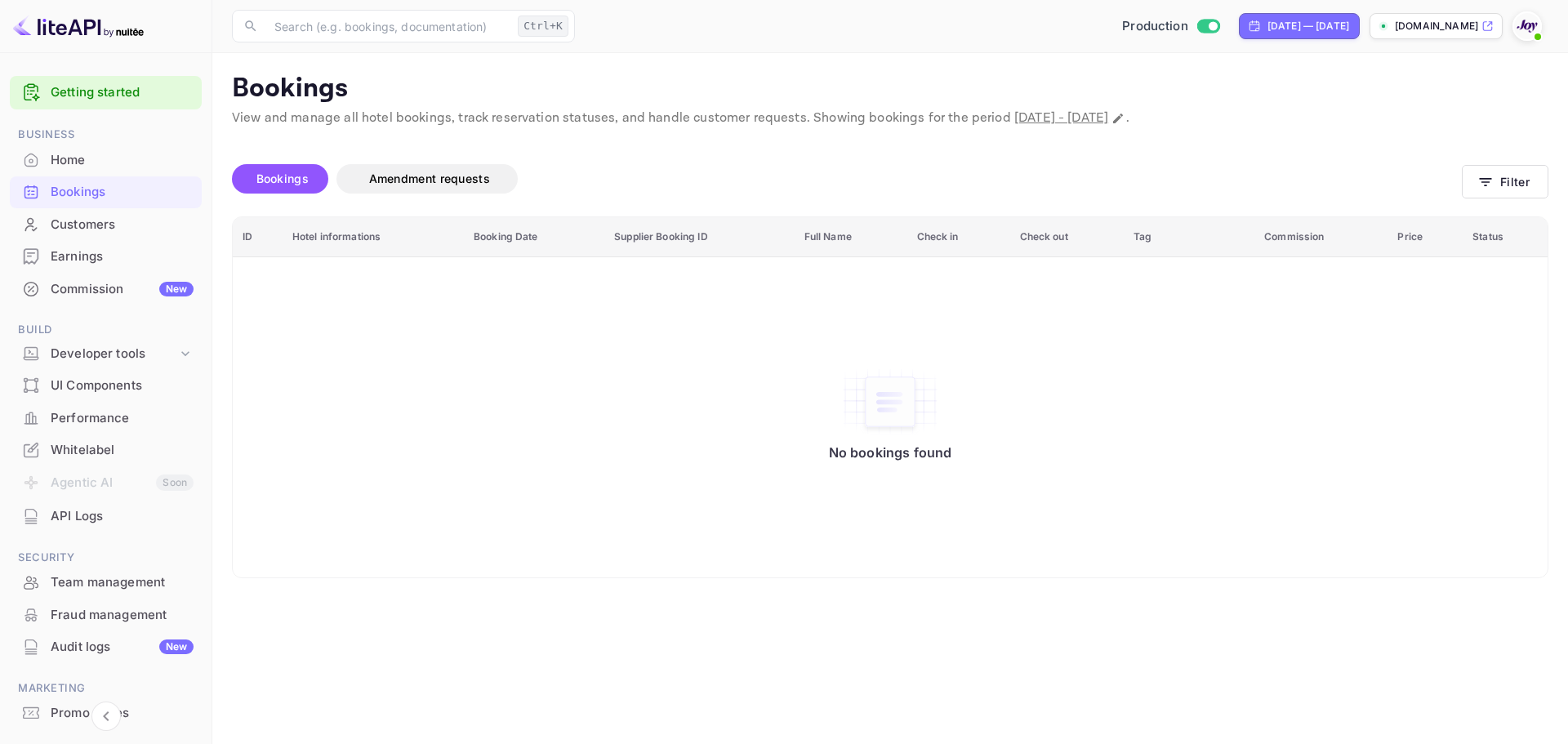
drag, startPoint x: 98, startPoint y: 186, endPoint x: 90, endPoint y: 139, distance: 47.7
click at [98, 185] on div "Bookings" at bounding box center [122, 192] width 143 height 19
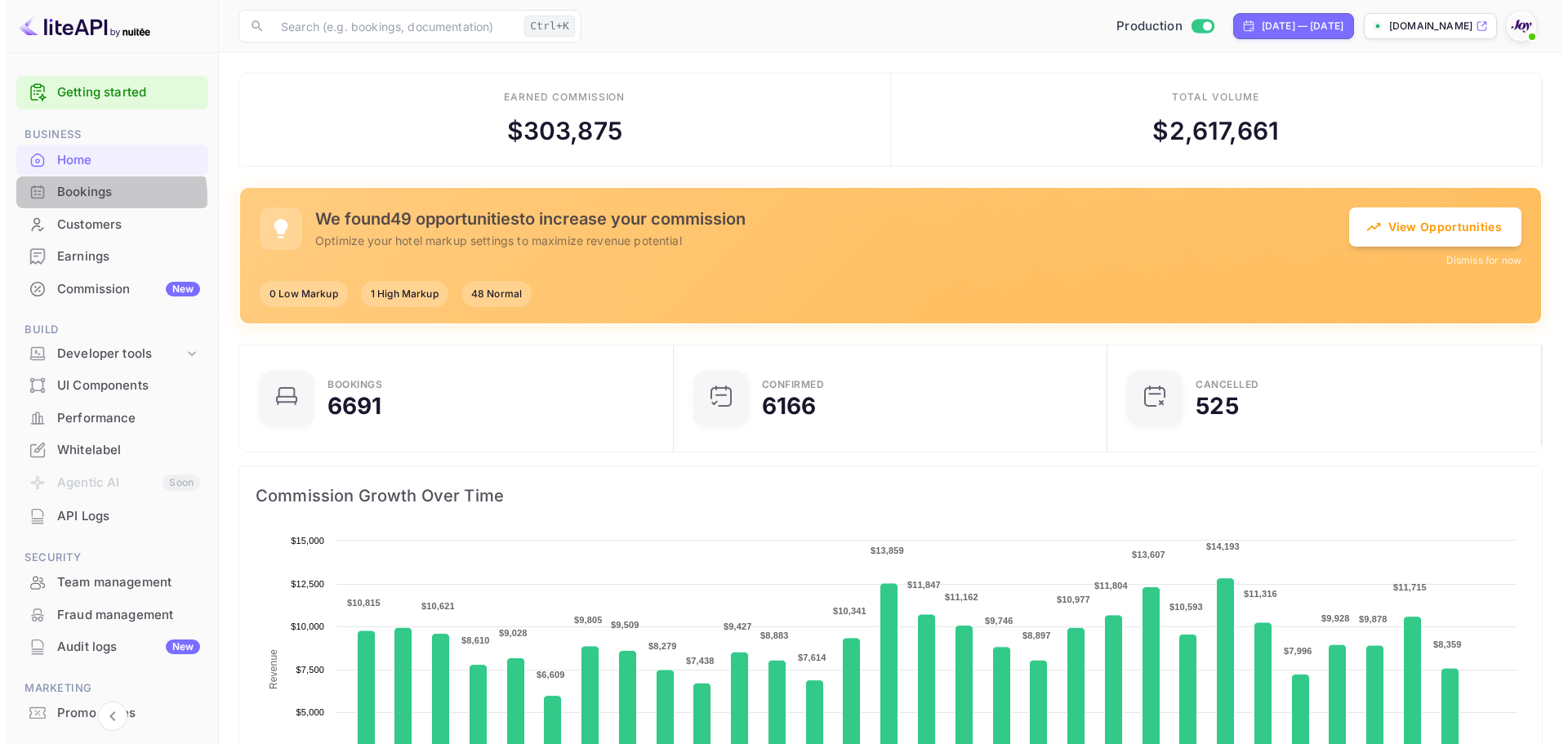
scroll to position [253, 412]
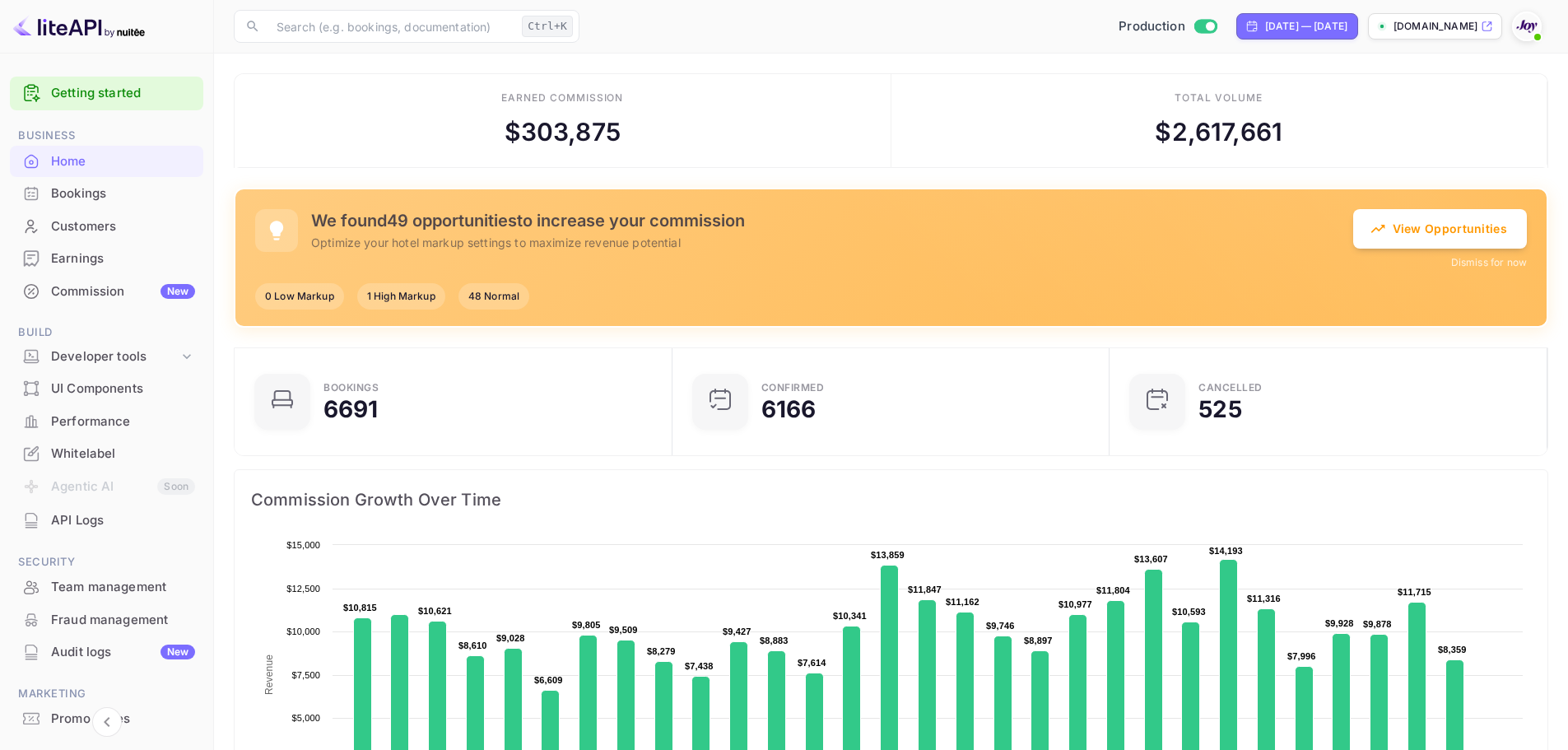
click at [68, 200] on div "Bookings" at bounding box center [123, 193] width 144 height 19
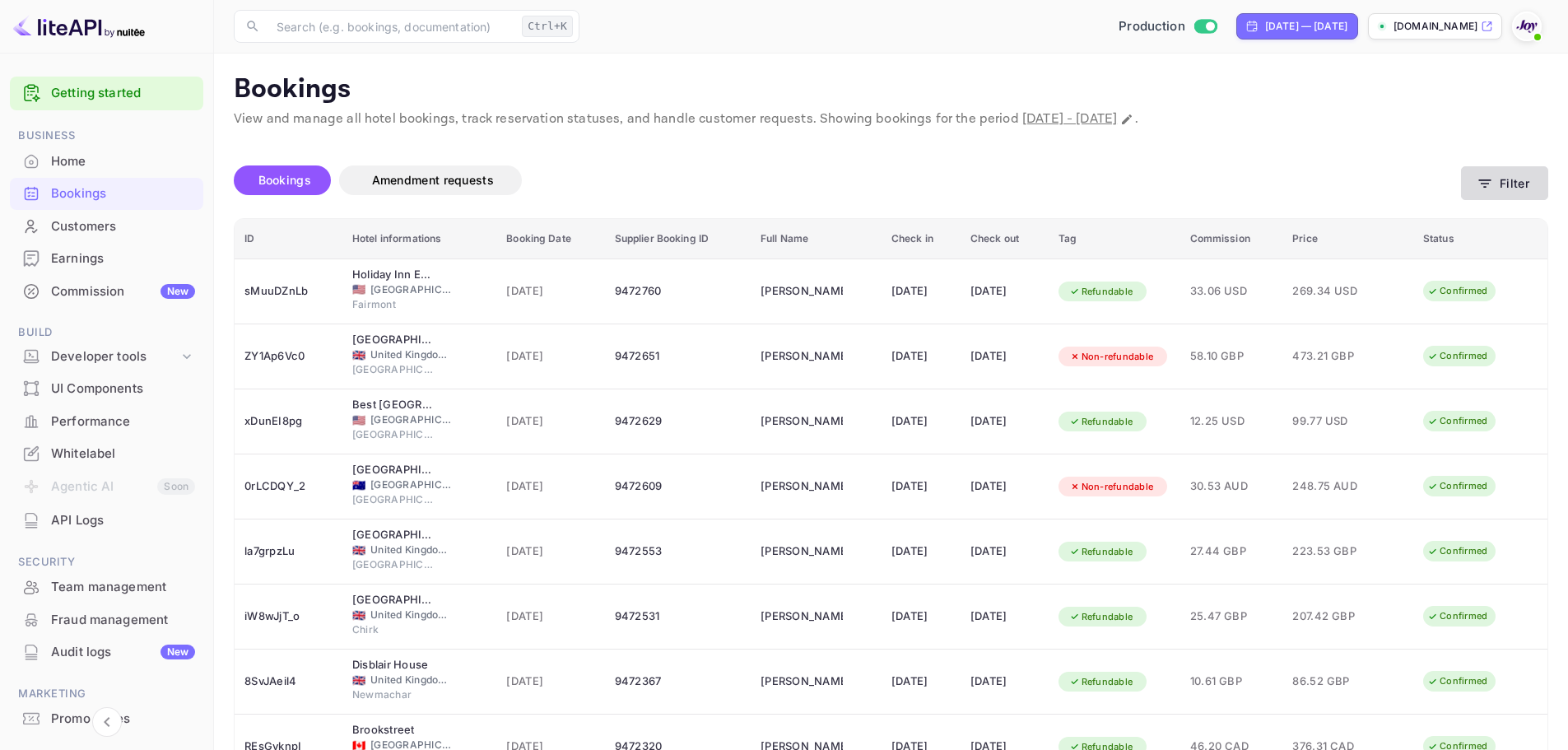
click at [1527, 180] on button "Filter" at bounding box center [1505, 183] width 87 height 34
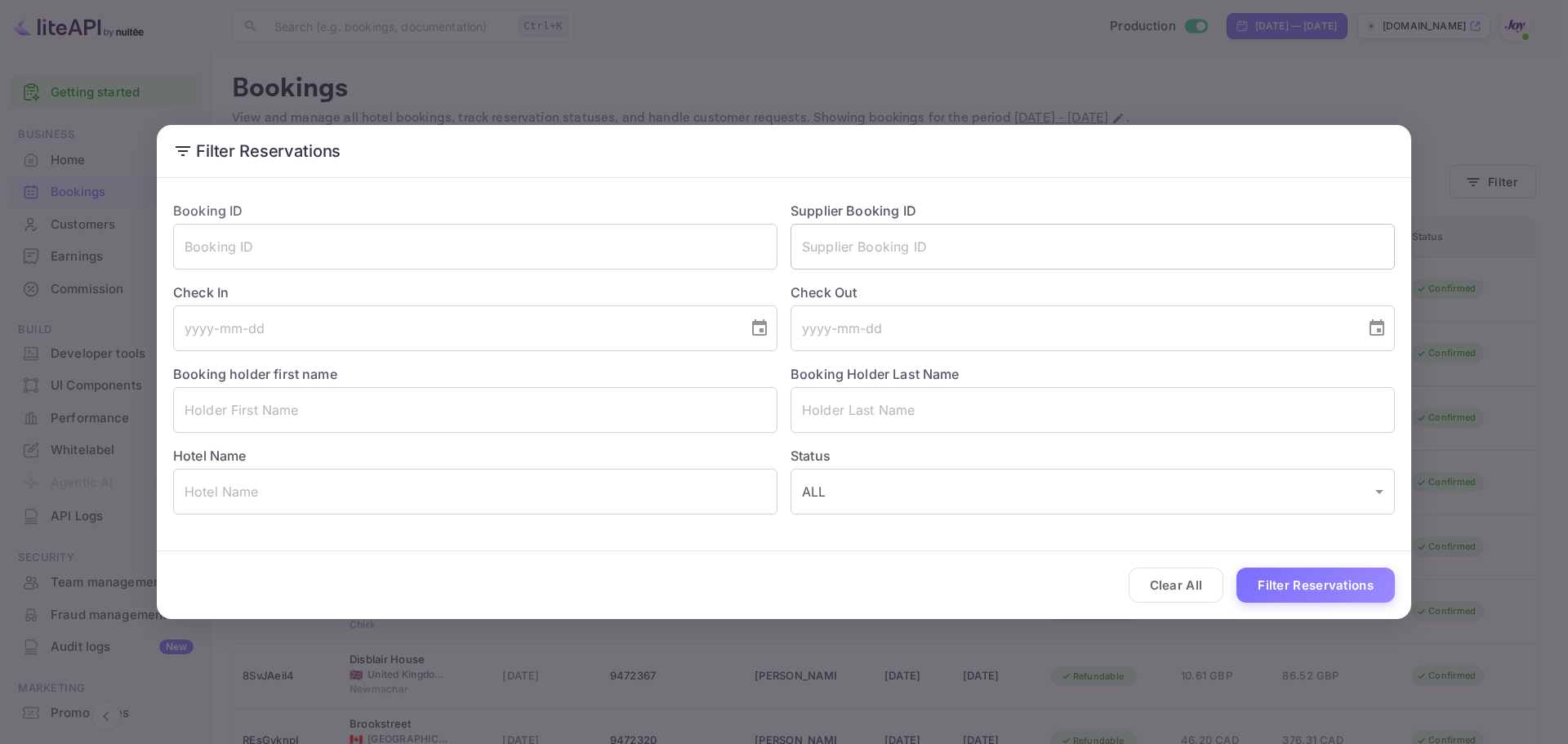
click at [873, 249] on input "text" at bounding box center [1092, 247] width 605 height 46
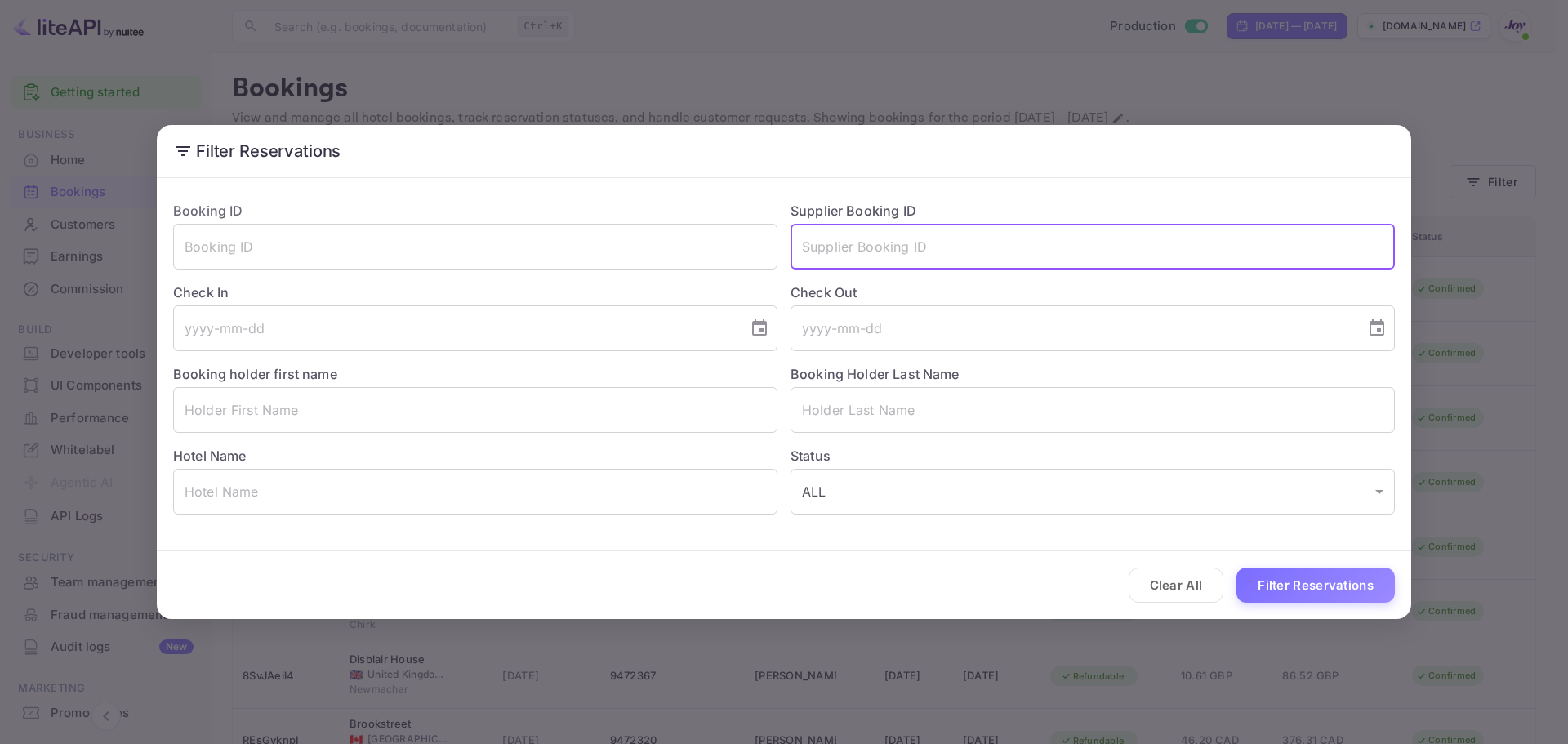
paste input "6483173"
type input "6483173"
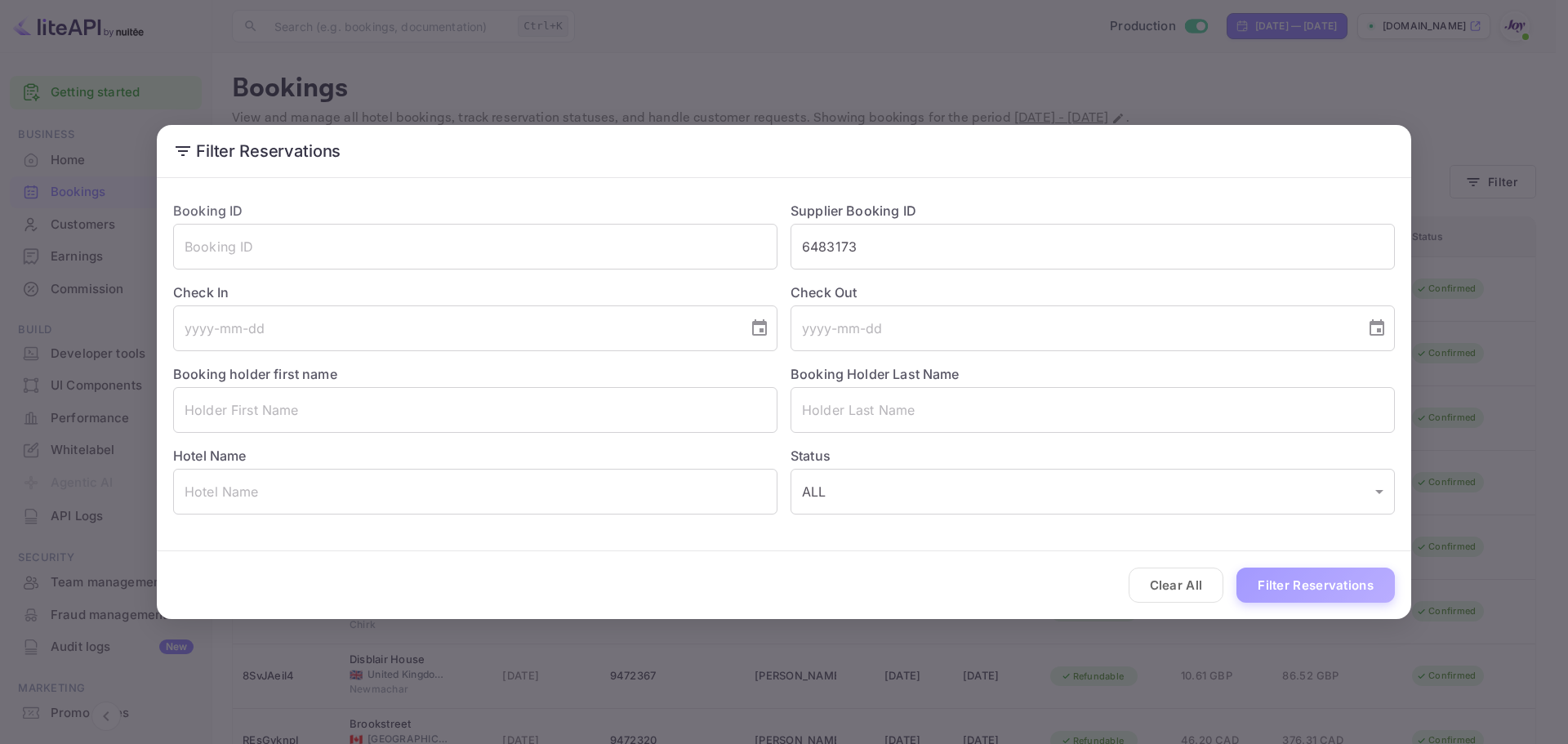
drag, startPoint x: 1275, startPoint y: 597, endPoint x: 1266, endPoint y: 585, distance: 15.0
click at [1276, 595] on button "Filter Reservations" at bounding box center [1315, 585] width 158 height 35
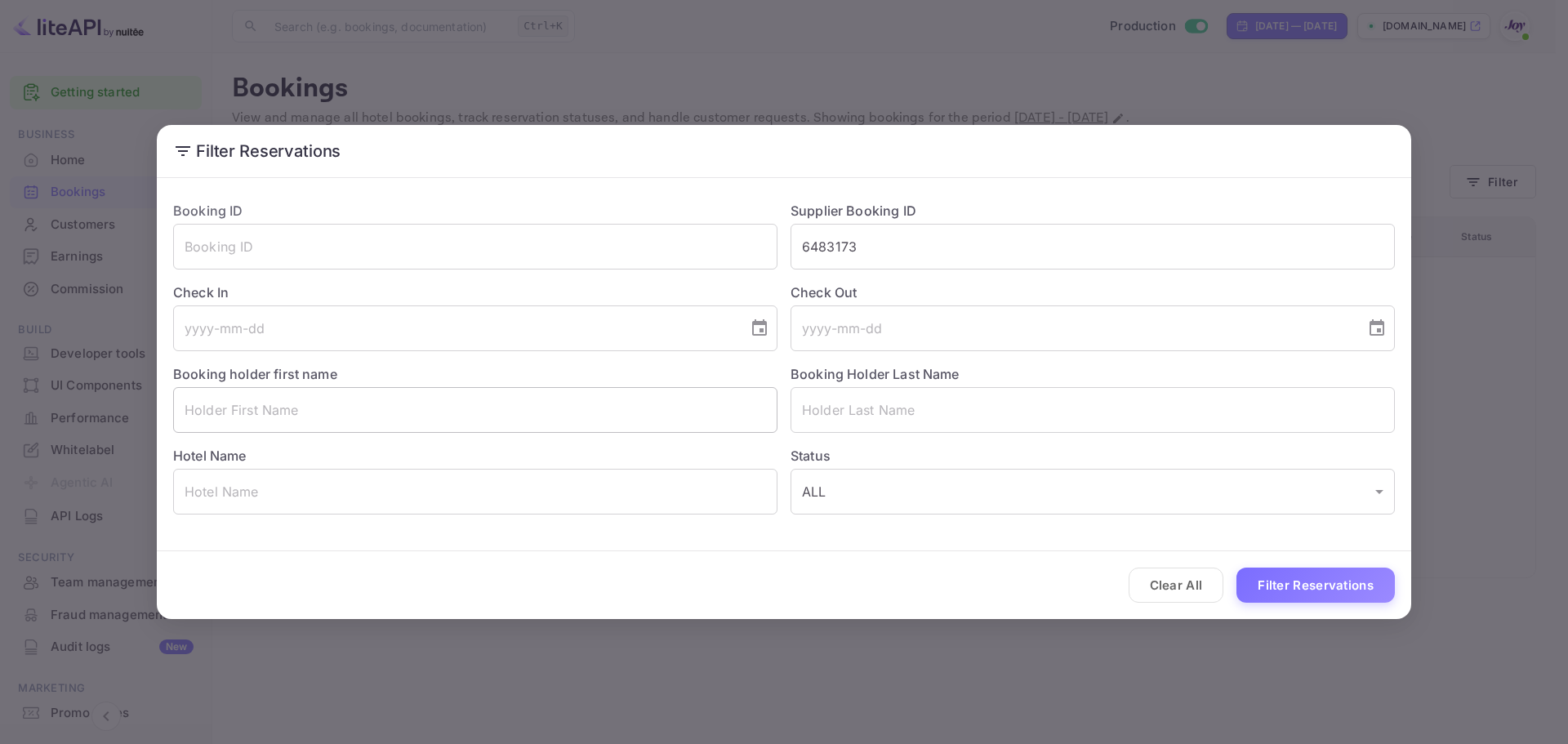
click at [455, 401] on input "text" at bounding box center [476, 410] width 605 height 46
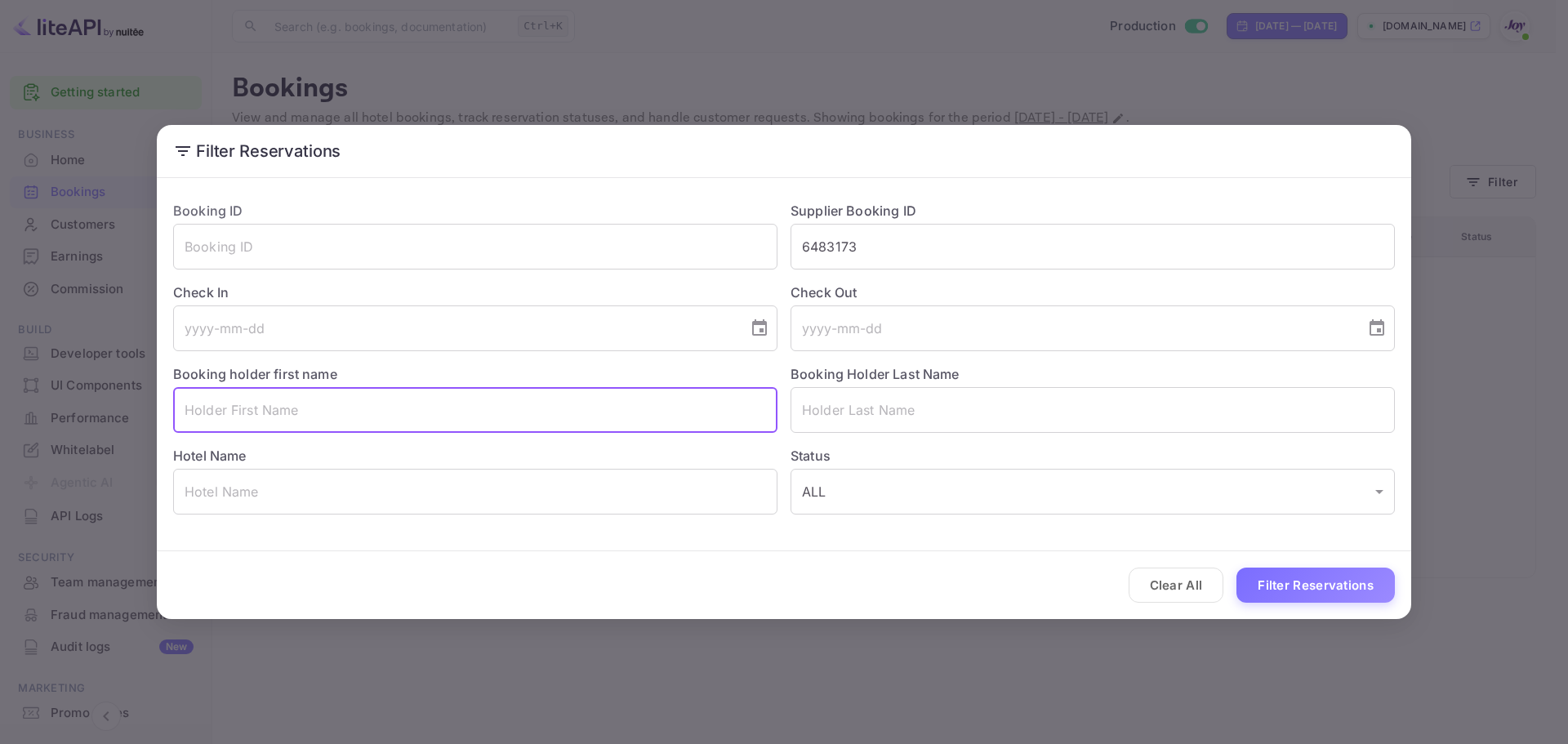
paste input "[PERSON_NAME]"
type input "[PERSON_NAME]"
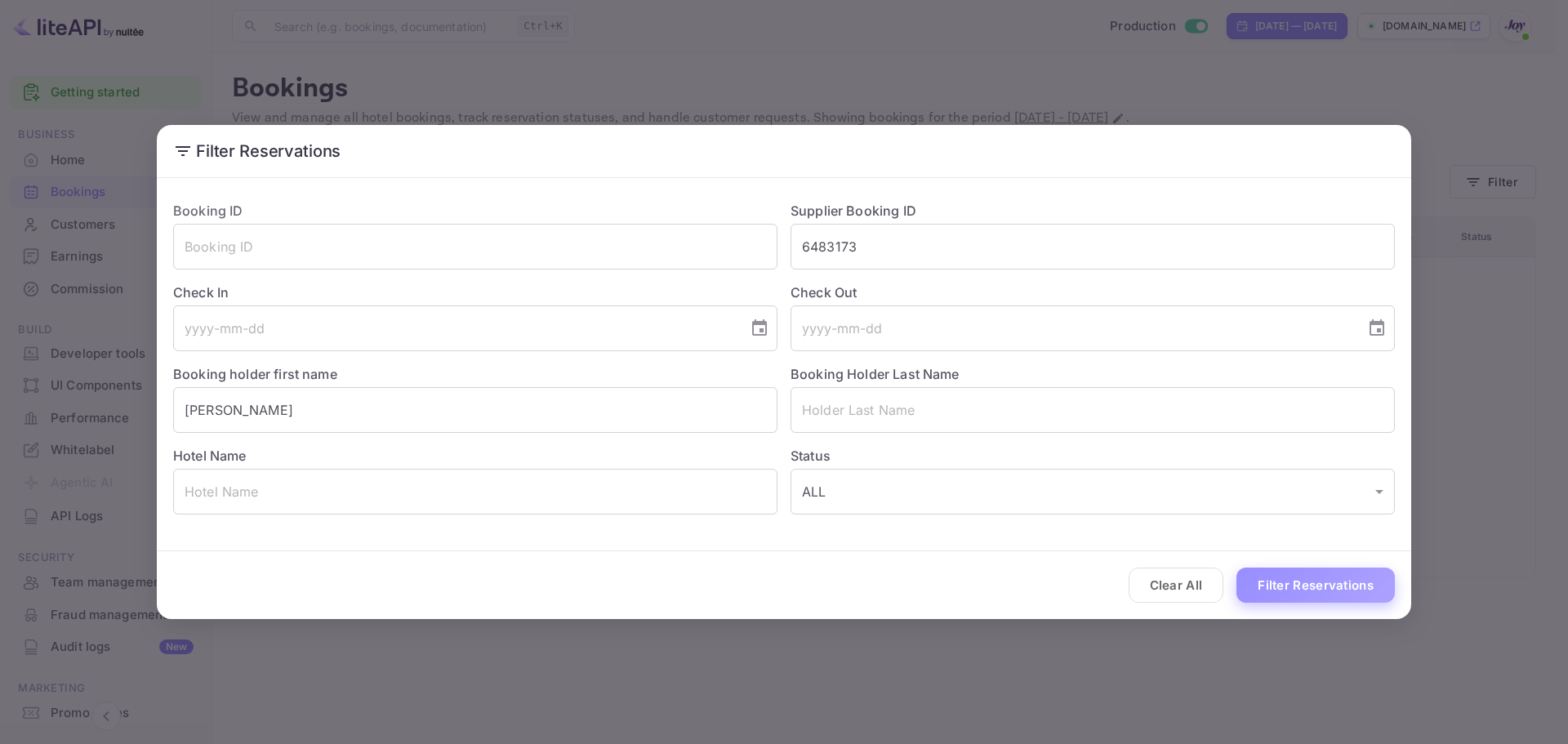
click at [1290, 579] on button "Filter Reservations" at bounding box center [1315, 585] width 158 height 35
